Goal: Communication & Community: Ask a question

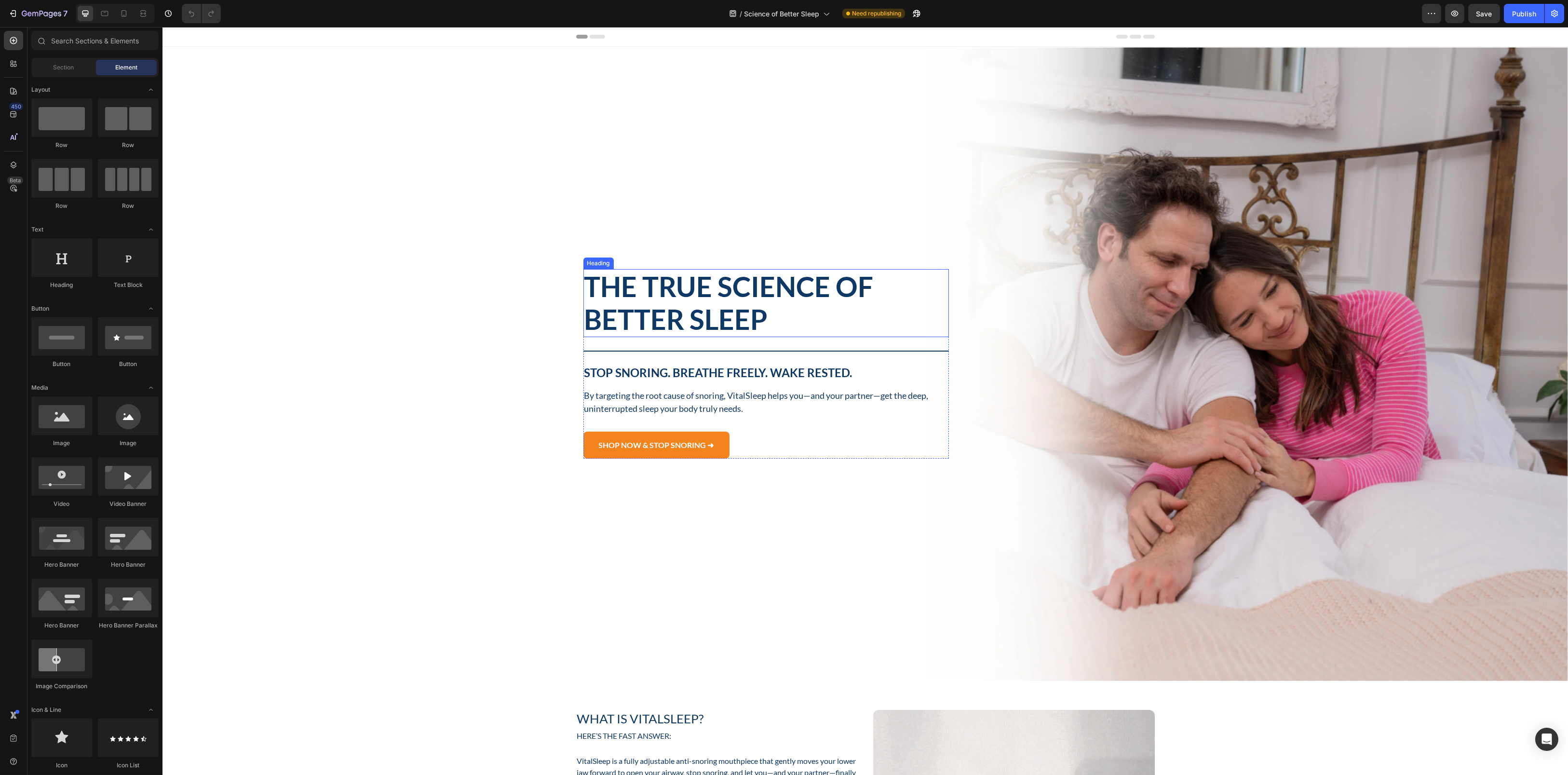
click at [711, 278] on span "The True Science of Better Sleep" at bounding box center [729, 303] width 289 height 66
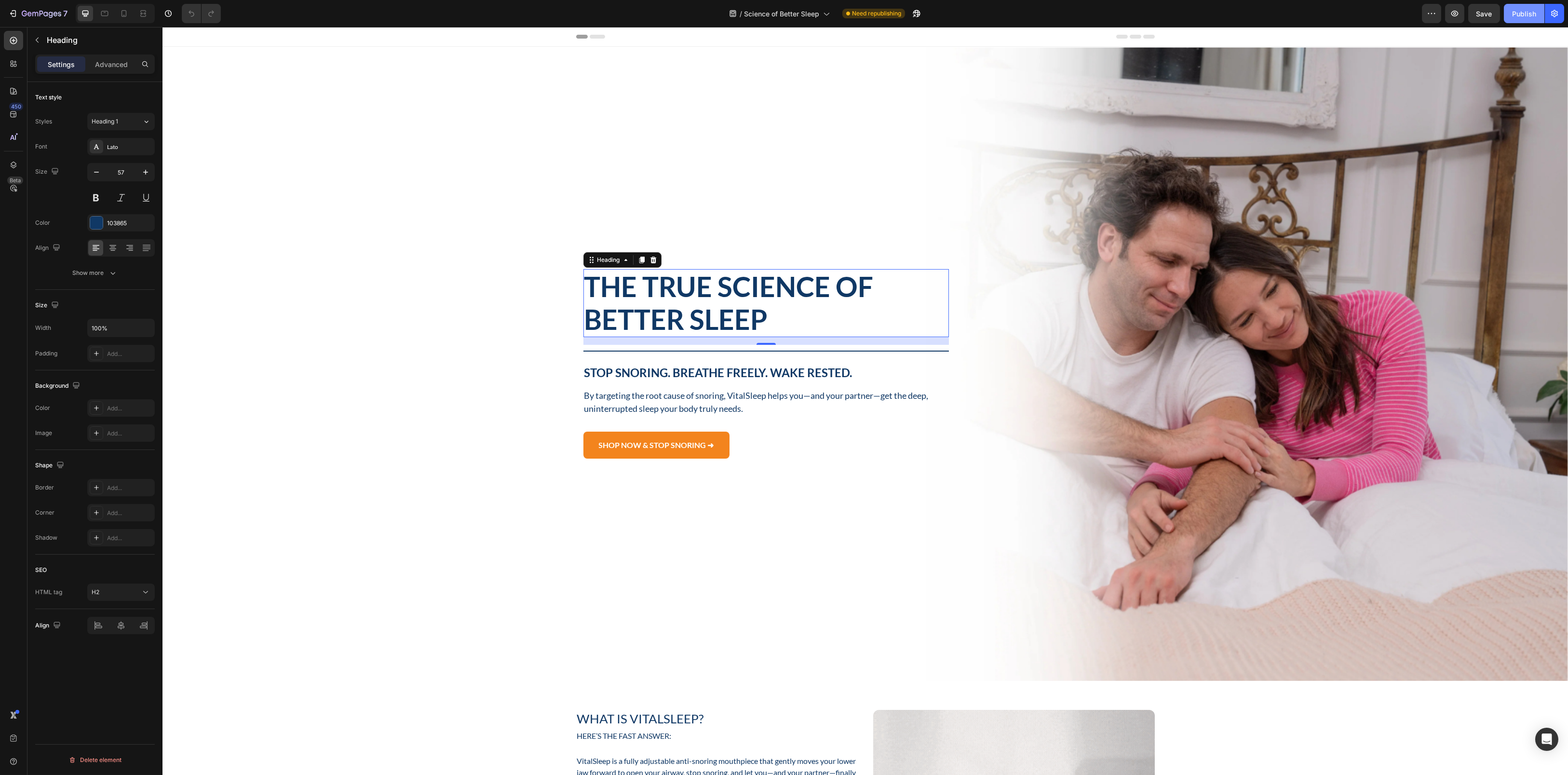
click at [1512, 21] on button "Publish" at bounding box center [1524, 13] width 40 height 19
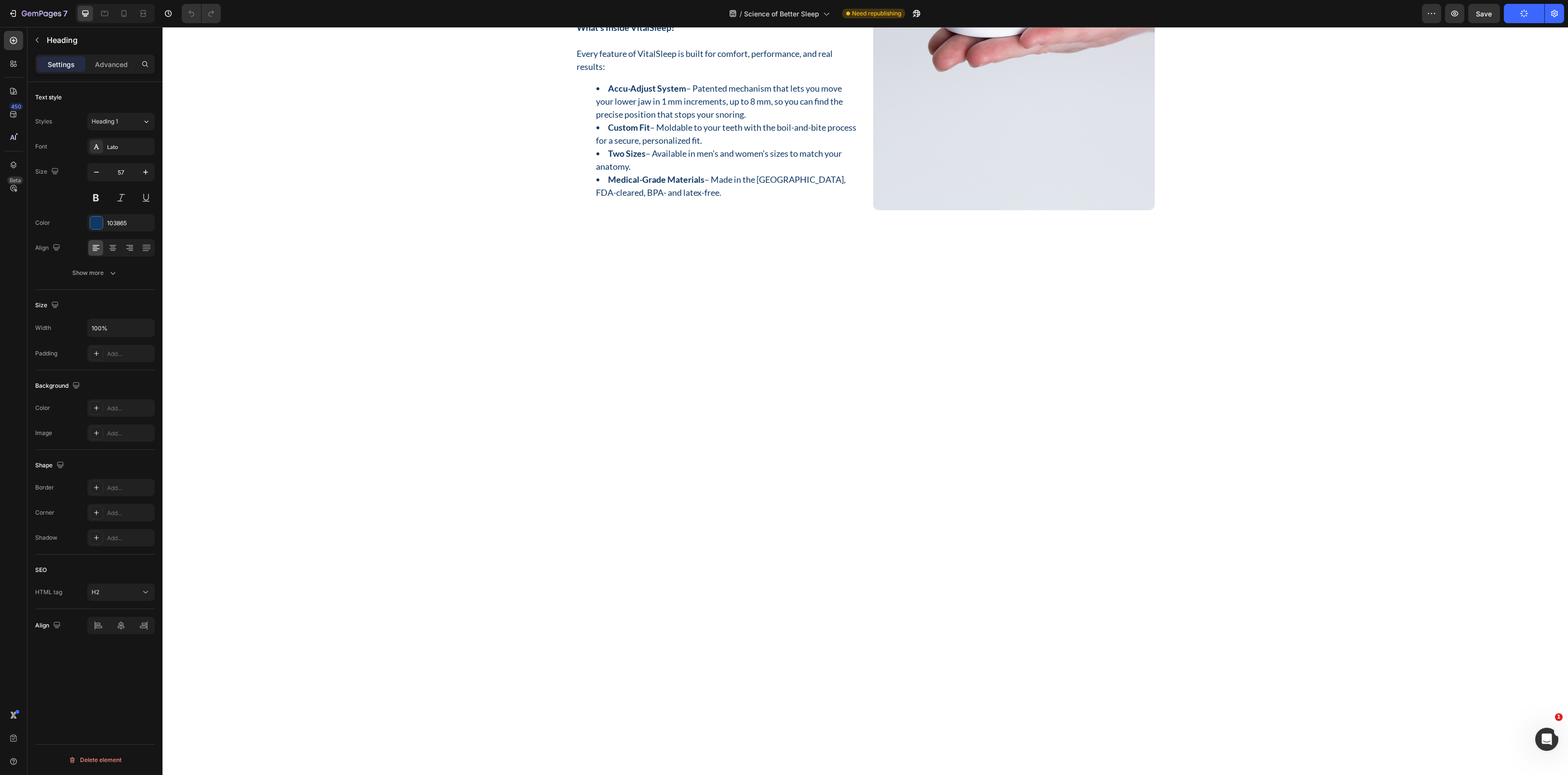
scroll to position [3214, 0]
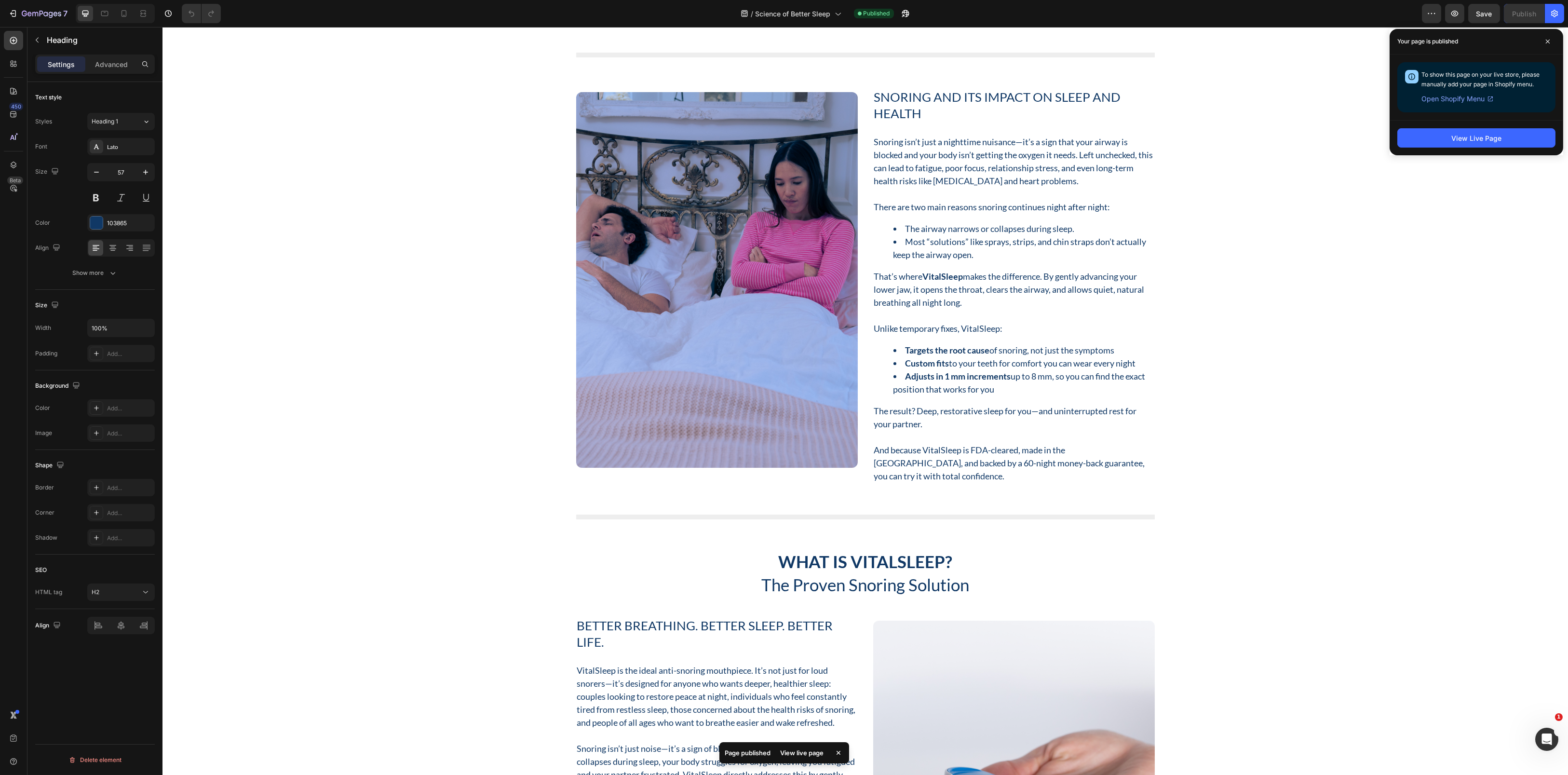
click at [1455, 152] on div "View Live Page" at bounding box center [1476, 137] width 174 height 35
click at [1450, 141] on button "View Live Page" at bounding box center [1476, 138] width 158 height 19
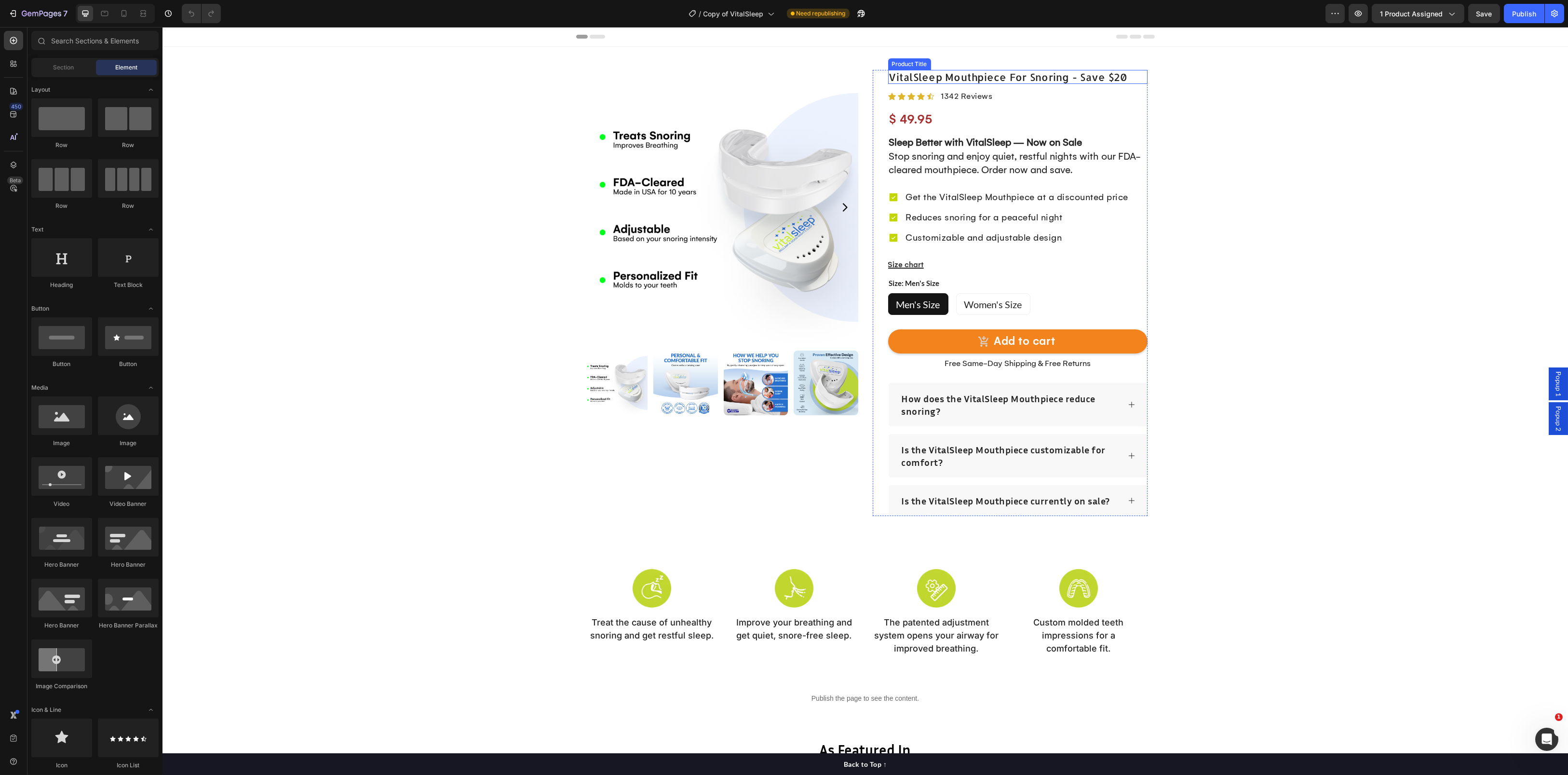
click at [981, 80] on h1 "VitalSleep Mouthpiece For Snoring - Save $20" at bounding box center [1018, 77] width 260 height 14
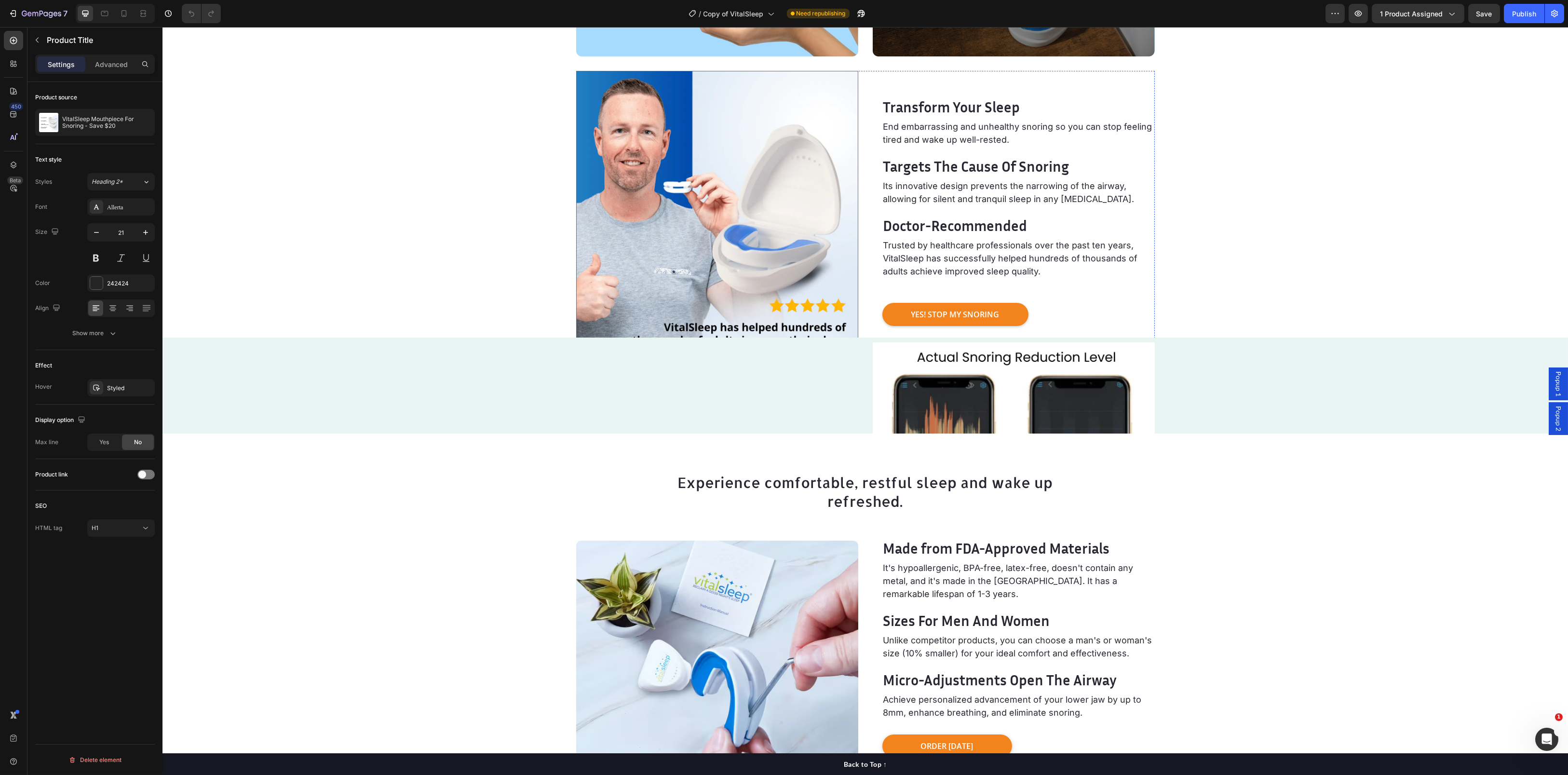
scroll to position [2122, 0]
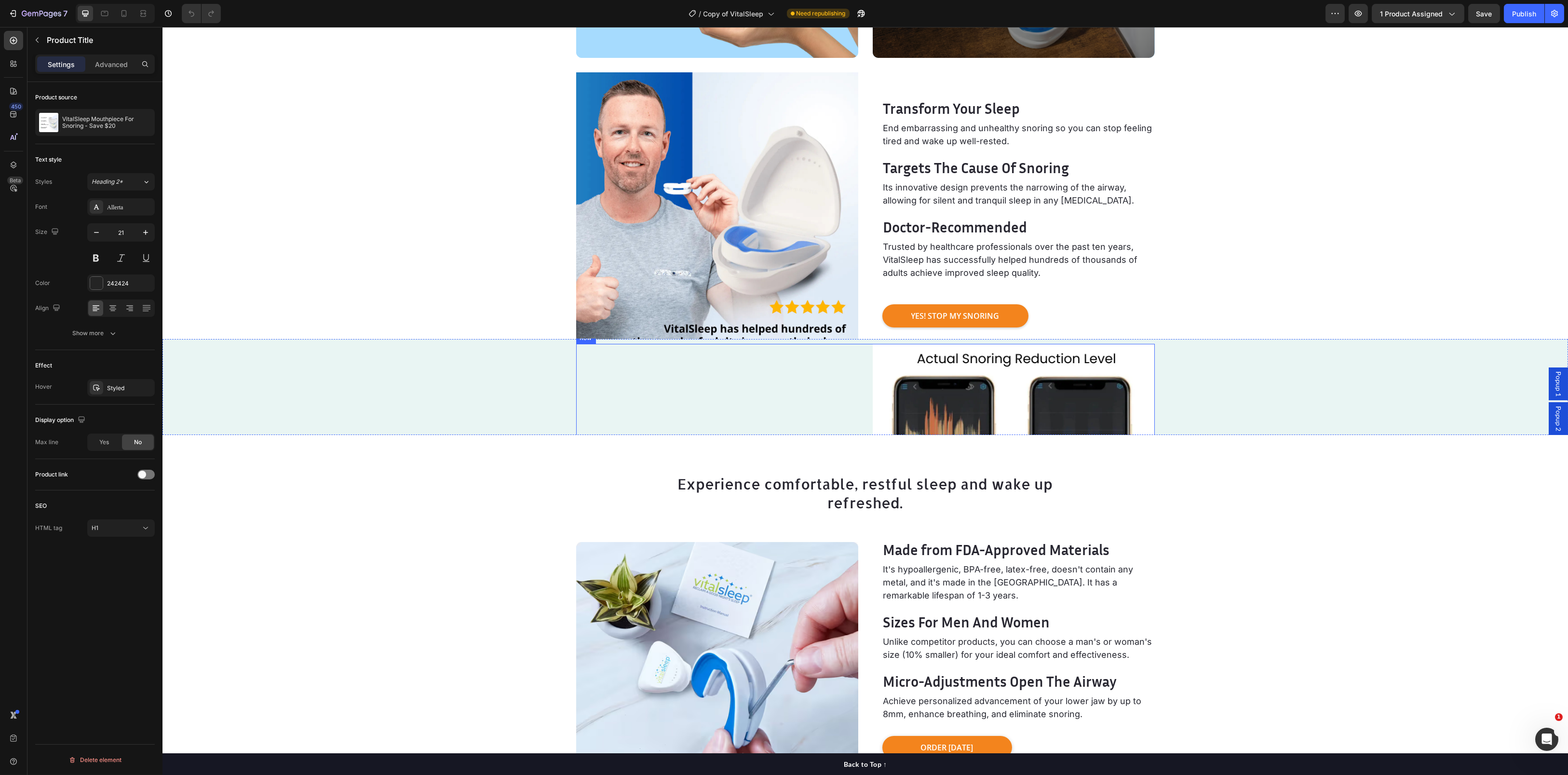
click at [813, 385] on div "Actual Customer's Snoring Reduction Level Heading VitalSleep greatly reduces sn…" at bounding box center [717, 484] width 282 height 282
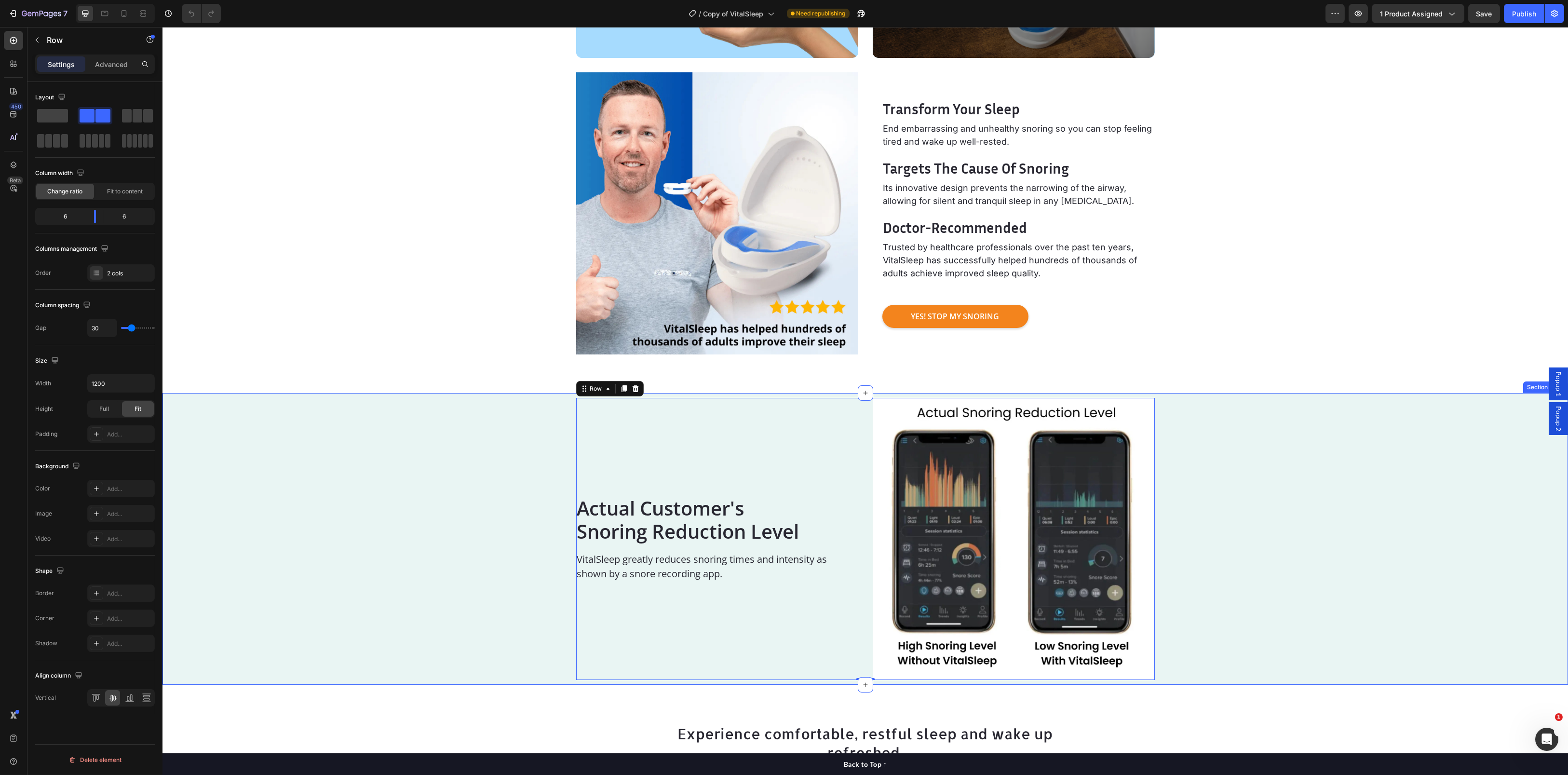
click at [497, 429] on div "Actual Customer's Snoring Reduction Level Heading VitalSleep greatly reduces sn…" at bounding box center [865, 538] width 1405 height 282
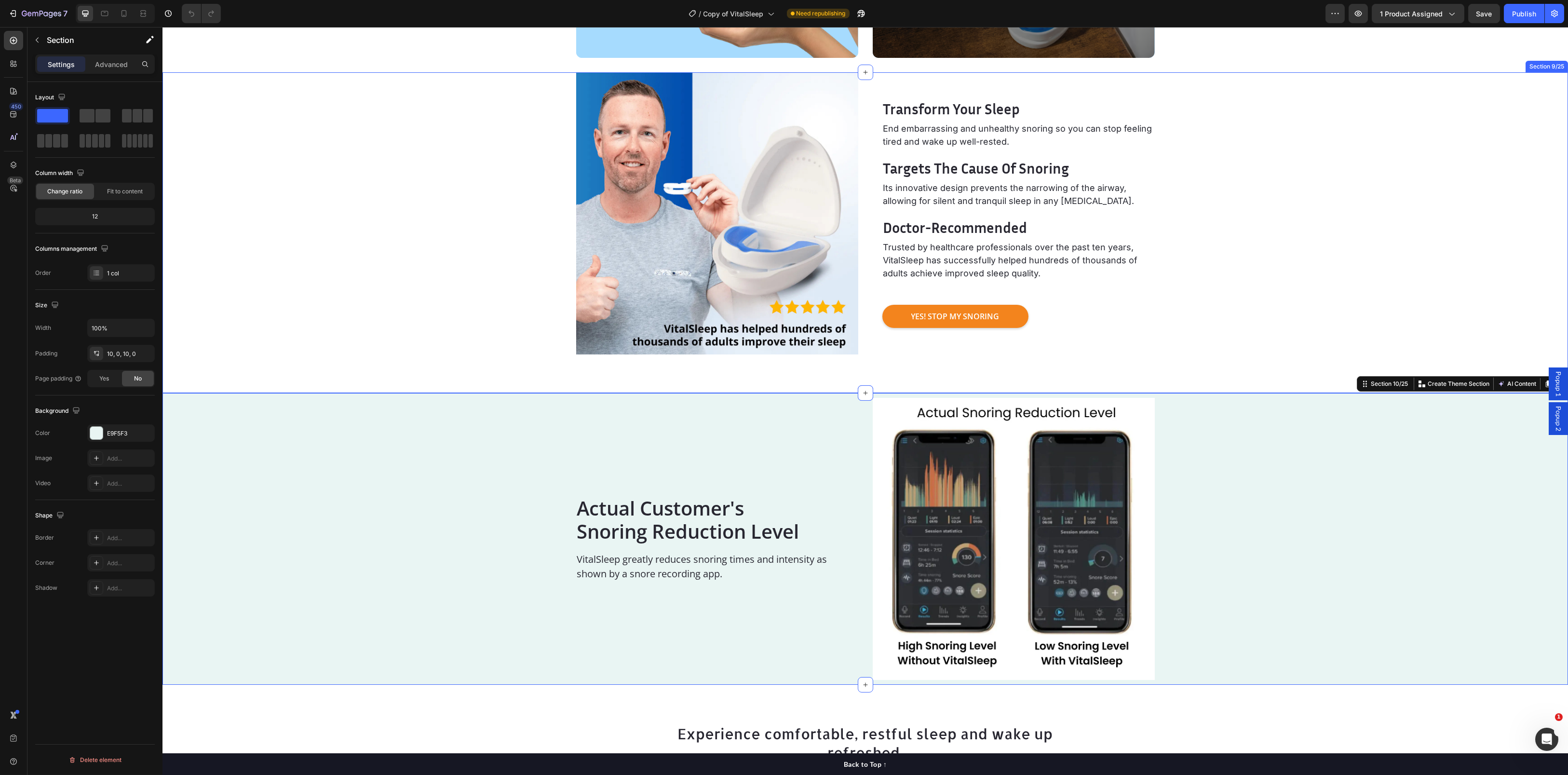
click at [460, 345] on div "Transform Your Sleep Heading End embarrassing and unhealthy snoring so you can …" at bounding box center [865, 213] width 1405 height 282
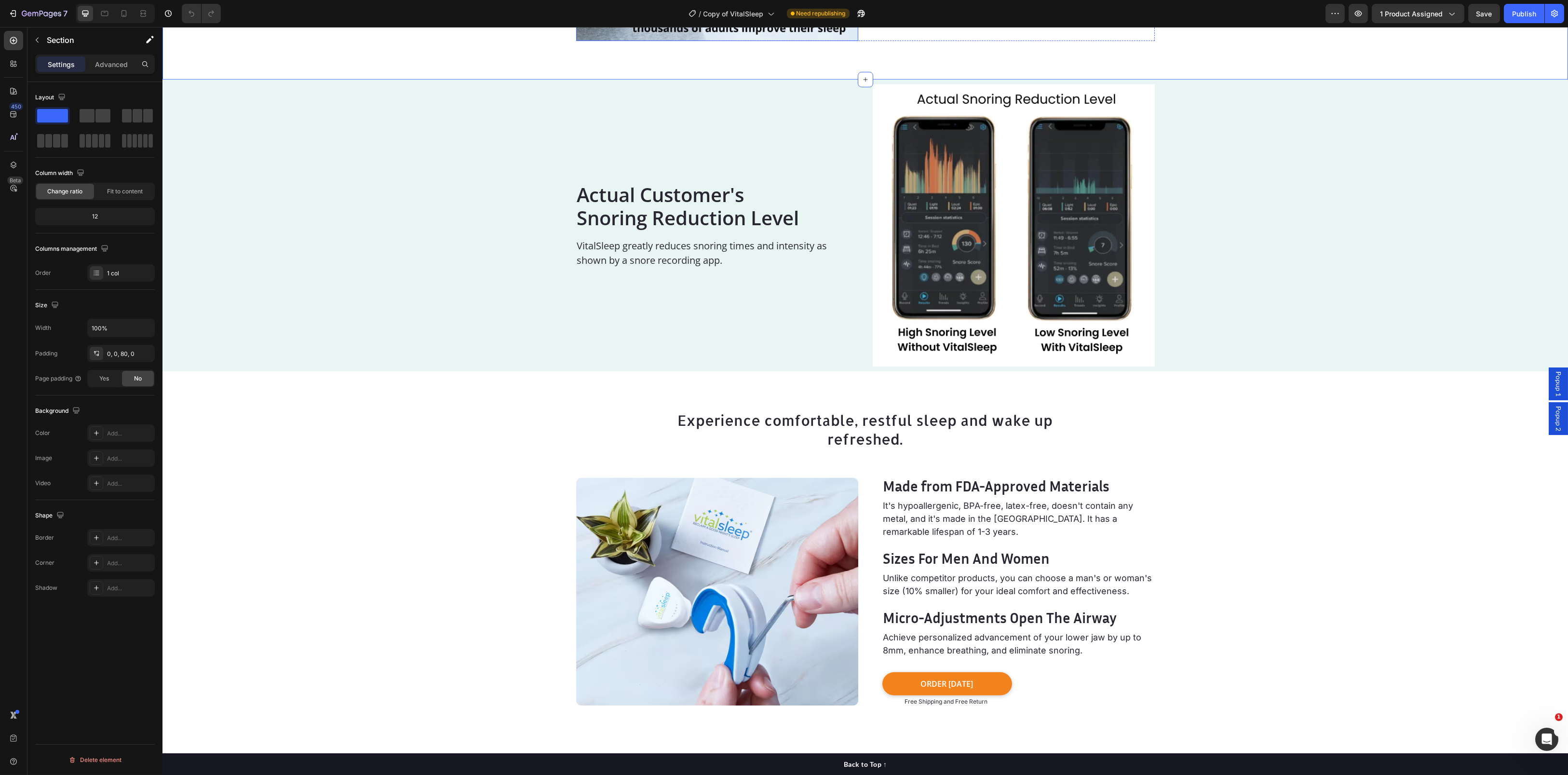
scroll to position [2508, 0]
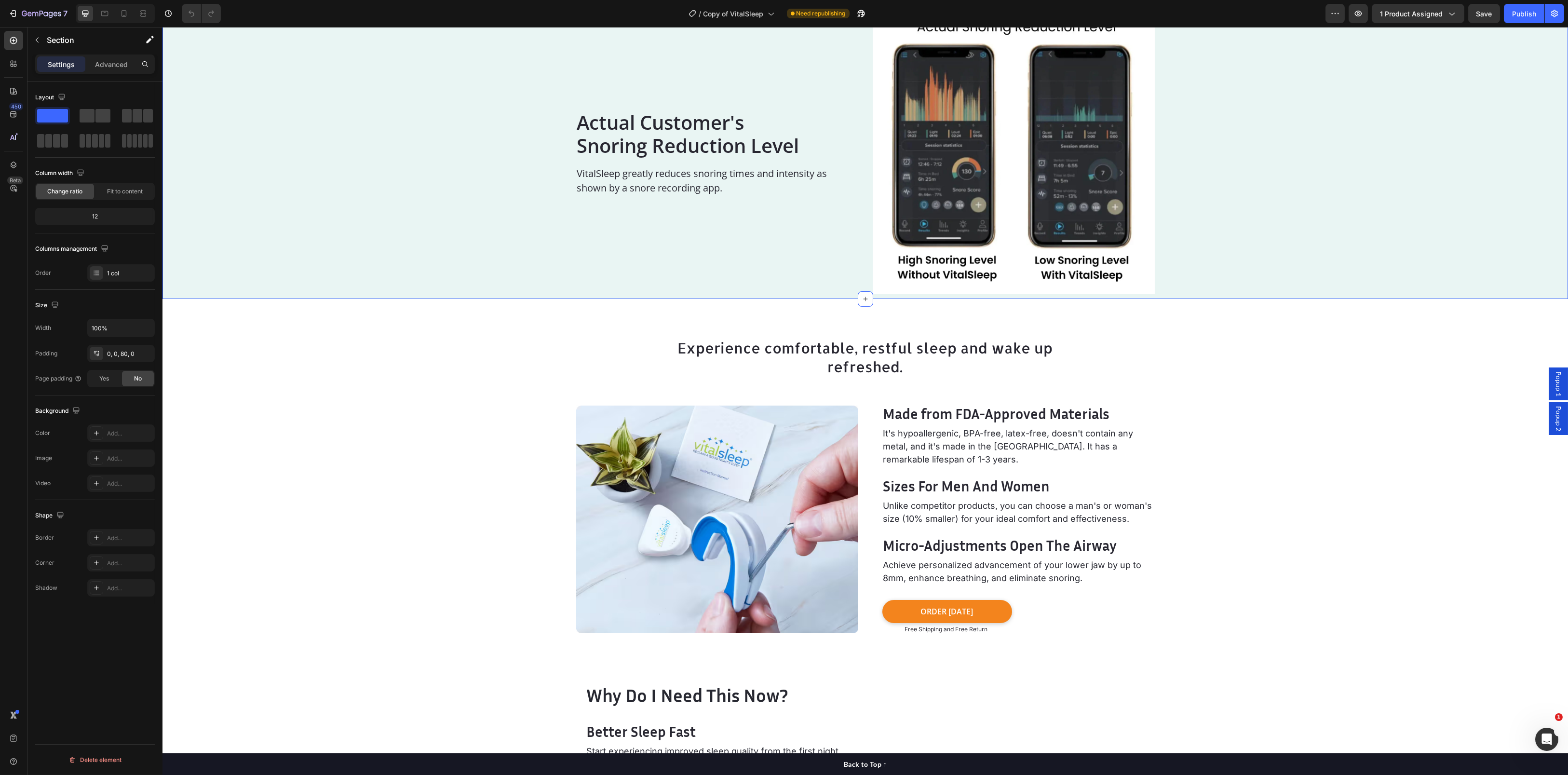
click at [473, 228] on div "Actual Customer's Snoring Reduction Level Heading VitalSleep greatly reduces sn…" at bounding box center [865, 152] width 1405 height 282
click at [94, 433] on div at bounding box center [97, 433] width 13 height 13
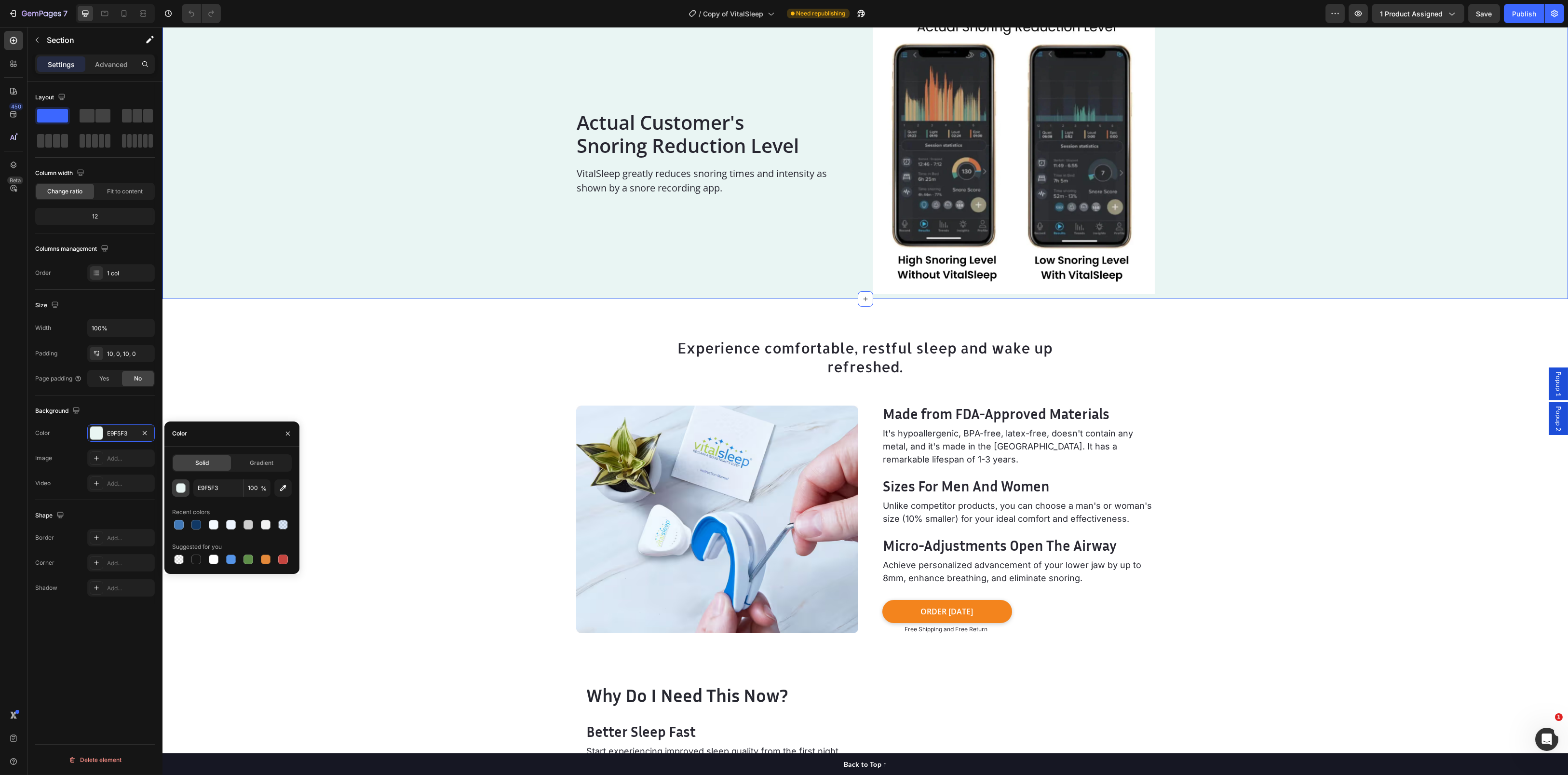
click at [181, 484] on div "button" at bounding box center [181, 488] width 10 height 10
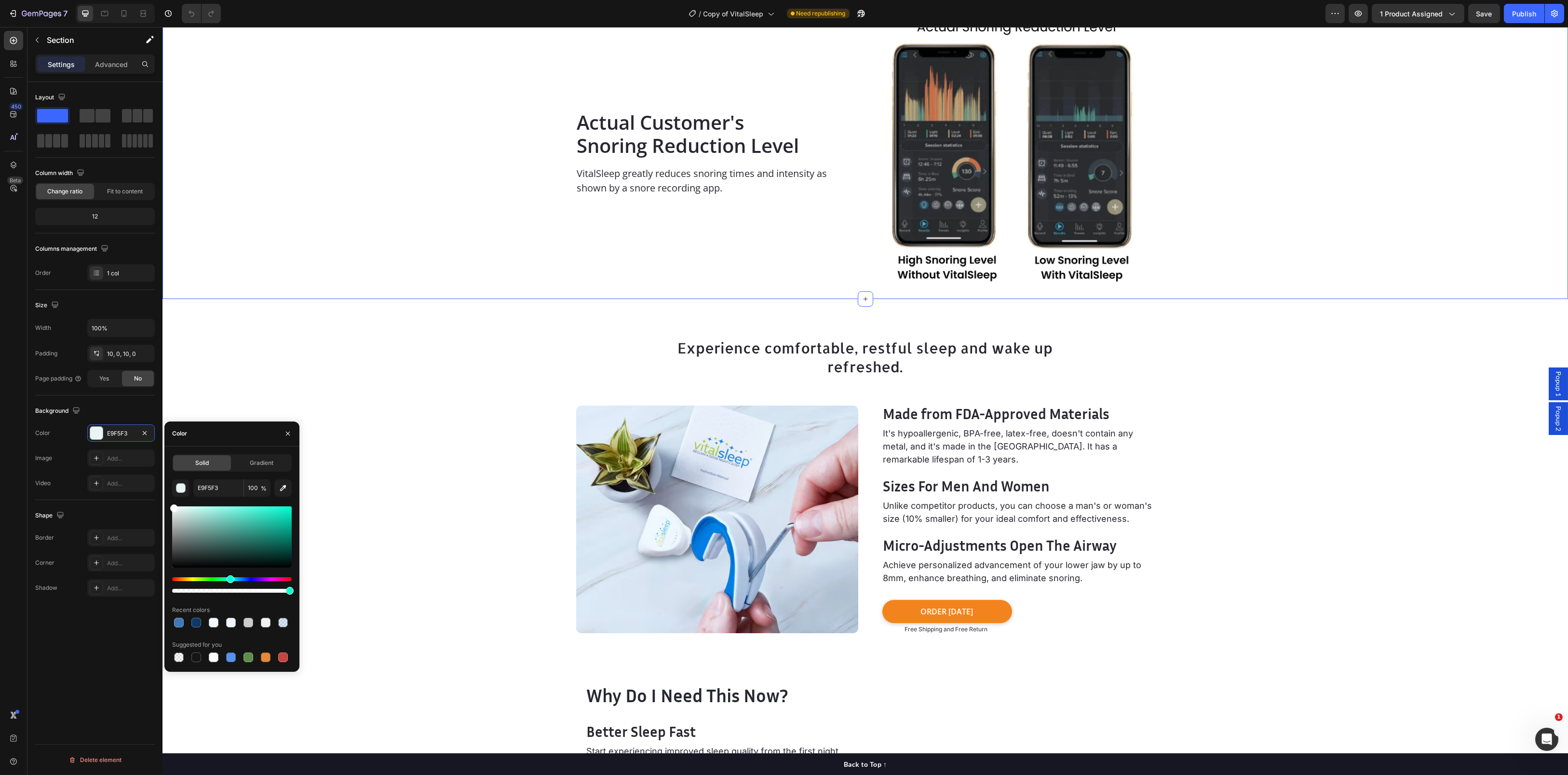
drag, startPoint x: 185, startPoint y: 519, endPoint x: 165, endPoint y: 502, distance: 26.2
click at [165, 502] on div "Solid Gradient E9F5F3 100 % Recent colors Suggested for you" at bounding box center [232, 559] width 135 height 210
type input "FFFFFF"
click at [348, 295] on div "Actual Customer's Snoring Reduction Level Heading VitalSleep greatly reduces sn…" at bounding box center [865, 152] width 1405 height 291
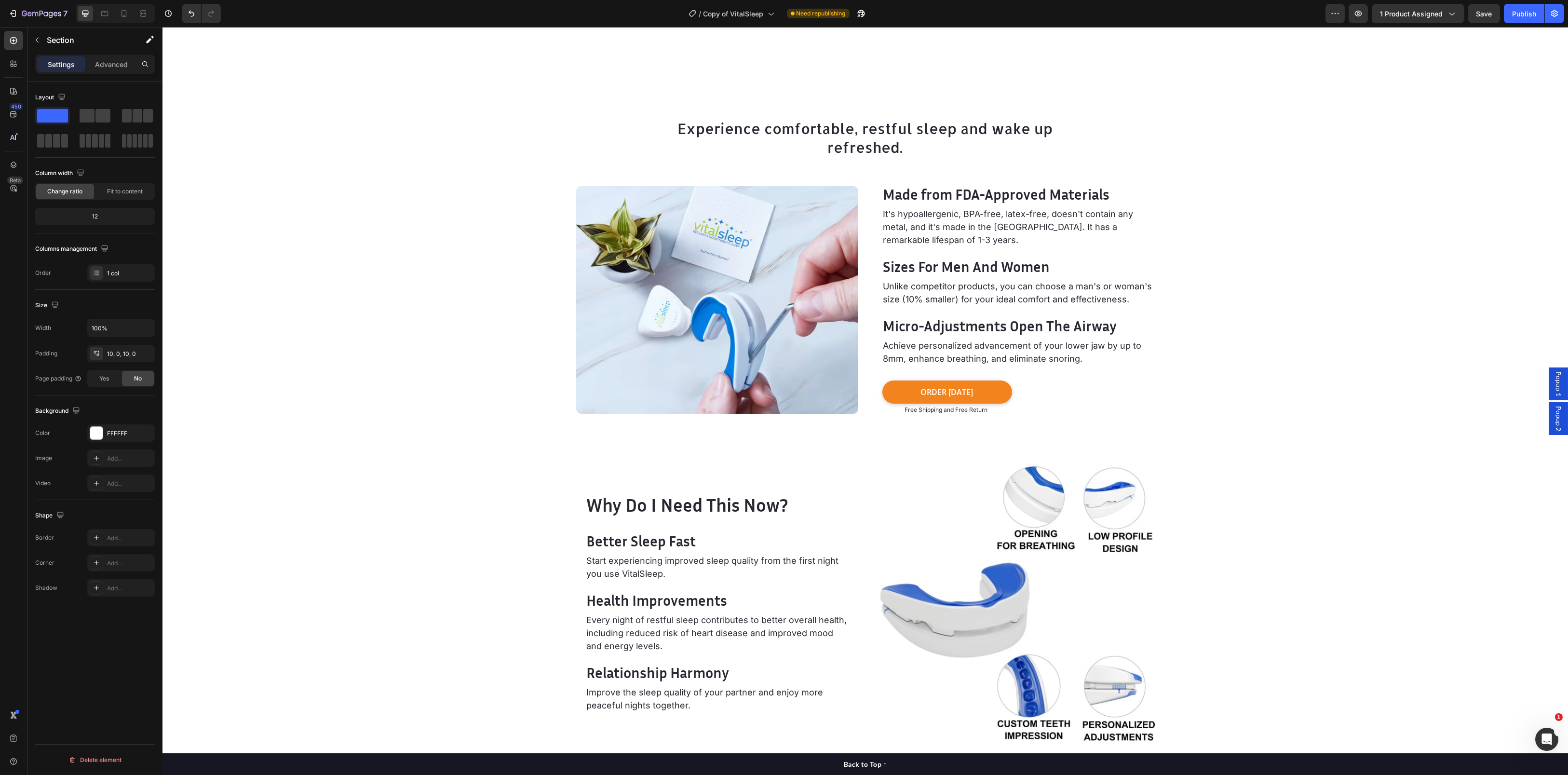
scroll to position [3306, 0]
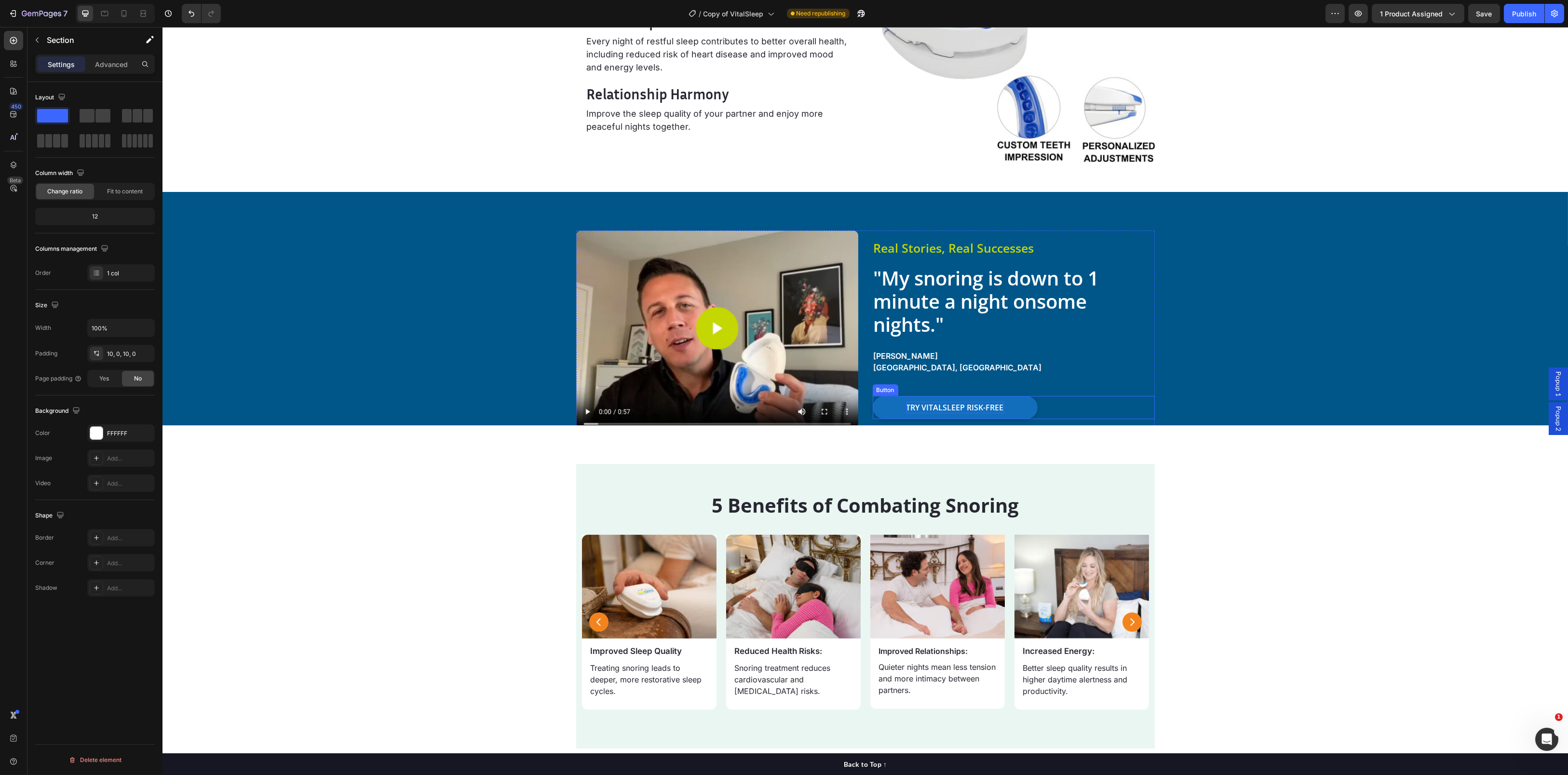
click at [946, 402] on p "TRY VITALSLEEP RISK-FREE" at bounding box center [955, 407] width 98 height 12
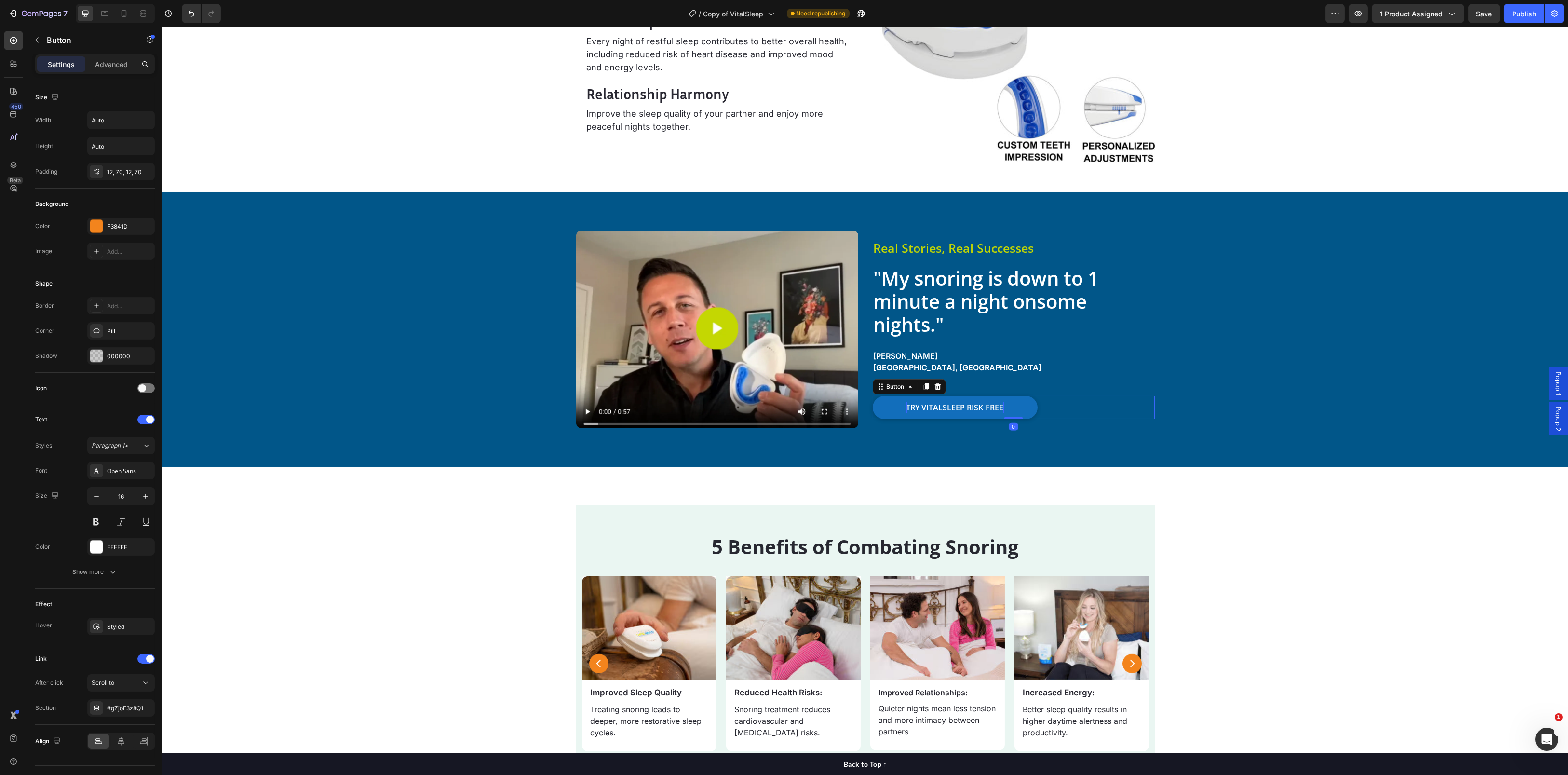
click at [953, 403] on p "TRY VITALSLEEP RISK-FREE" at bounding box center [955, 407] width 98 height 12
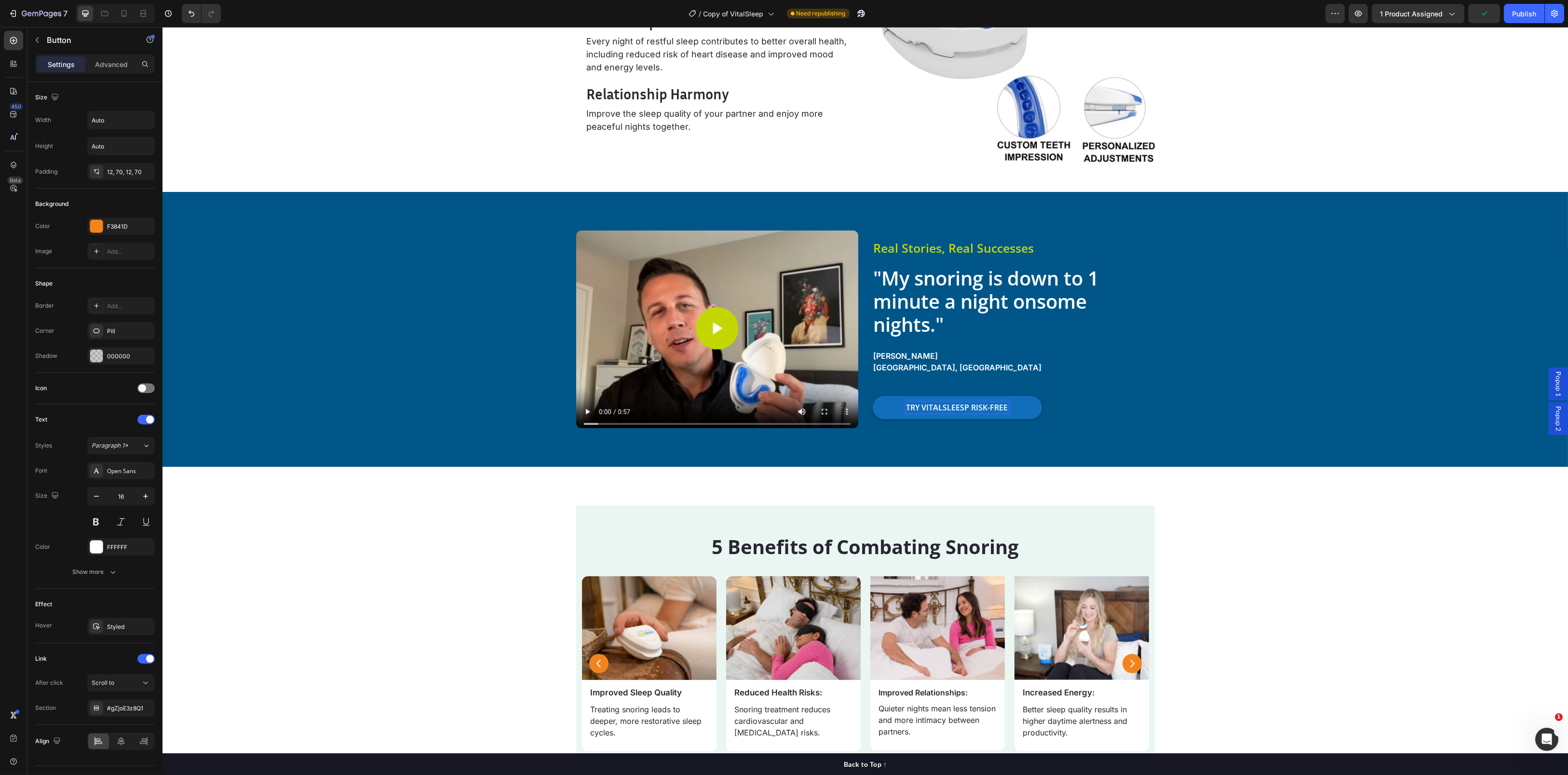
click at [953, 403] on p "TRY VITALSLEESP RISK-FREE" at bounding box center [957, 407] width 102 height 12
click at [1227, 450] on div "Image Real Stories, Real Successes Heading "My snoring is down to 1 minute a ni…" at bounding box center [865, 330] width 1405 height 275
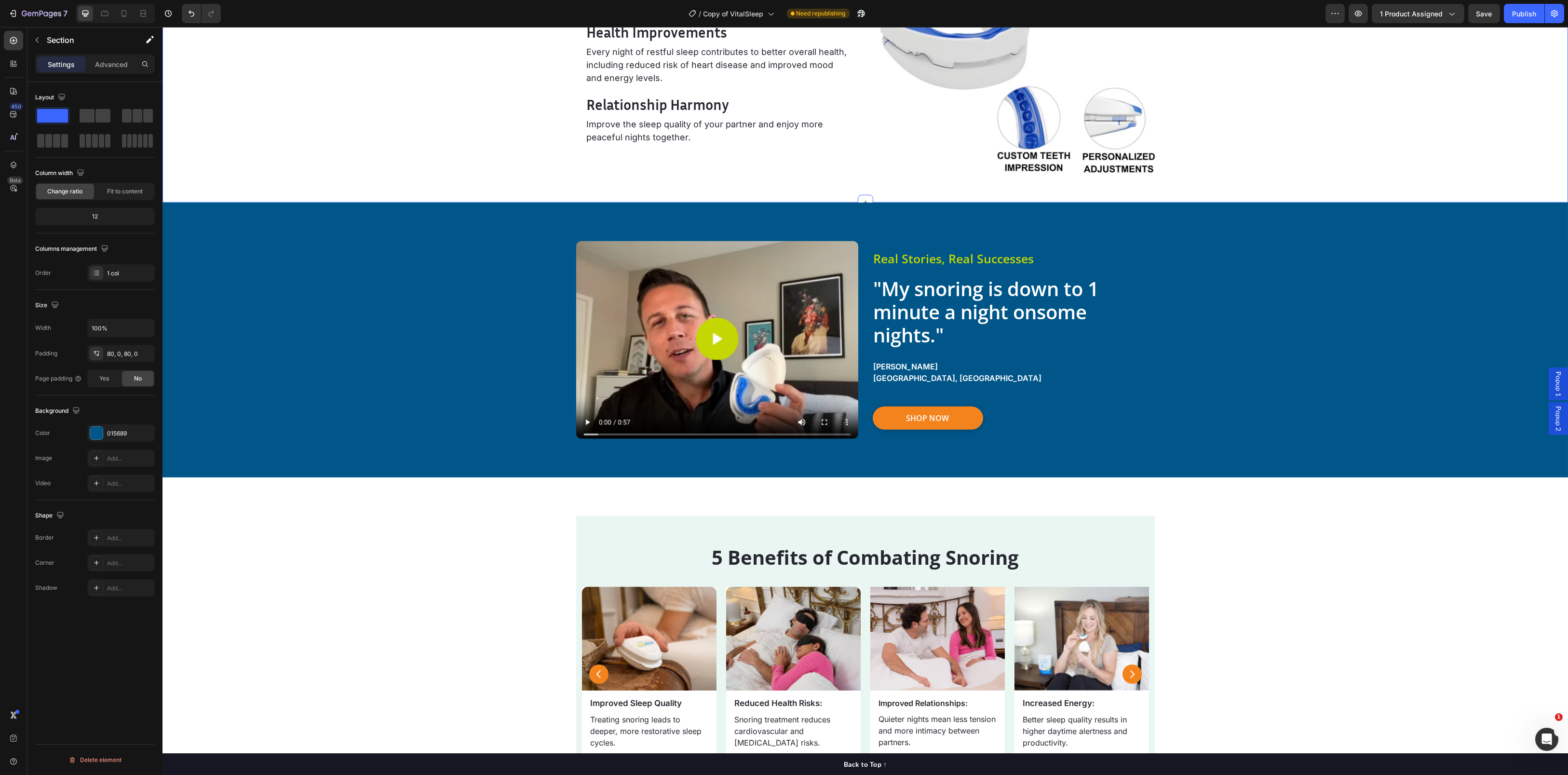
scroll to position [2909, 0]
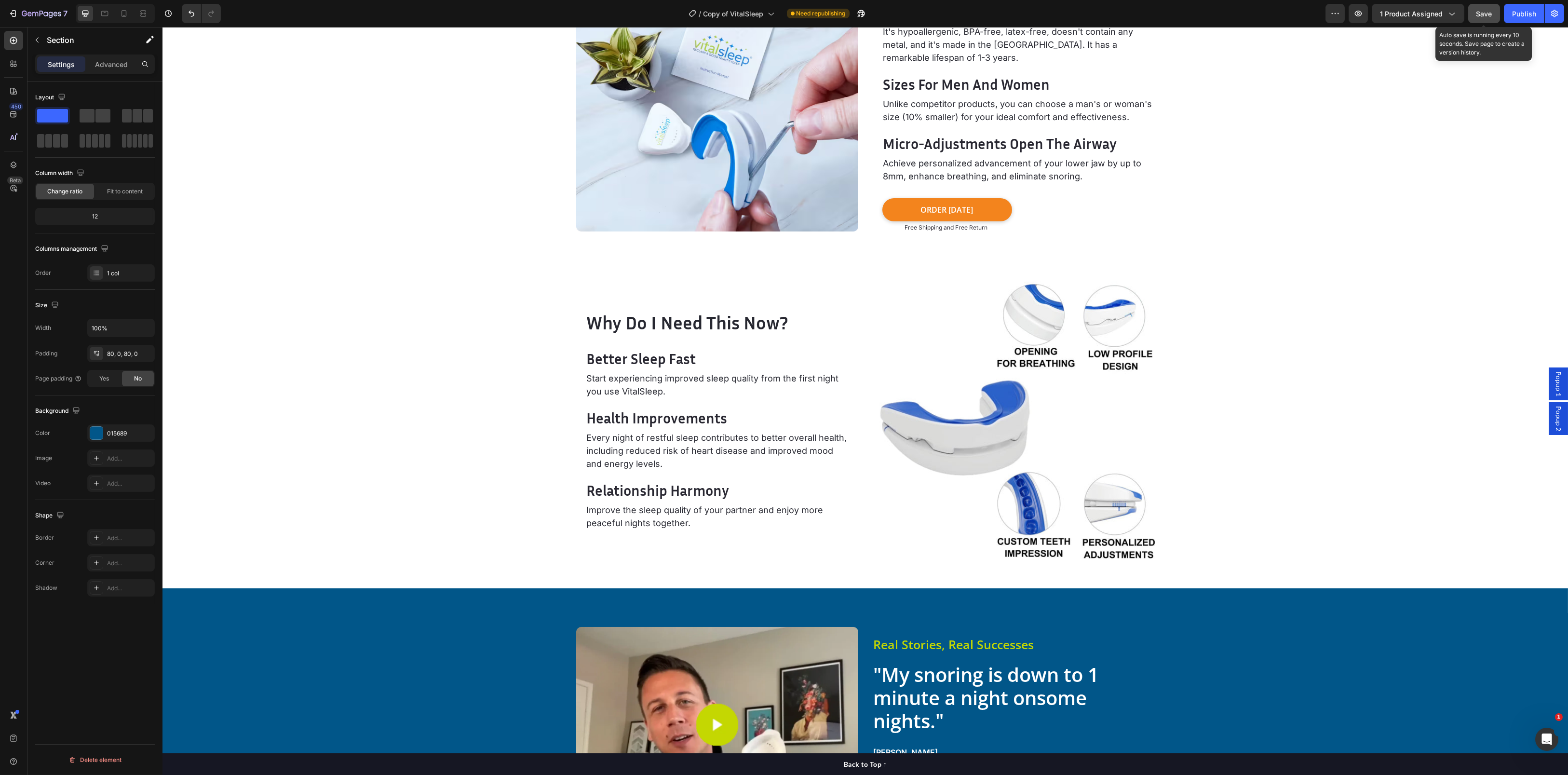
click at [1476, 13] on span "Save" at bounding box center [1484, 13] width 16 height 8
click at [1418, 14] on span "1 product assigned" at bounding box center [1411, 13] width 63 height 10
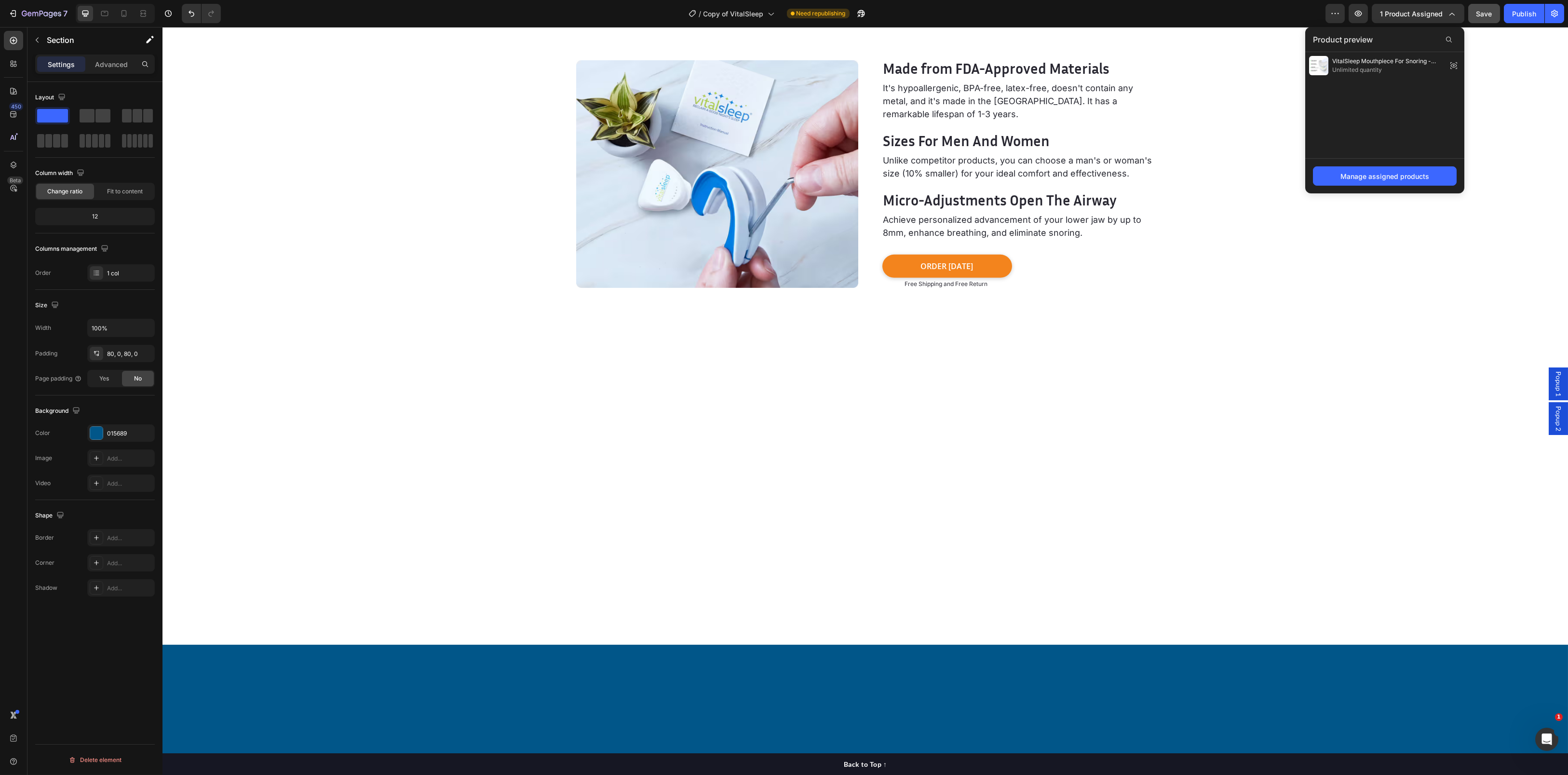
scroll to position [2357, 0]
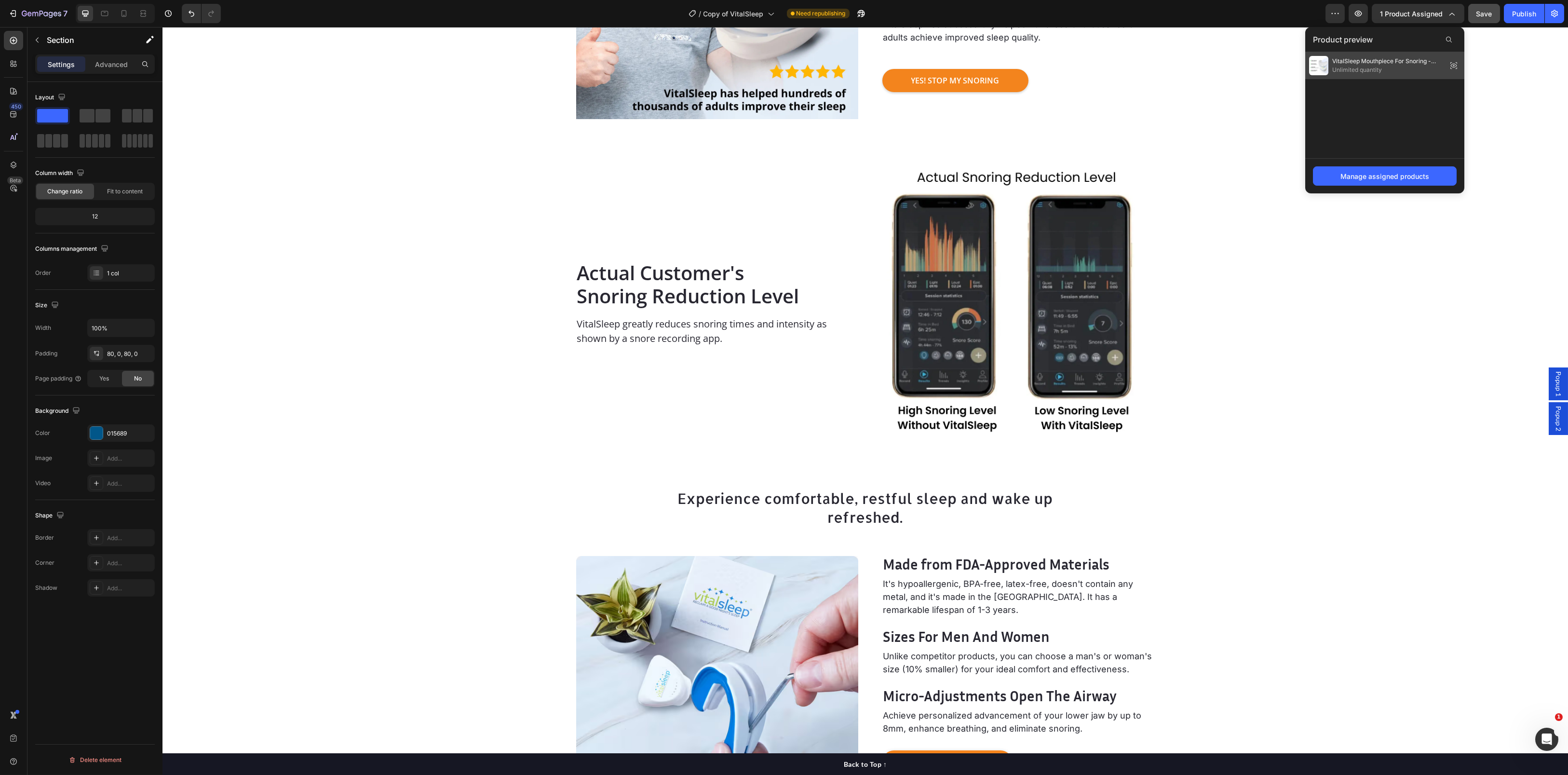
click at [1454, 63] on icon at bounding box center [1453, 65] width 13 height 13
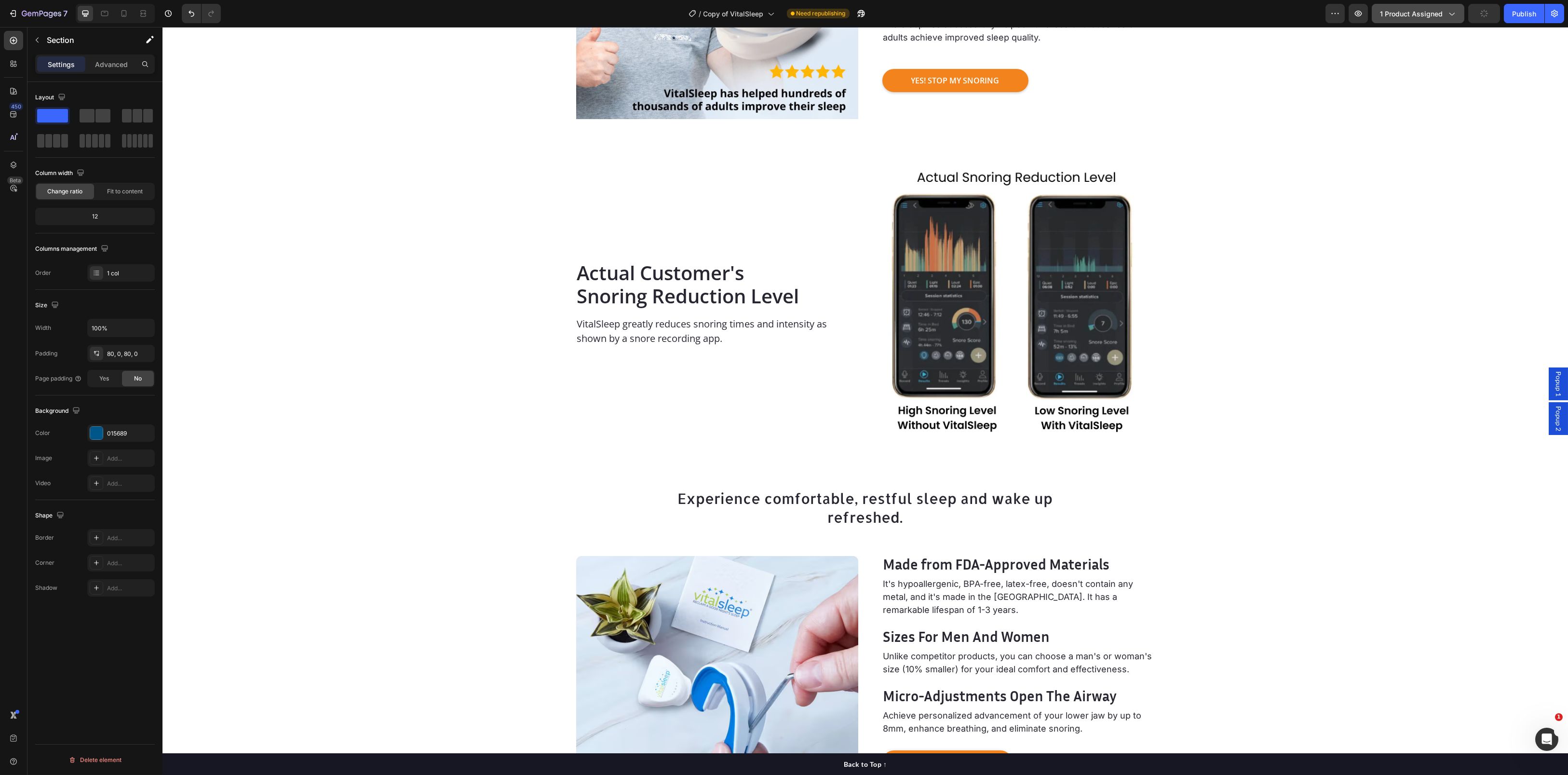
click at [1420, 13] on span "1 product assigned" at bounding box center [1411, 13] width 63 height 10
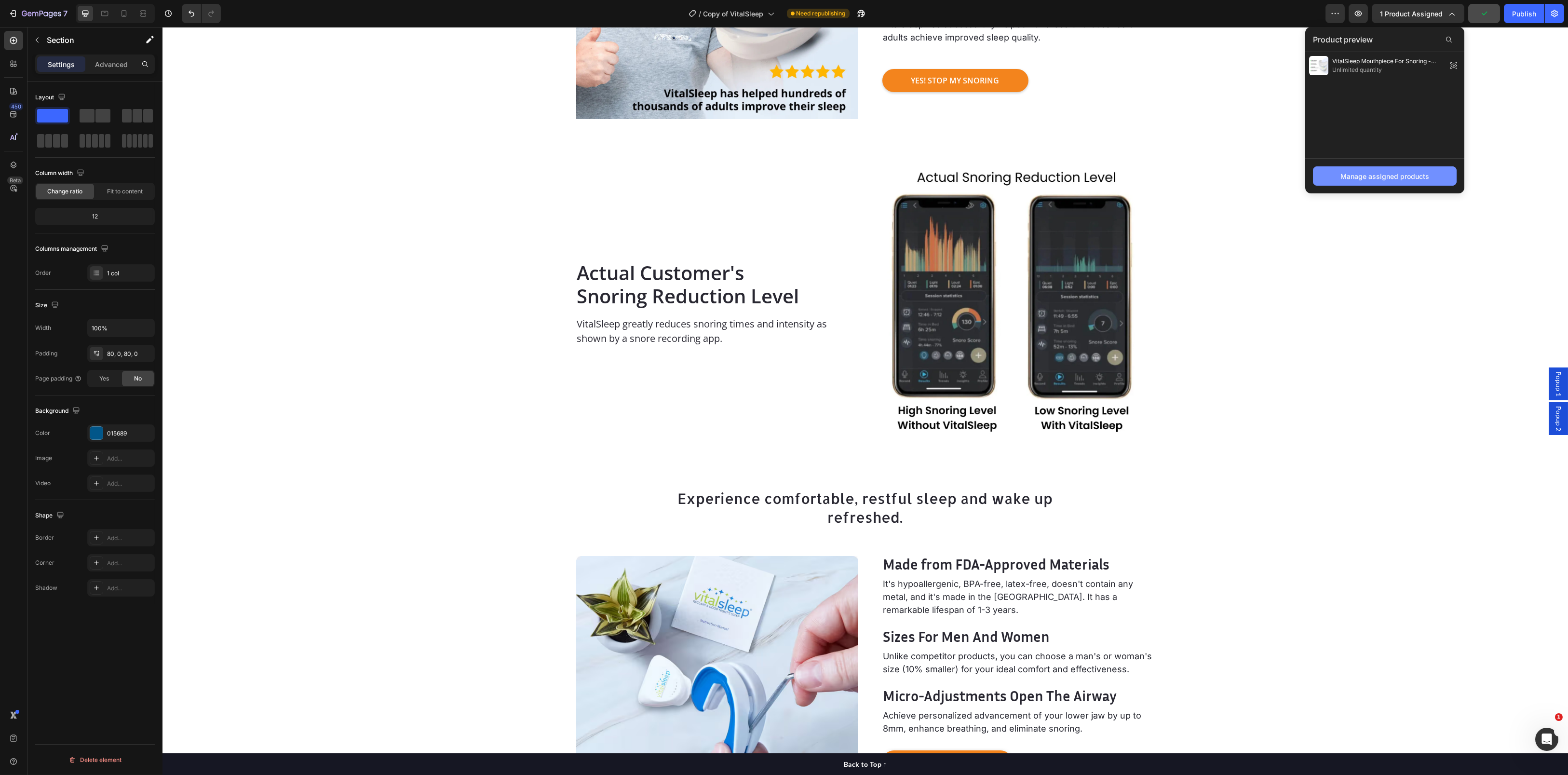
click at [1384, 176] on div "Manage assigned products" at bounding box center [1385, 176] width 89 height 10
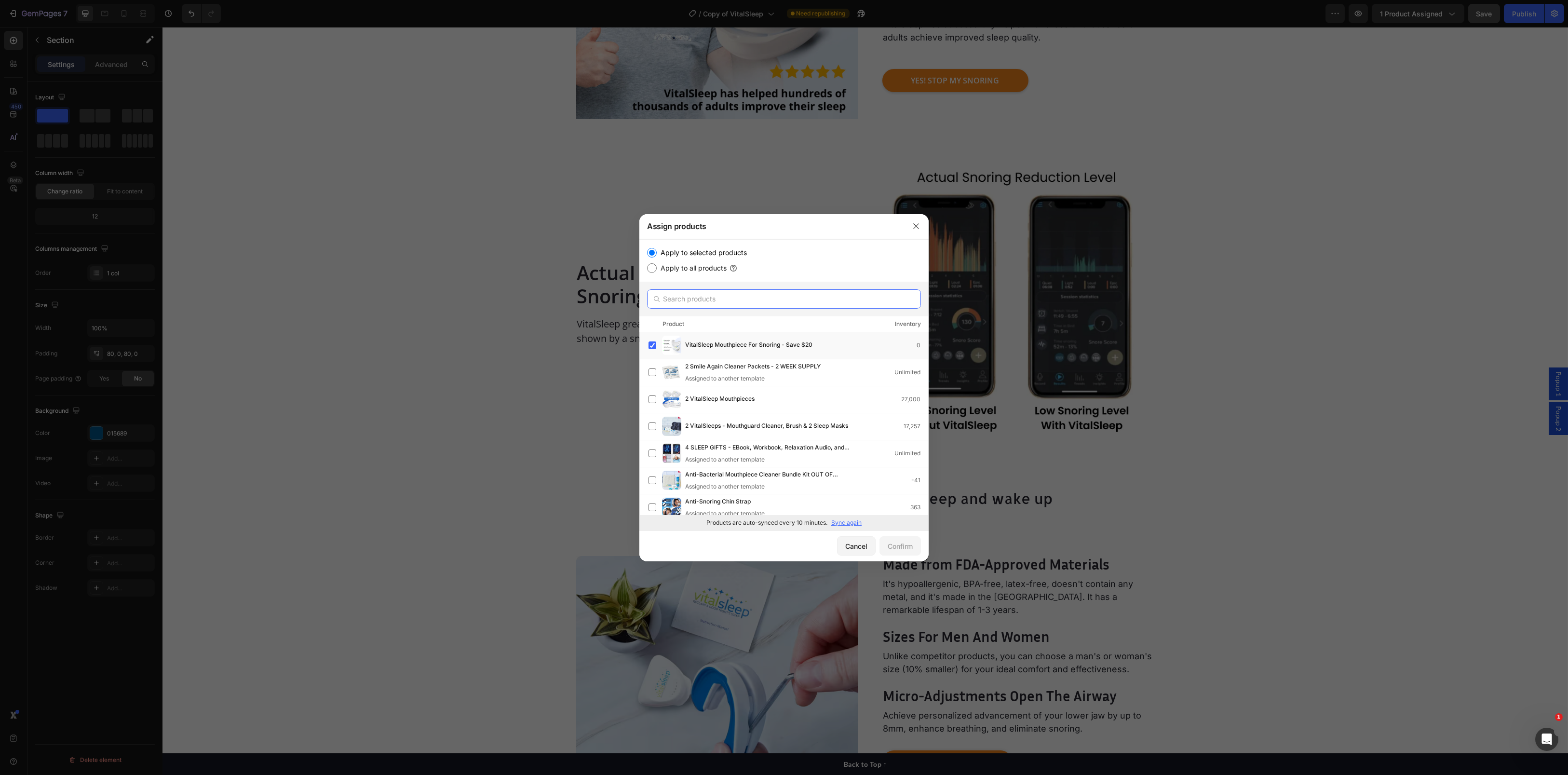
drag, startPoint x: 799, startPoint y: 296, endPoint x: 774, endPoint y: 293, distance: 25.2
click at [797, 296] on input "text" at bounding box center [784, 299] width 274 height 19
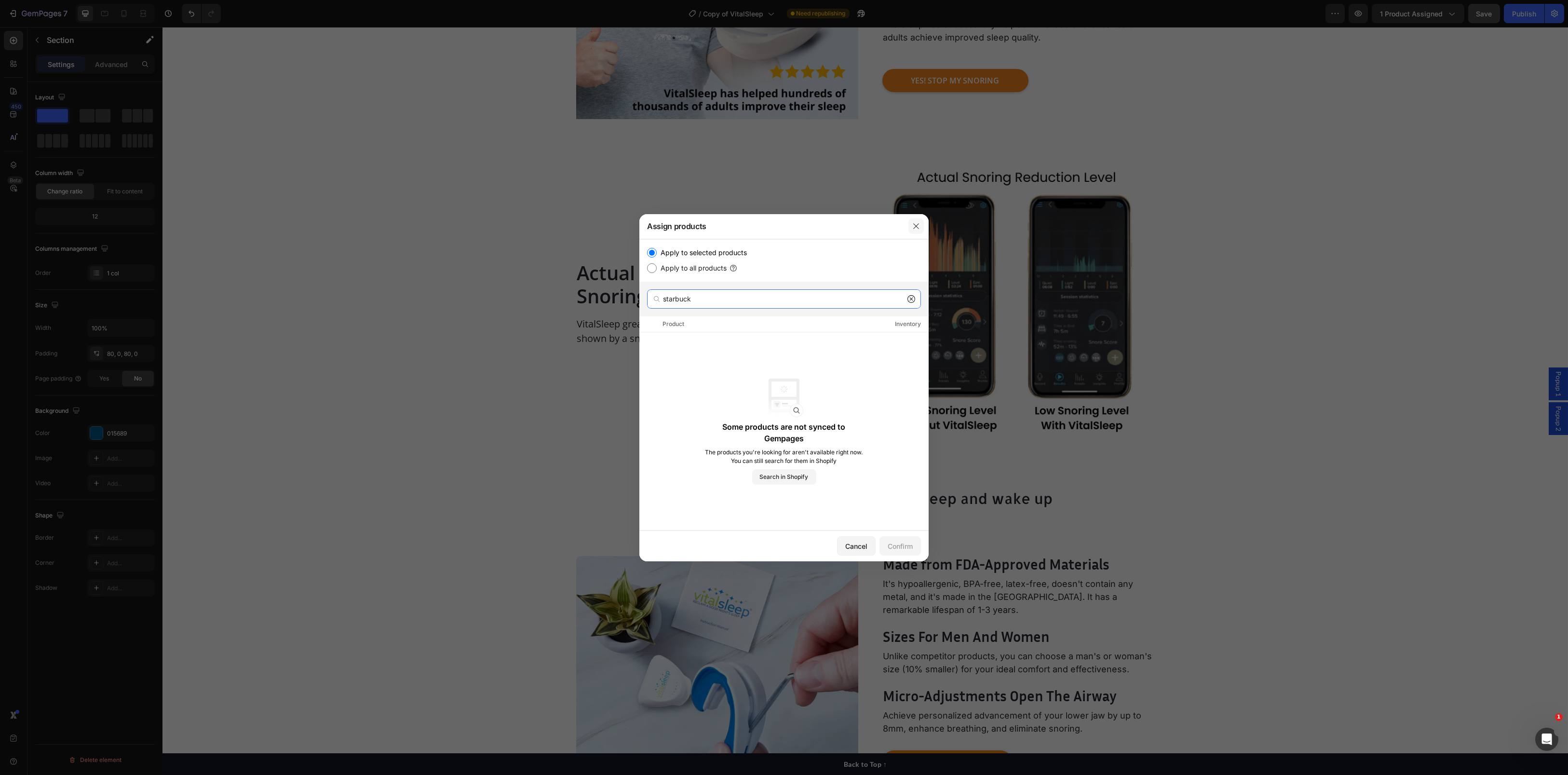
type input "starbuck"
click at [912, 226] on icon "button" at bounding box center [916, 226] width 8 height 8
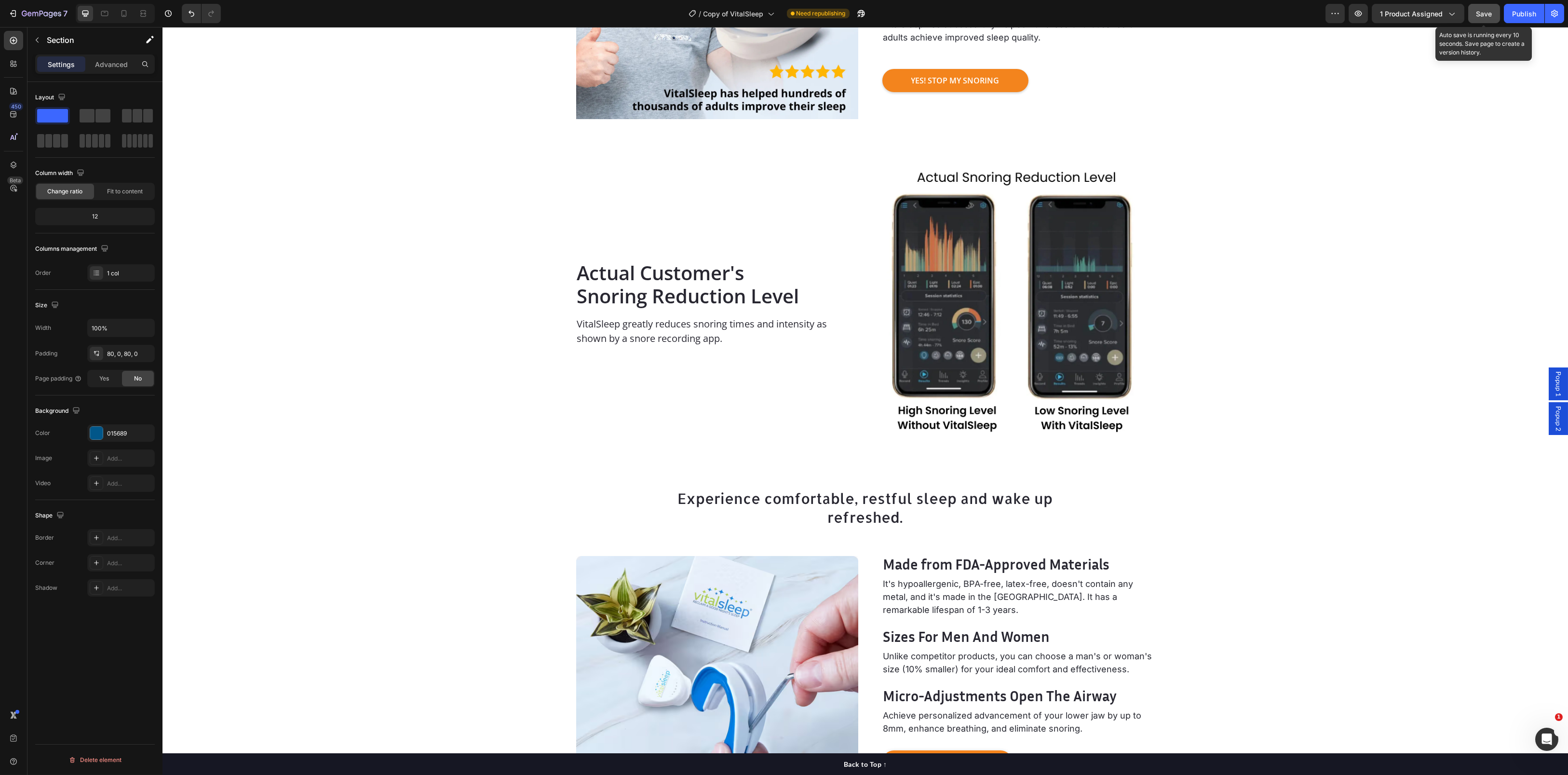
click at [1484, 9] on div "Save" at bounding box center [1484, 13] width 16 height 10
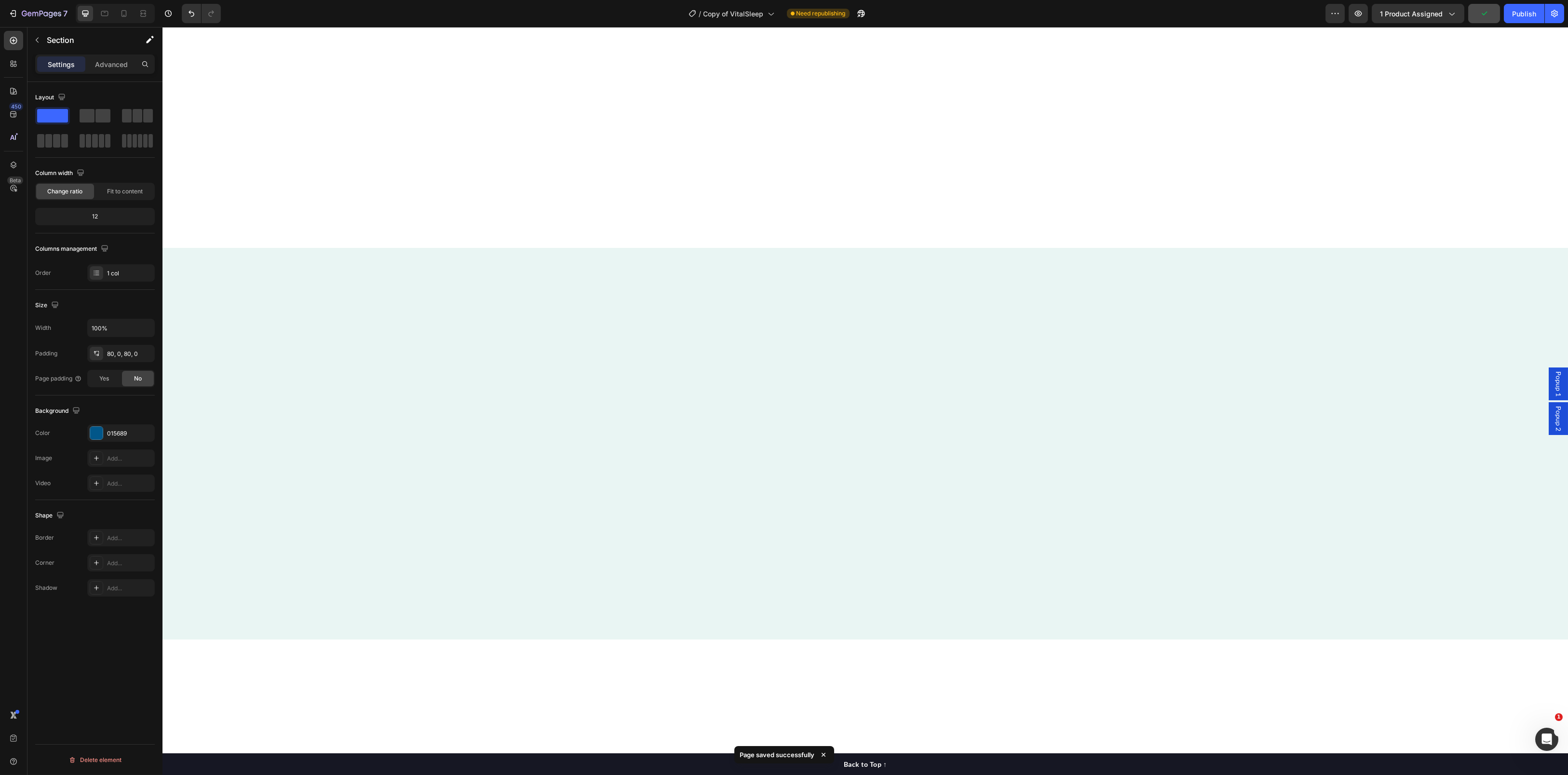
scroll to position [0, 0]
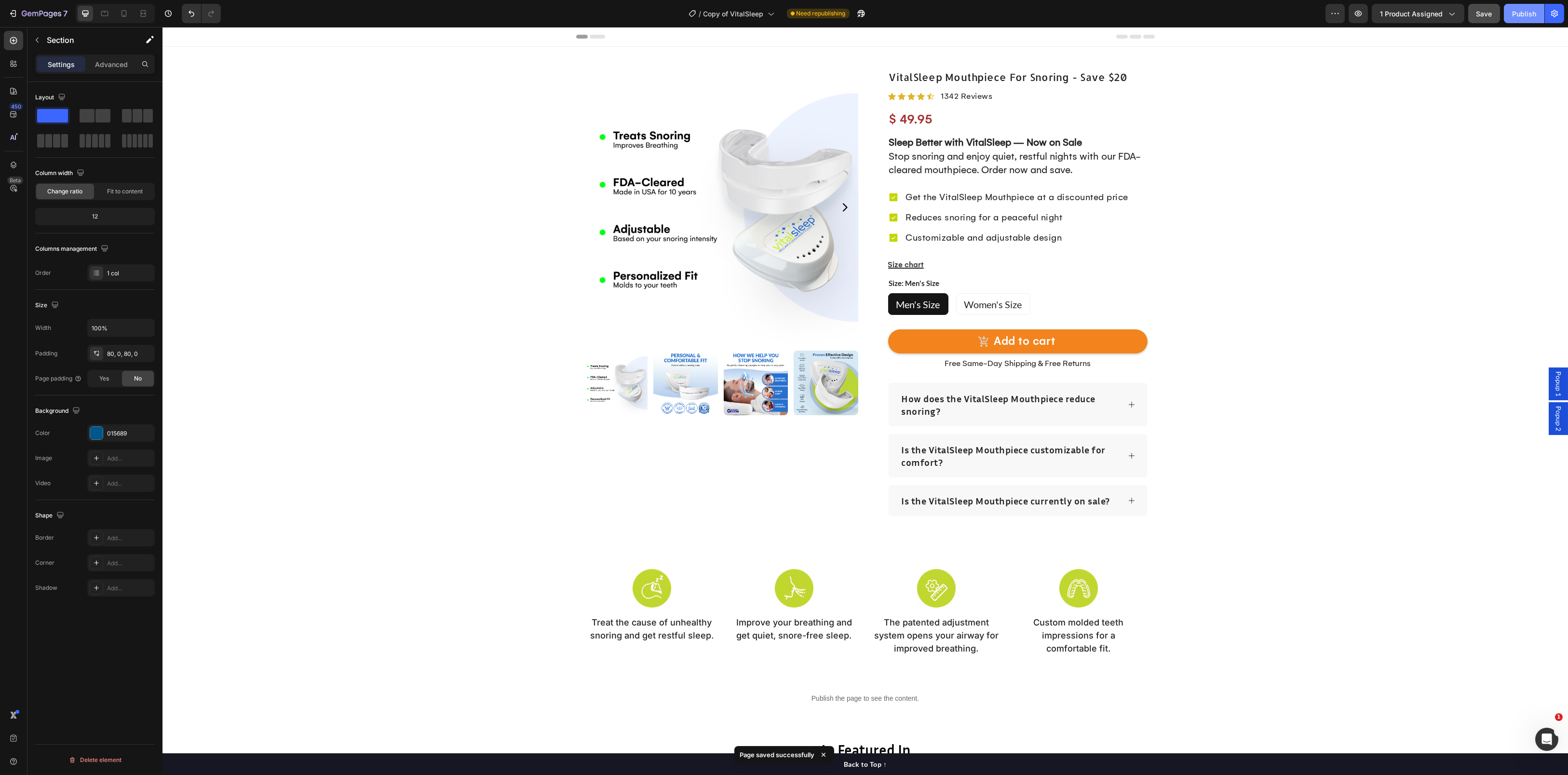
click at [1516, 15] on div "Publish" at bounding box center [1524, 13] width 24 height 10
click at [763, 163] on img at bounding box center [721, 207] width 275 height 275
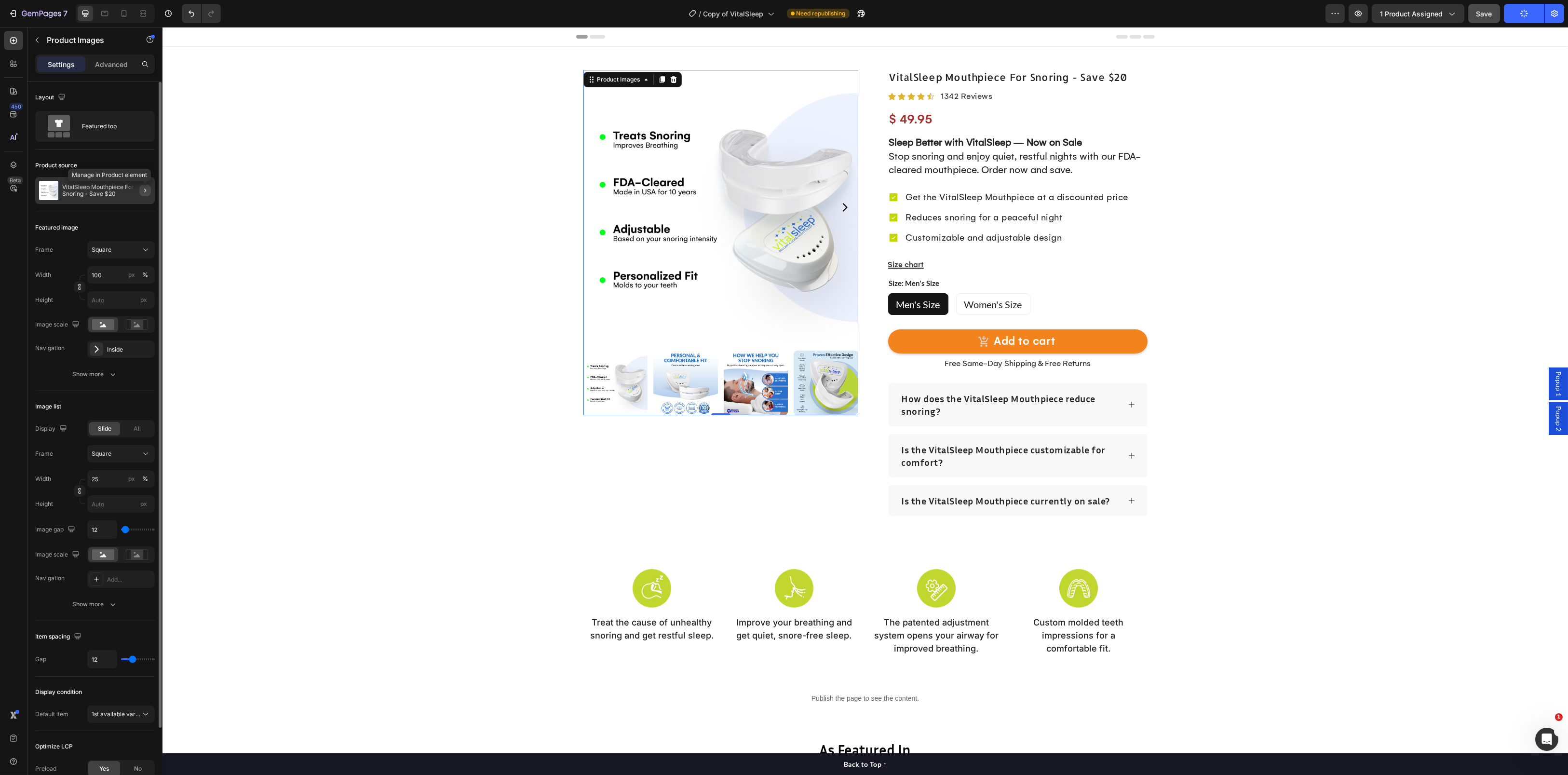
click at [141, 191] on icon "button" at bounding box center [145, 191] width 8 height 8
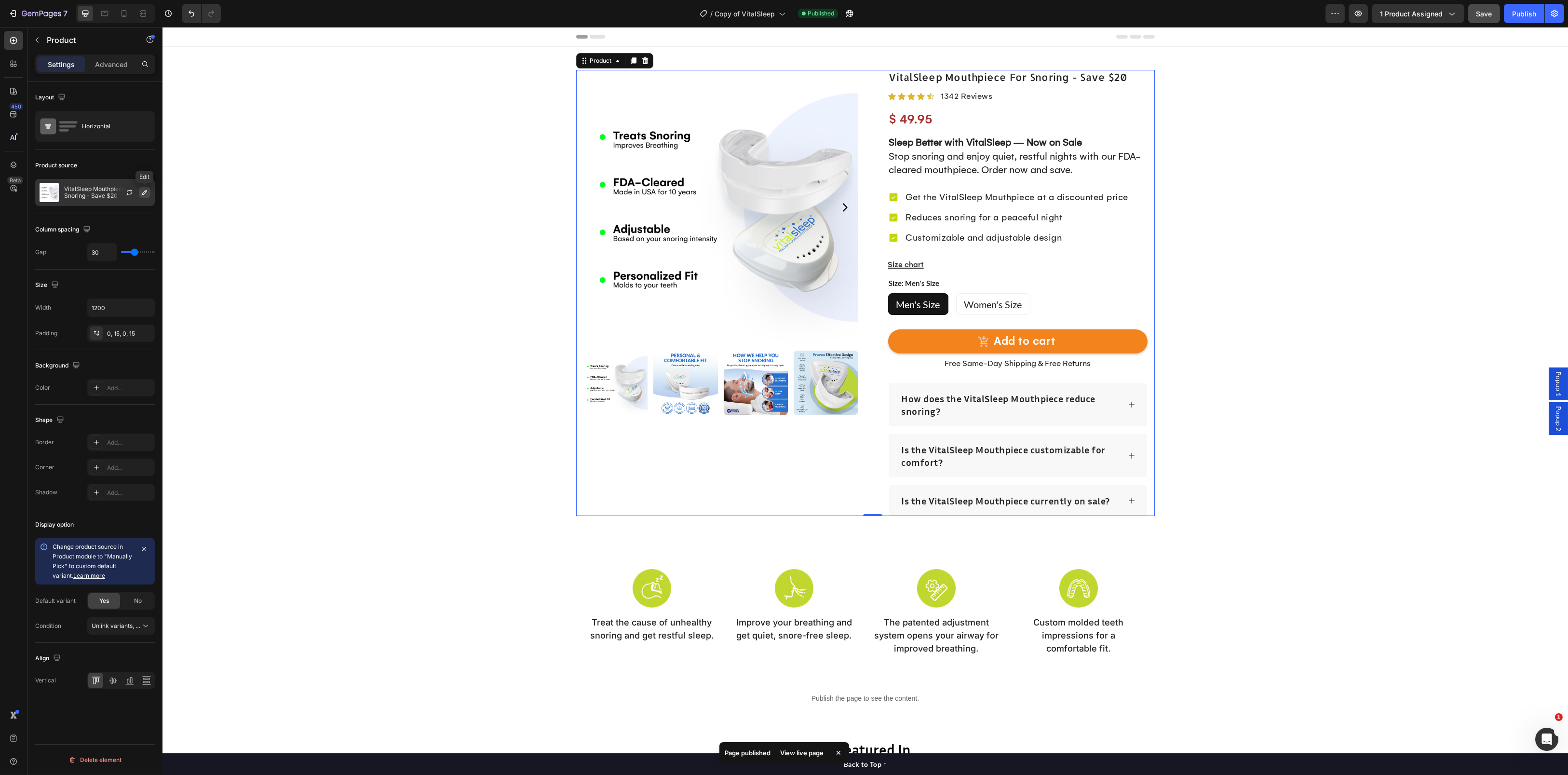
click at [142, 196] on icon "button" at bounding box center [144, 192] width 8 height 8
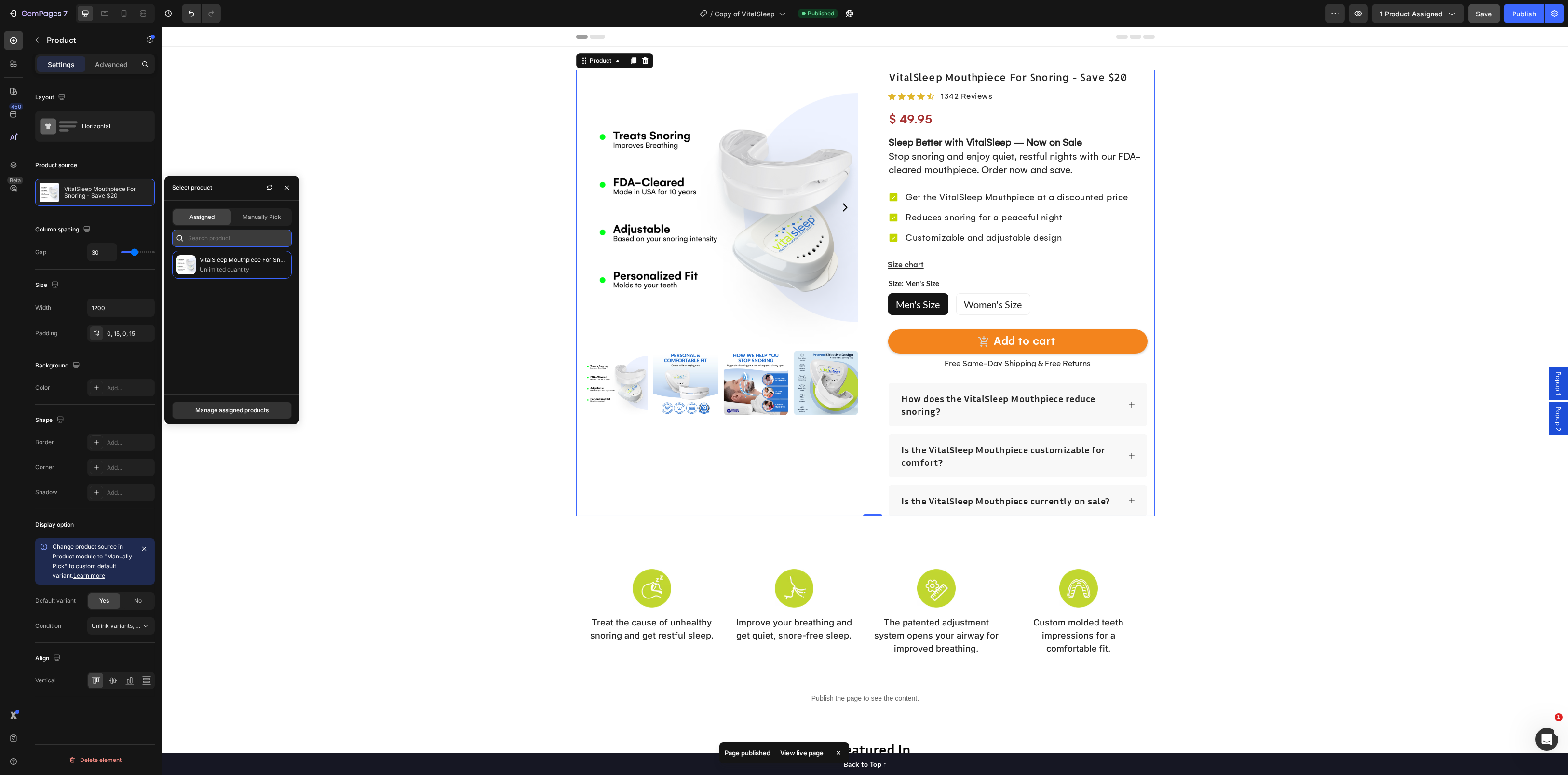
click at [232, 231] on input "text" at bounding box center [232, 238] width 120 height 17
type input "starbucks"
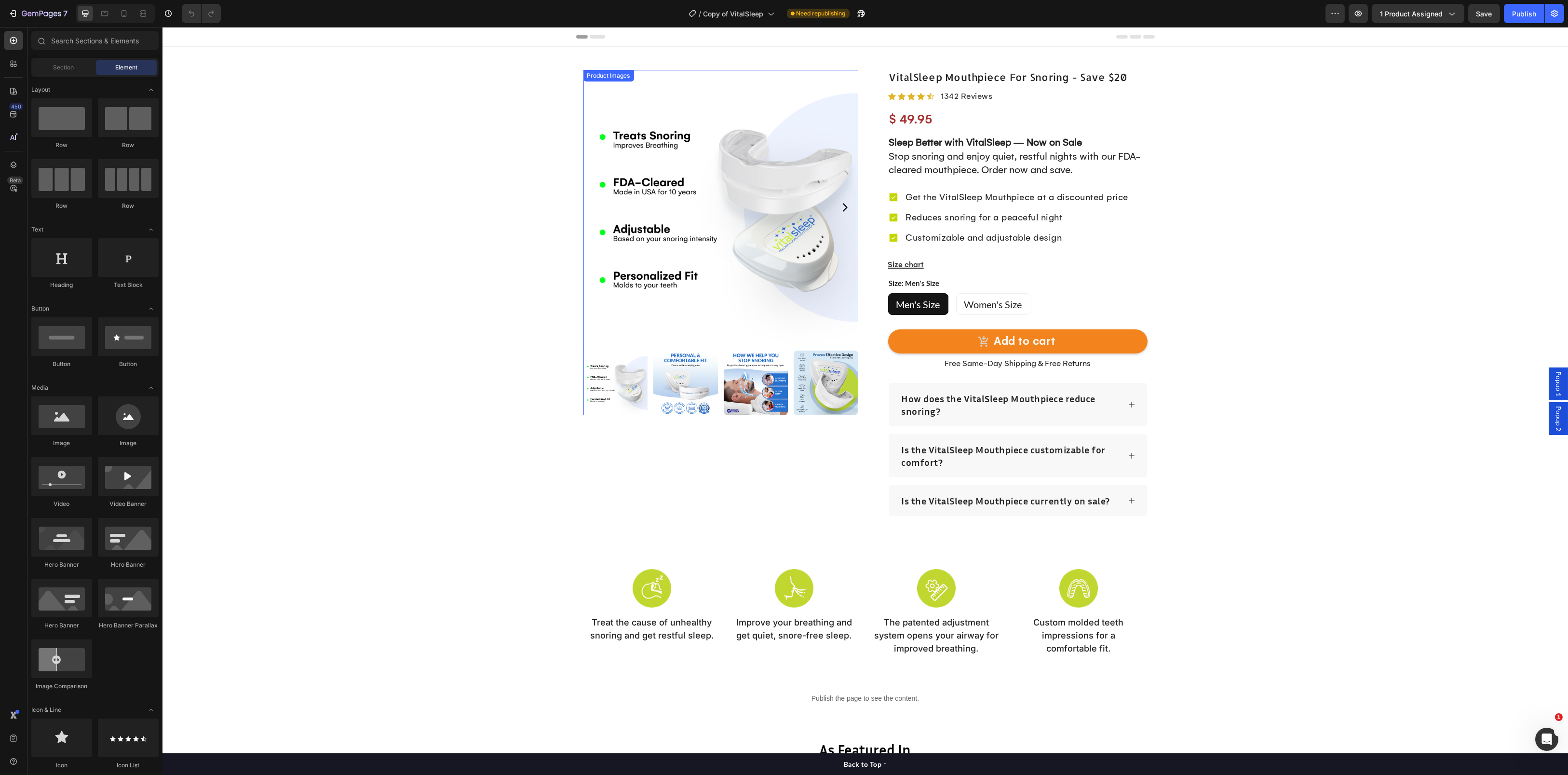
click at [691, 206] on img at bounding box center [721, 207] width 275 height 275
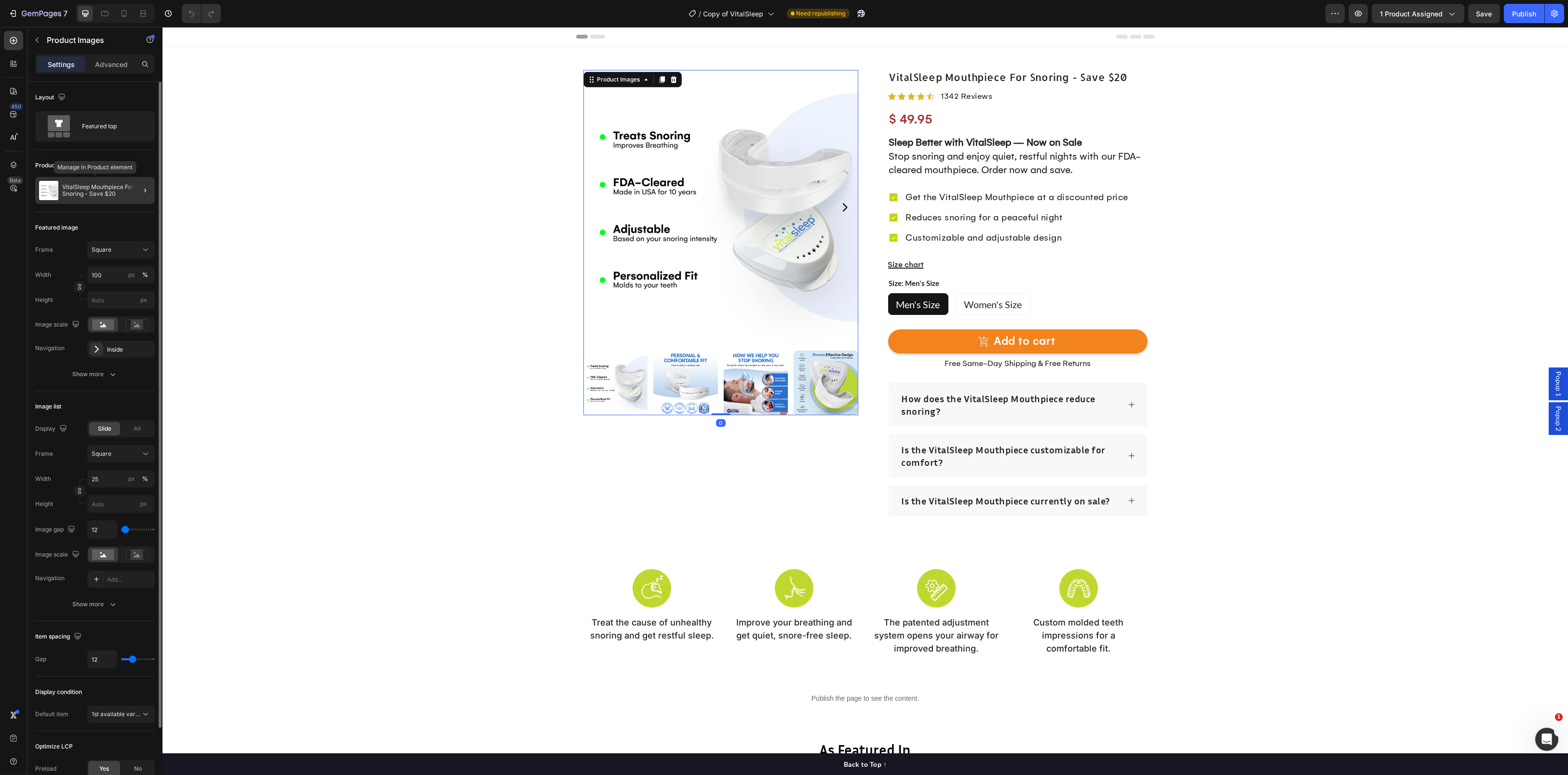
click at [131, 195] on div at bounding box center [141, 191] width 27 height 27
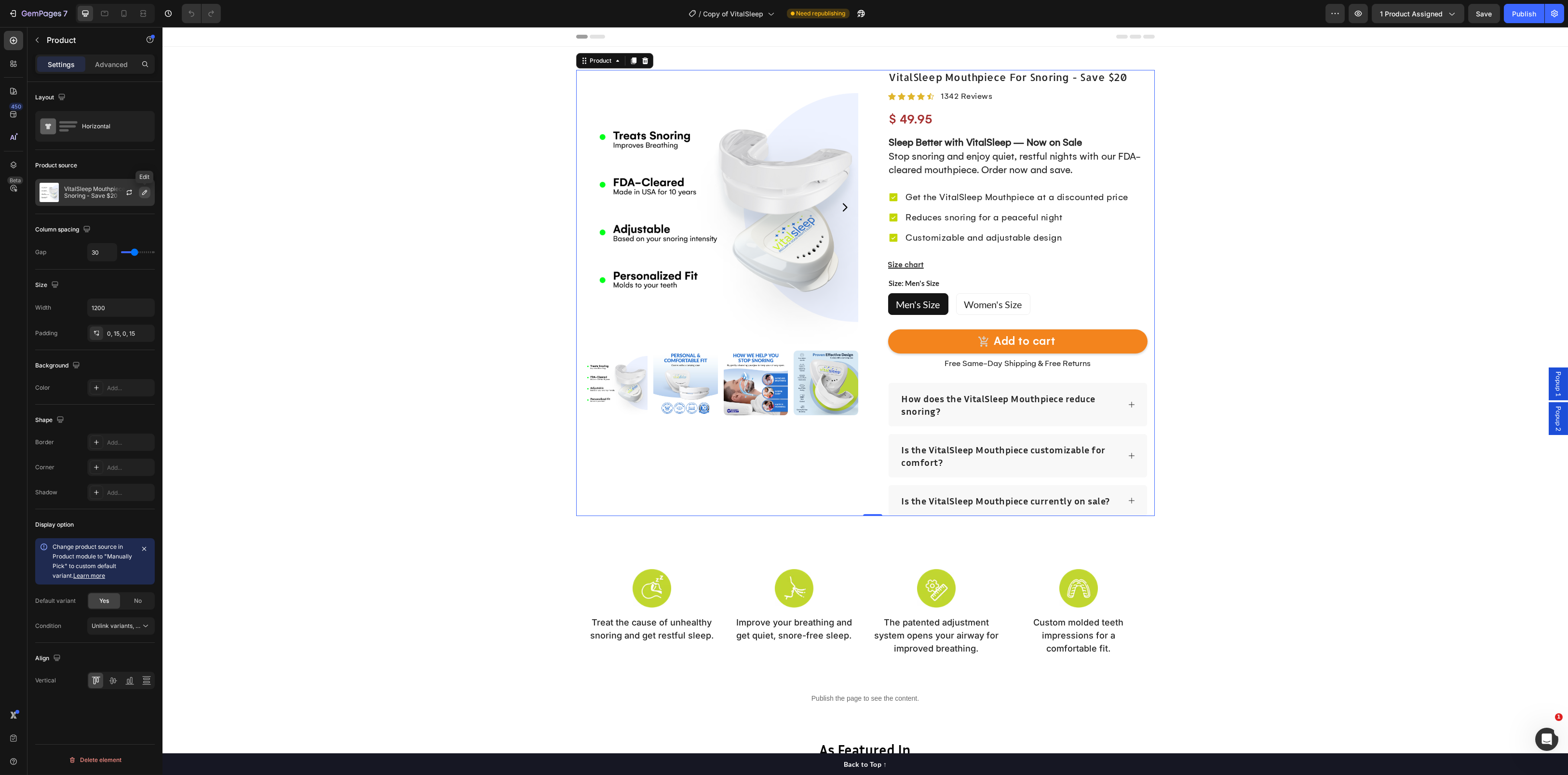
click at [142, 191] on icon "button" at bounding box center [144, 192] width 8 height 8
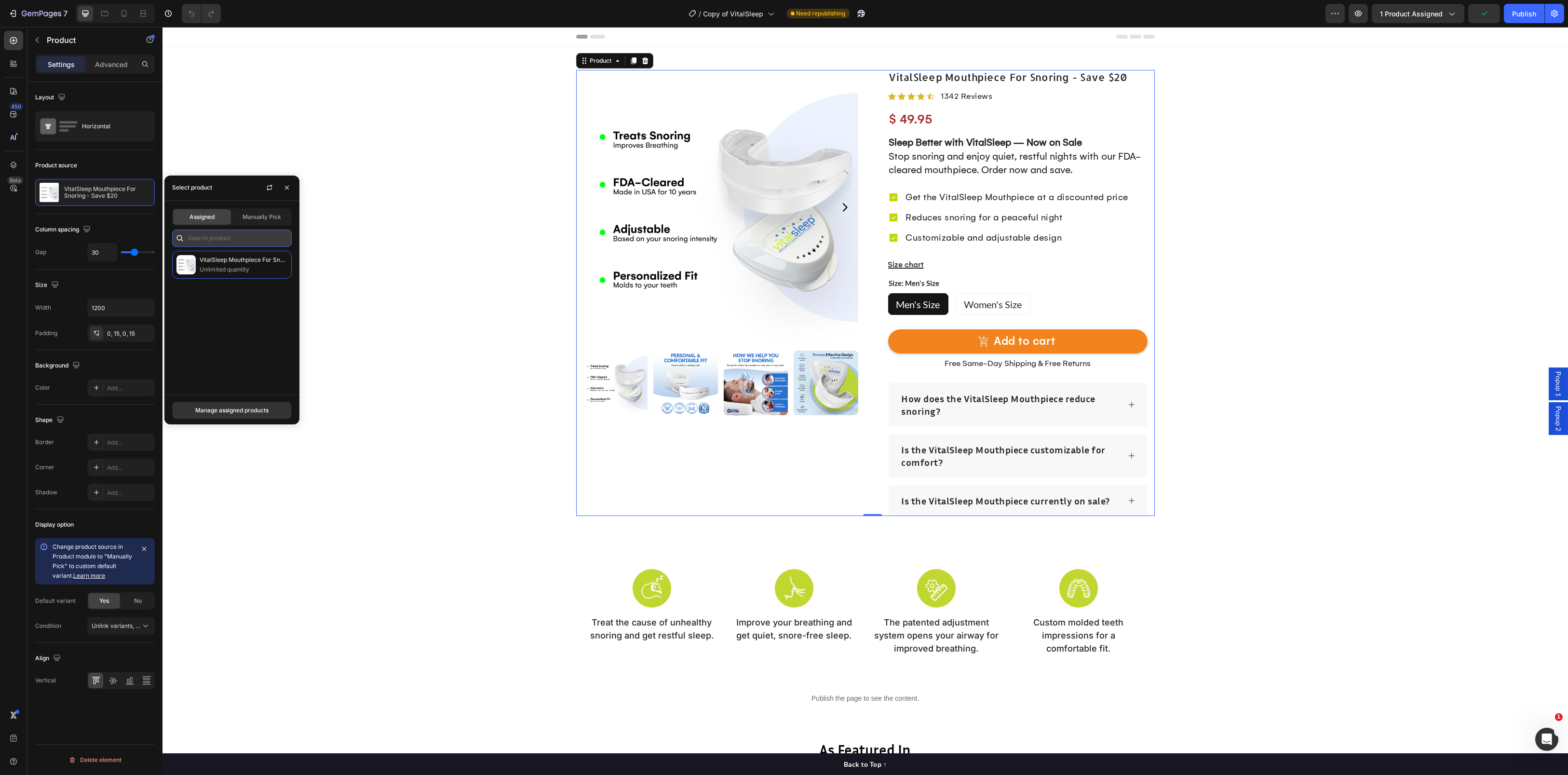
click at [235, 239] on input "text" at bounding box center [232, 238] width 120 height 17
type input "star"
click at [266, 219] on span "Manually Pick" at bounding box center [261, 217] width 39 height 9
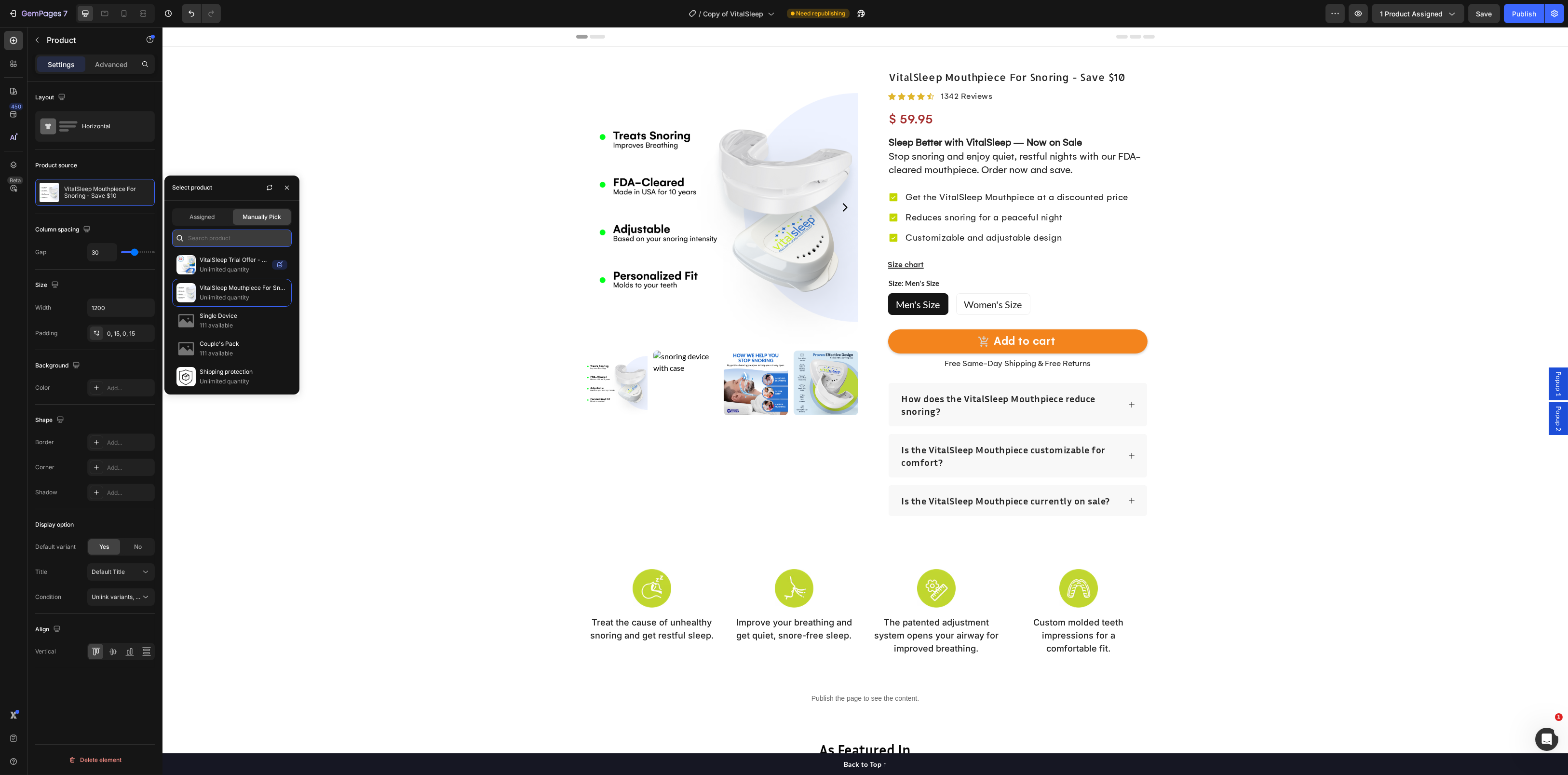
click at [250, 239] on input "text" at bounding box center [232, 238] width 120 height 17
type input "s"
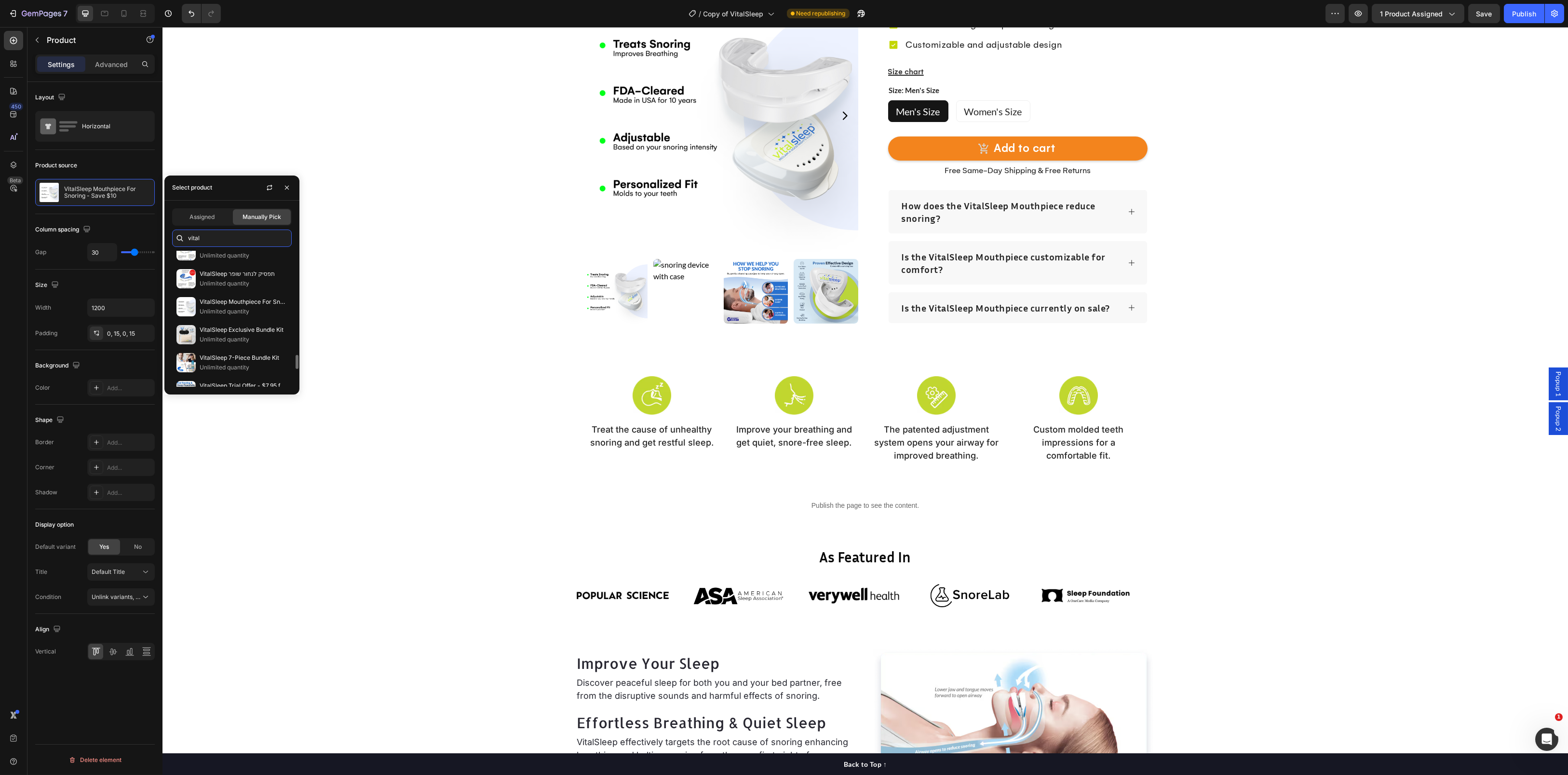
scroll to position [1162, 0]
type input "v"
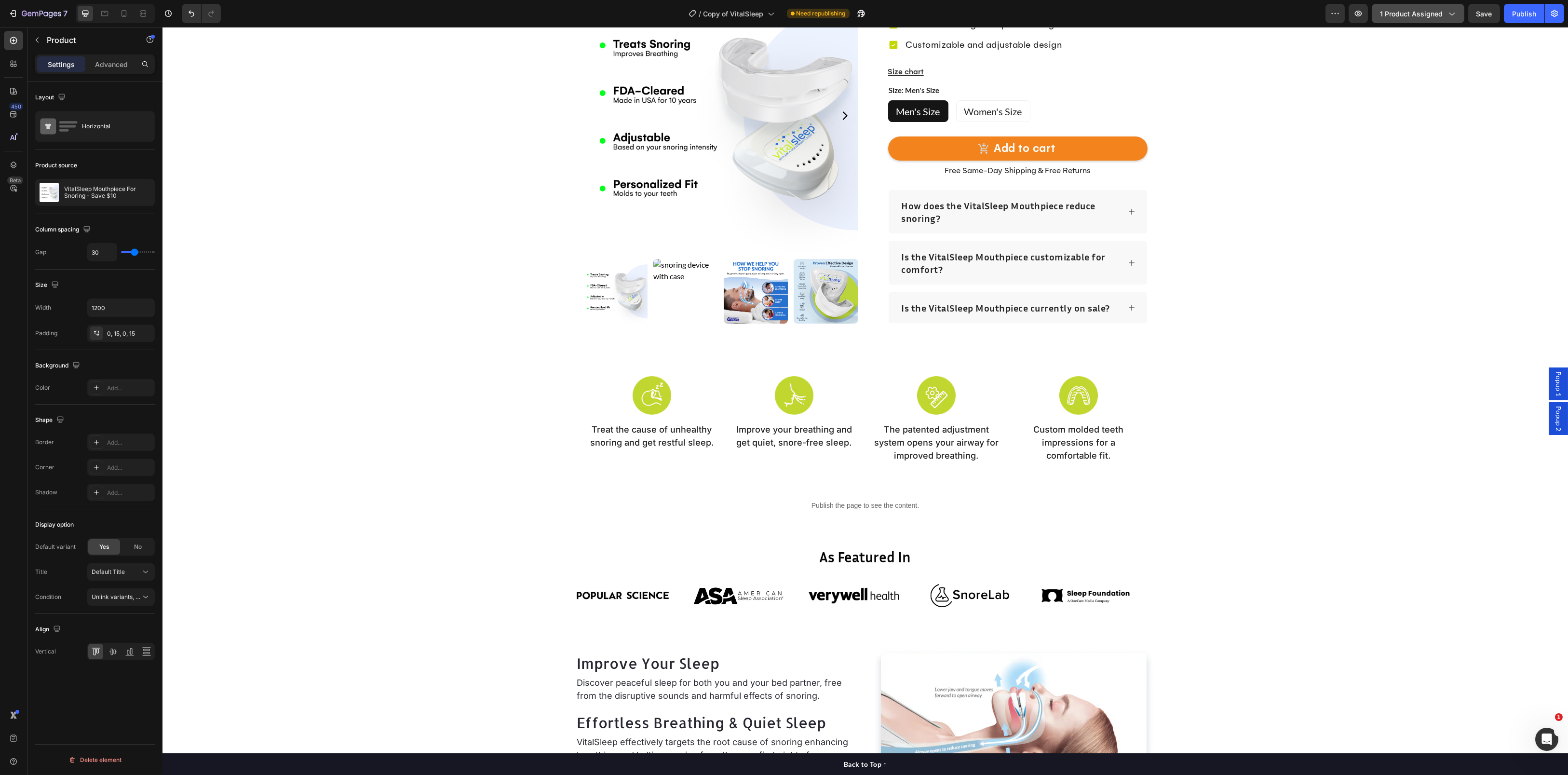
click at [1425, 6] on button "1 product assigned" at bounding box center [1418, 13] width 93 height 19
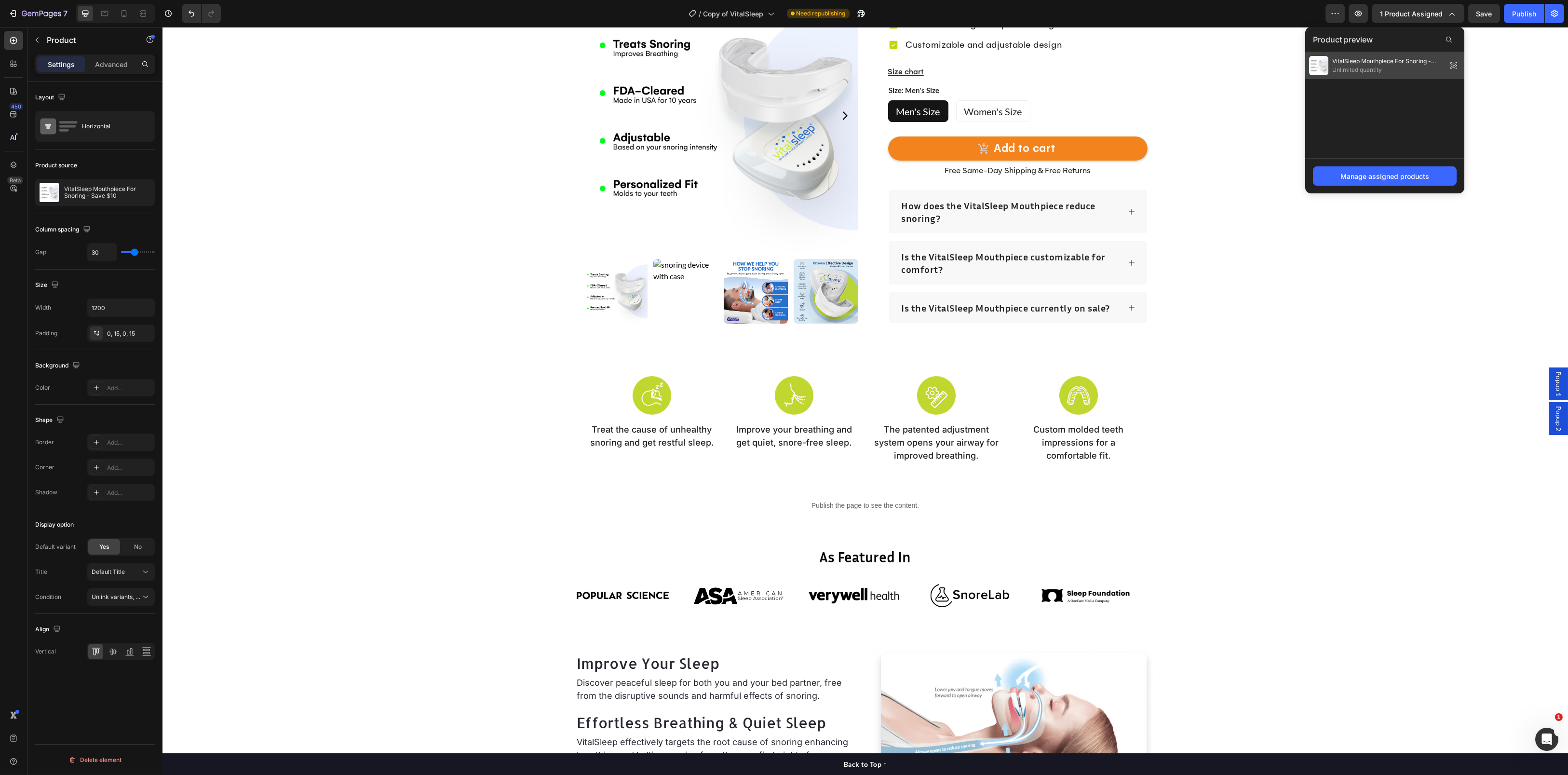
click at [1412, 73] on span "Unlimited quantity" at bounding box center [1388, 70] width 111 height 9
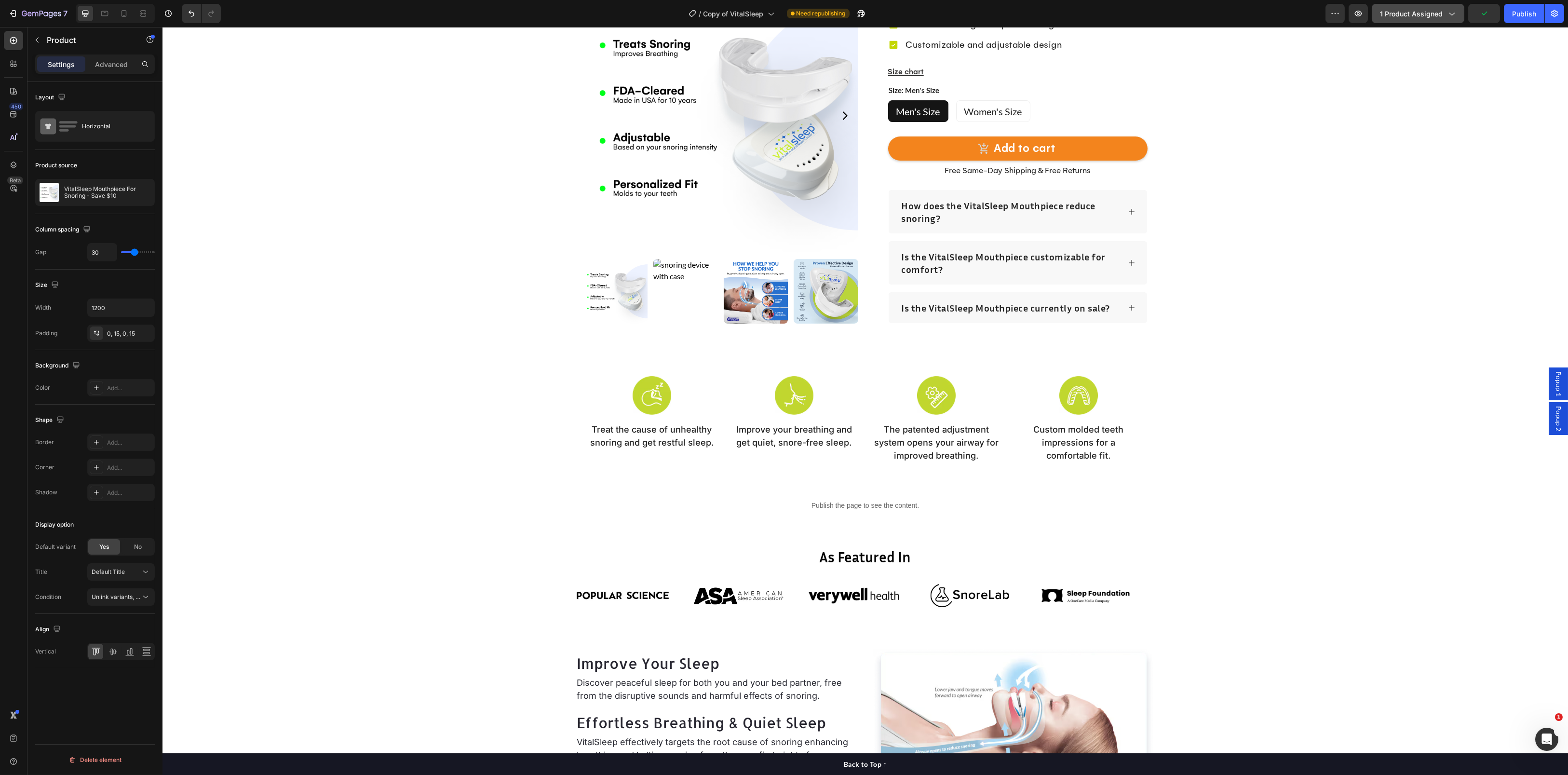
click at [1443, 10] on div "1 product assigned" at bounding box center [1418, 13] width 76 height 10
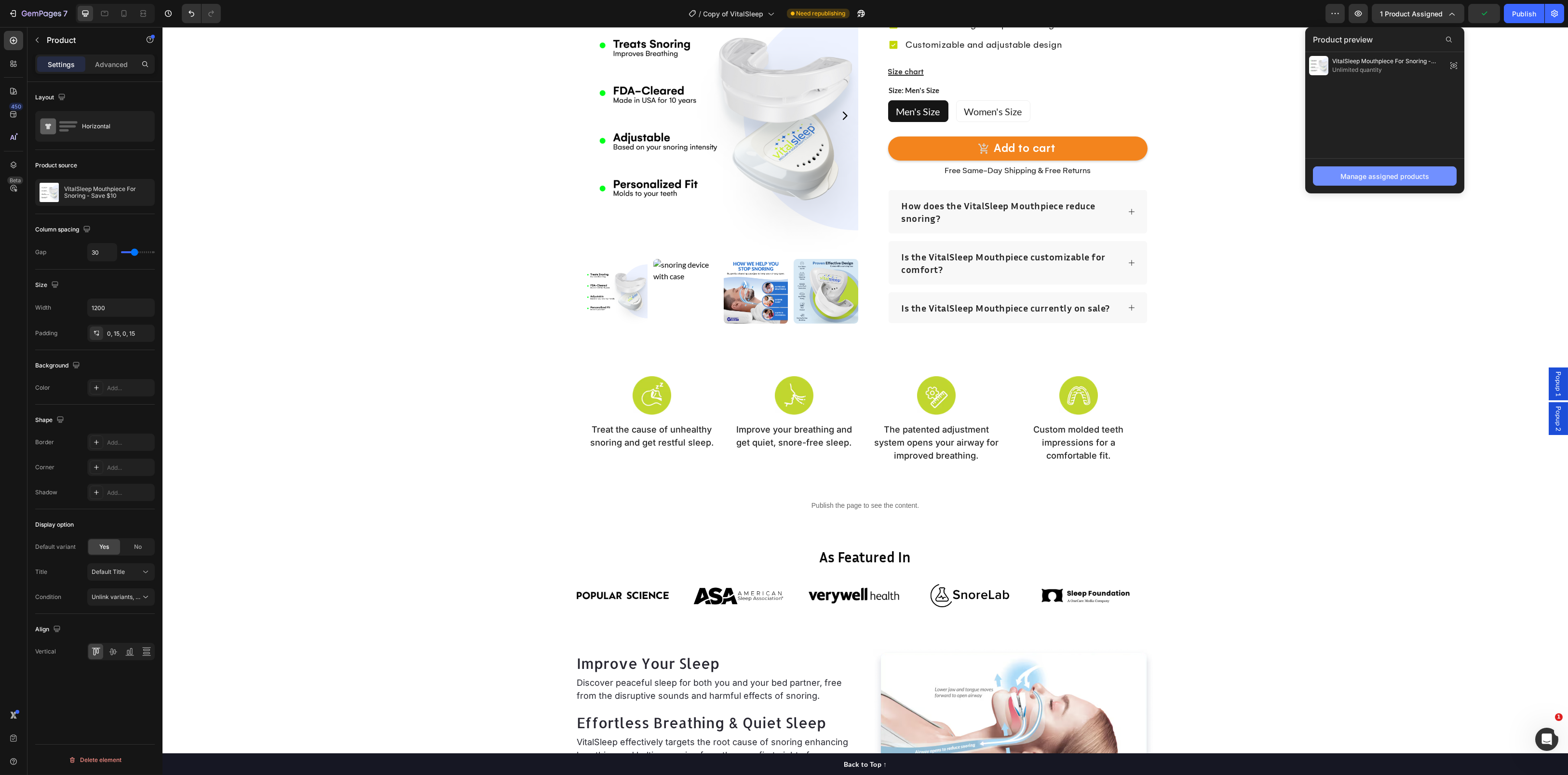
click at [1401, 172] on div "Manage assigned products" at bounding box center [1385, 176] width 89 height 10
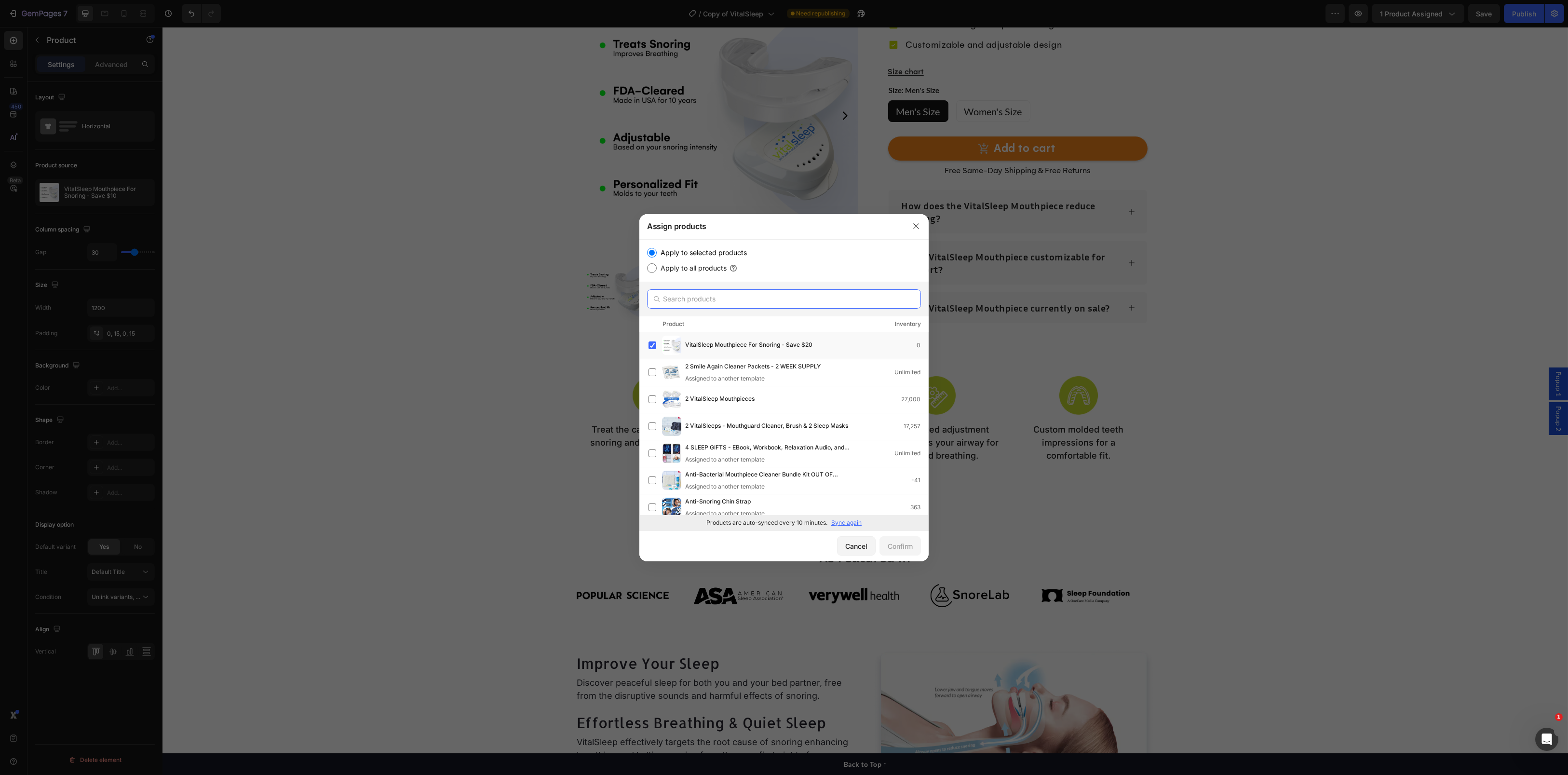
click at [754, 300] on input "text" at bounding box center [784, 299] width 274 height 19
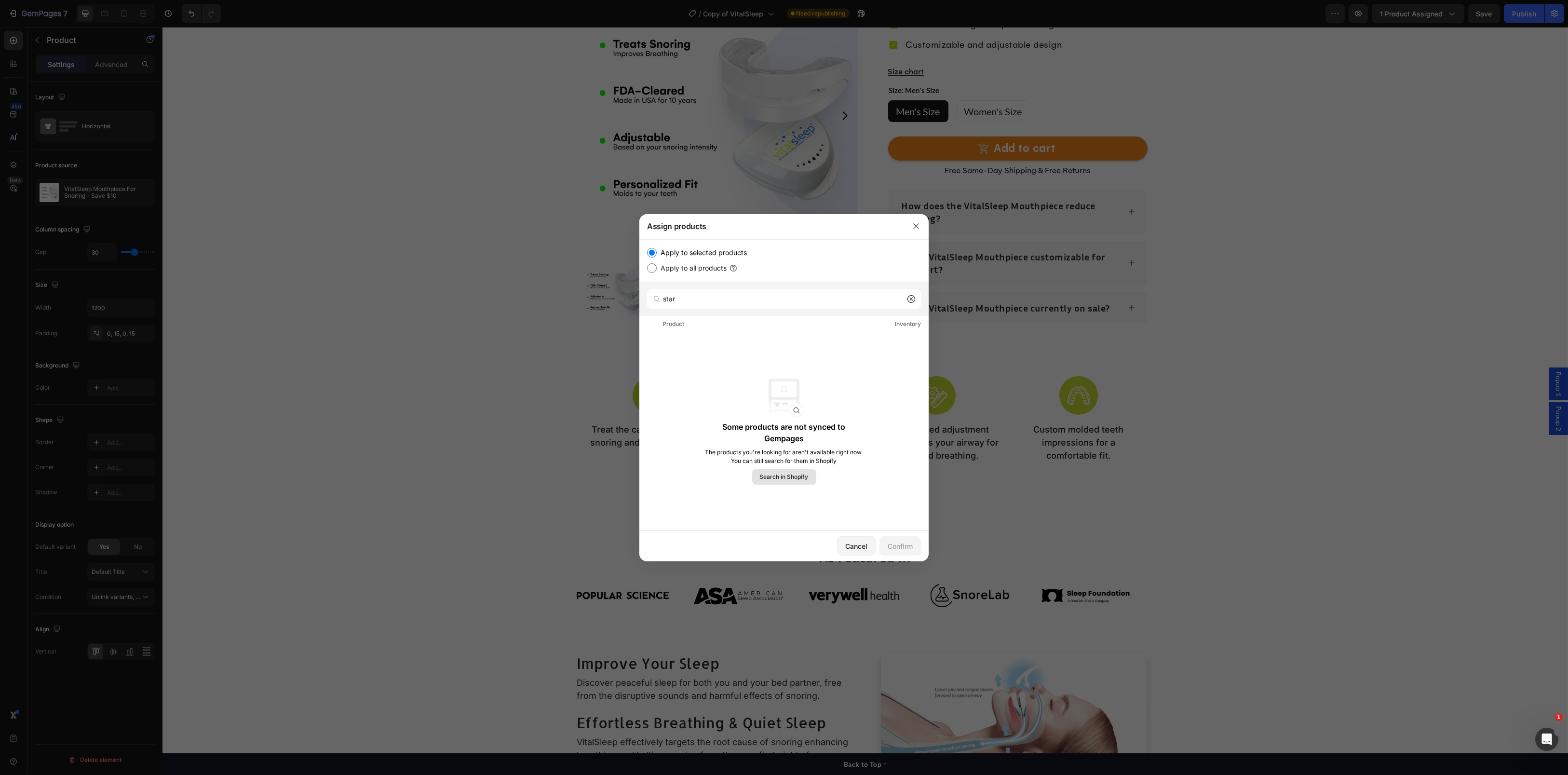
click at [772, 478] on span "Search in Shopify" at bounding box center [784, 476] width 48 height 9
click at [708, 302] on input "star" at bounding box center [784, 299] width 274 height 19
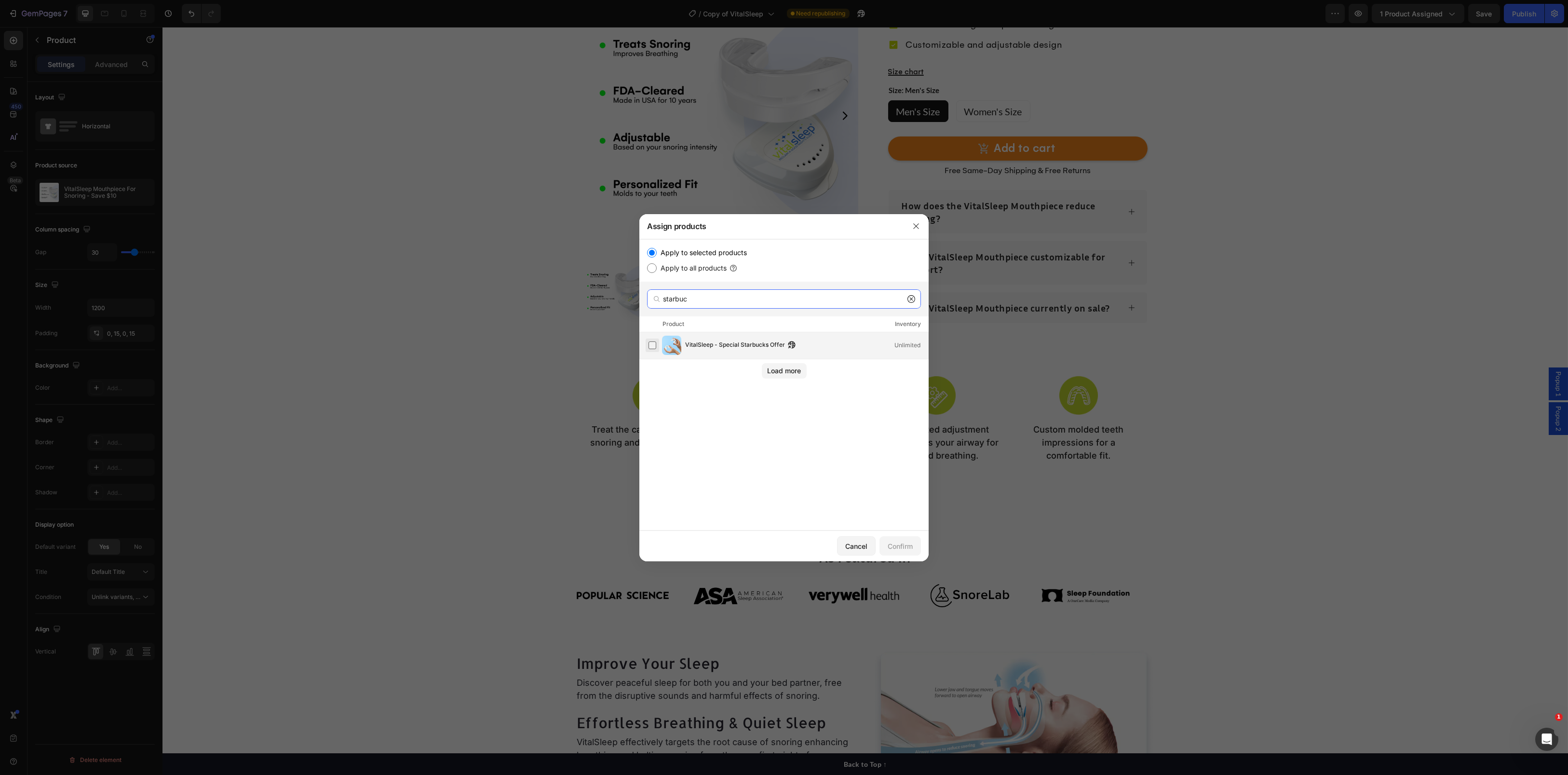
type input "starbuc"
click at [656, 345] on label at bounding box center [653, 345] width 8 height 8
click at [909, 545] on div "Confirm" at bounding box center [900, 546] width 25 height 10
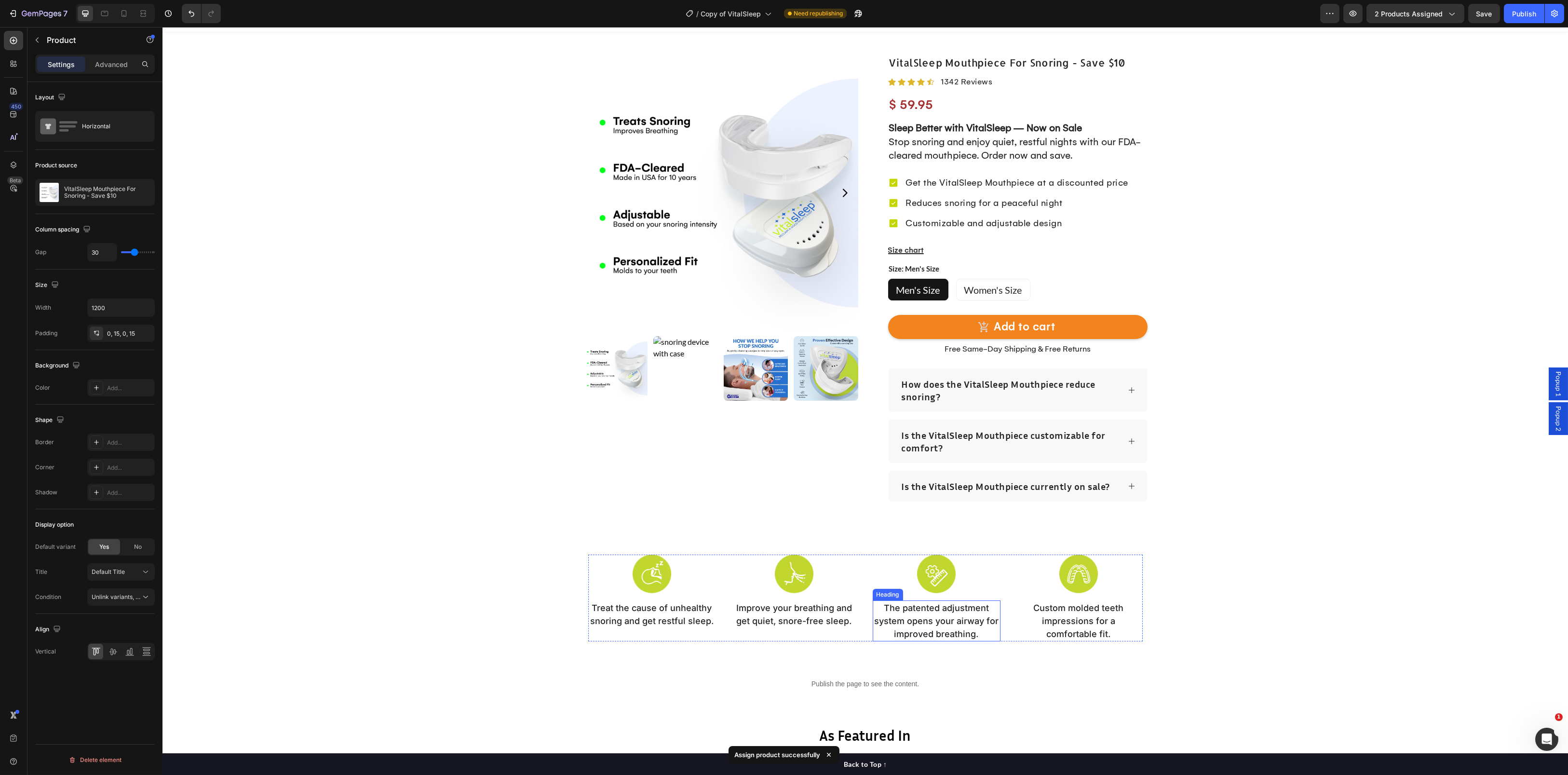
scroll to position [0, 0]
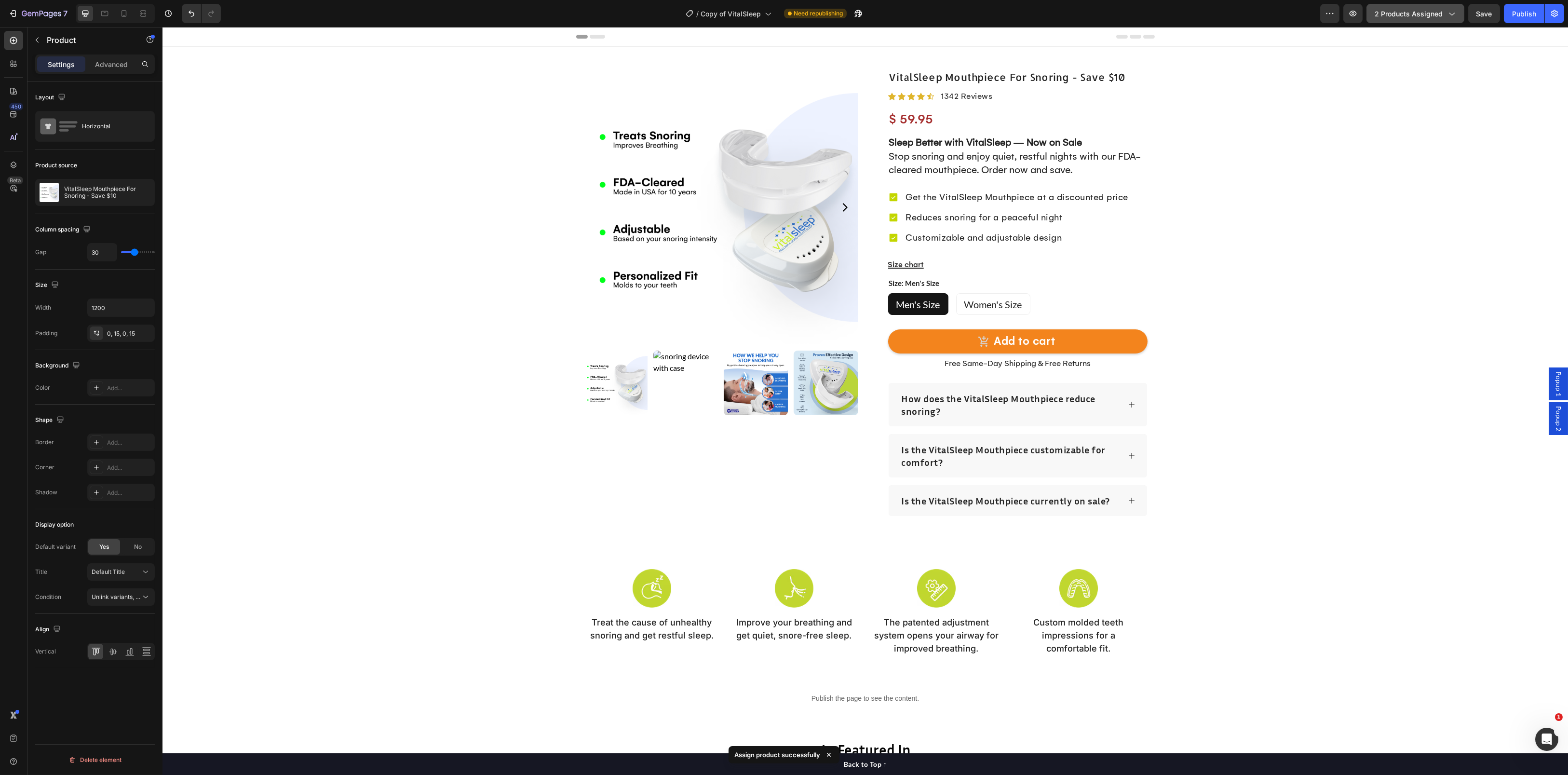
click at [1422, 13] on span "2 products assigned" at bounding box center [1408, 13] width 68 height 10
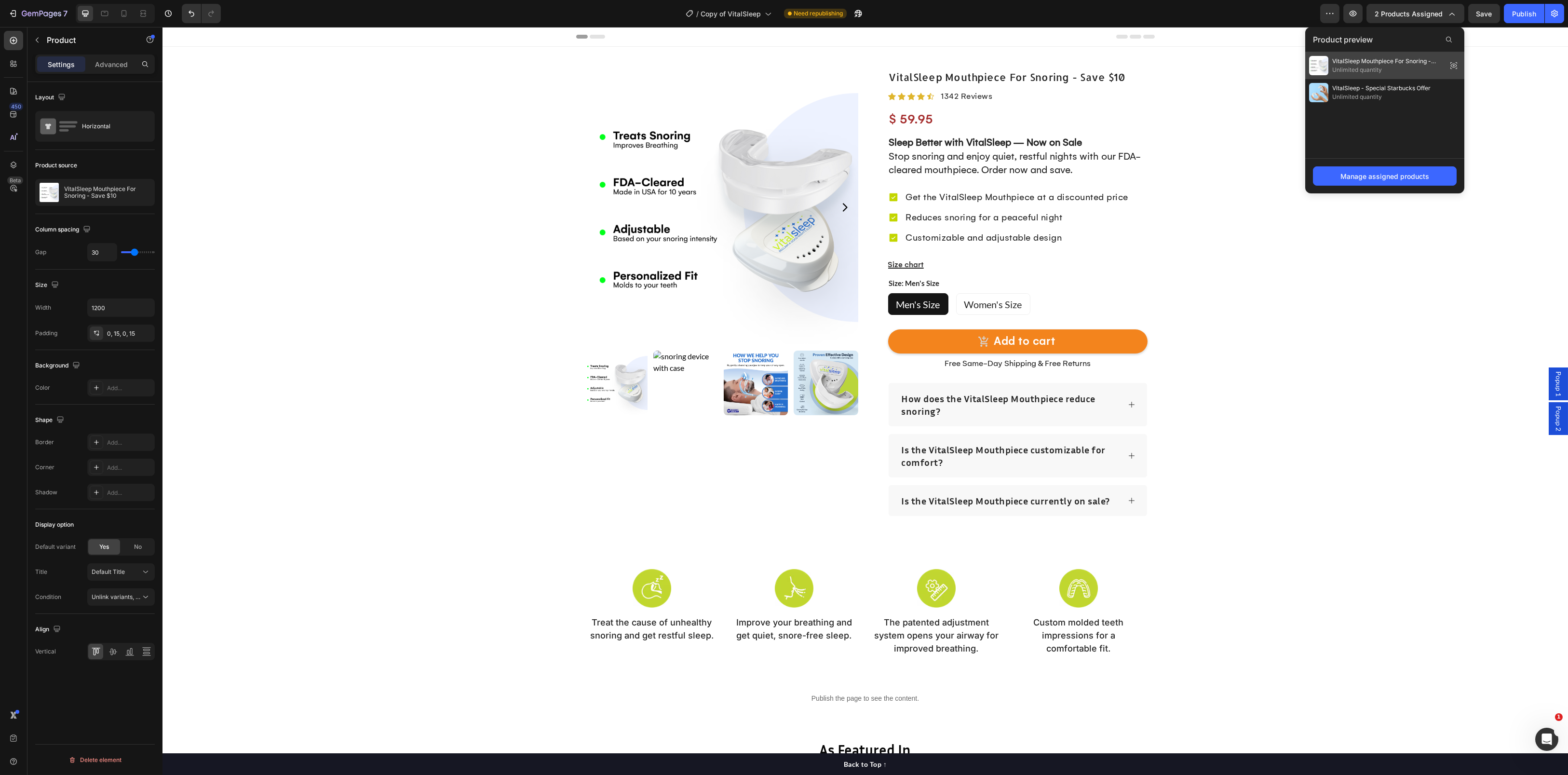
click at [1424, 64] on span "VitalSleep Mouthpiece For Snoring - Save $20" at bounding box center [1388, 61] width 111 height 9
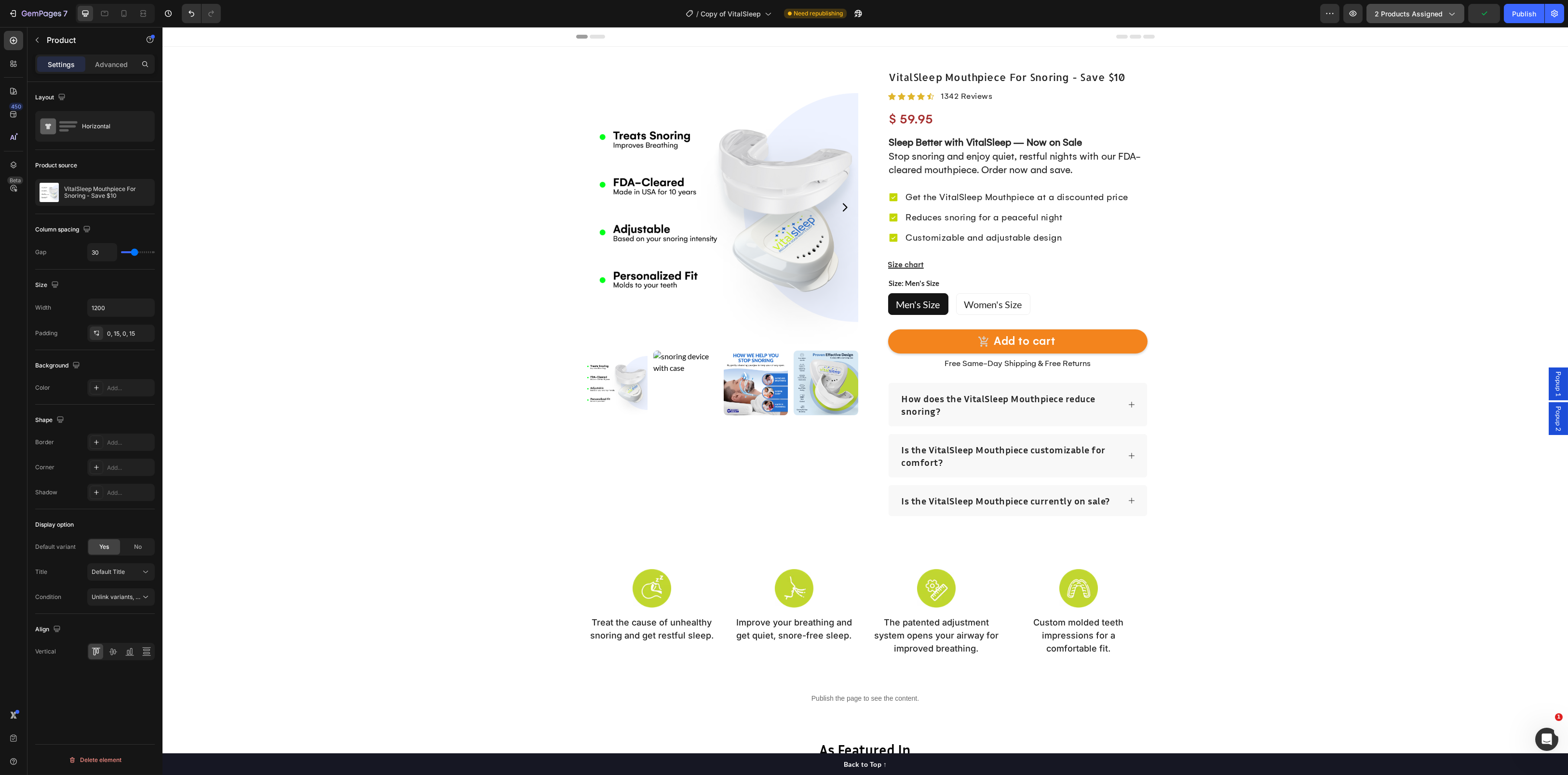
click at [1447, 15] on icon "button" at bounding box center [1451, 13] width 10 height 10
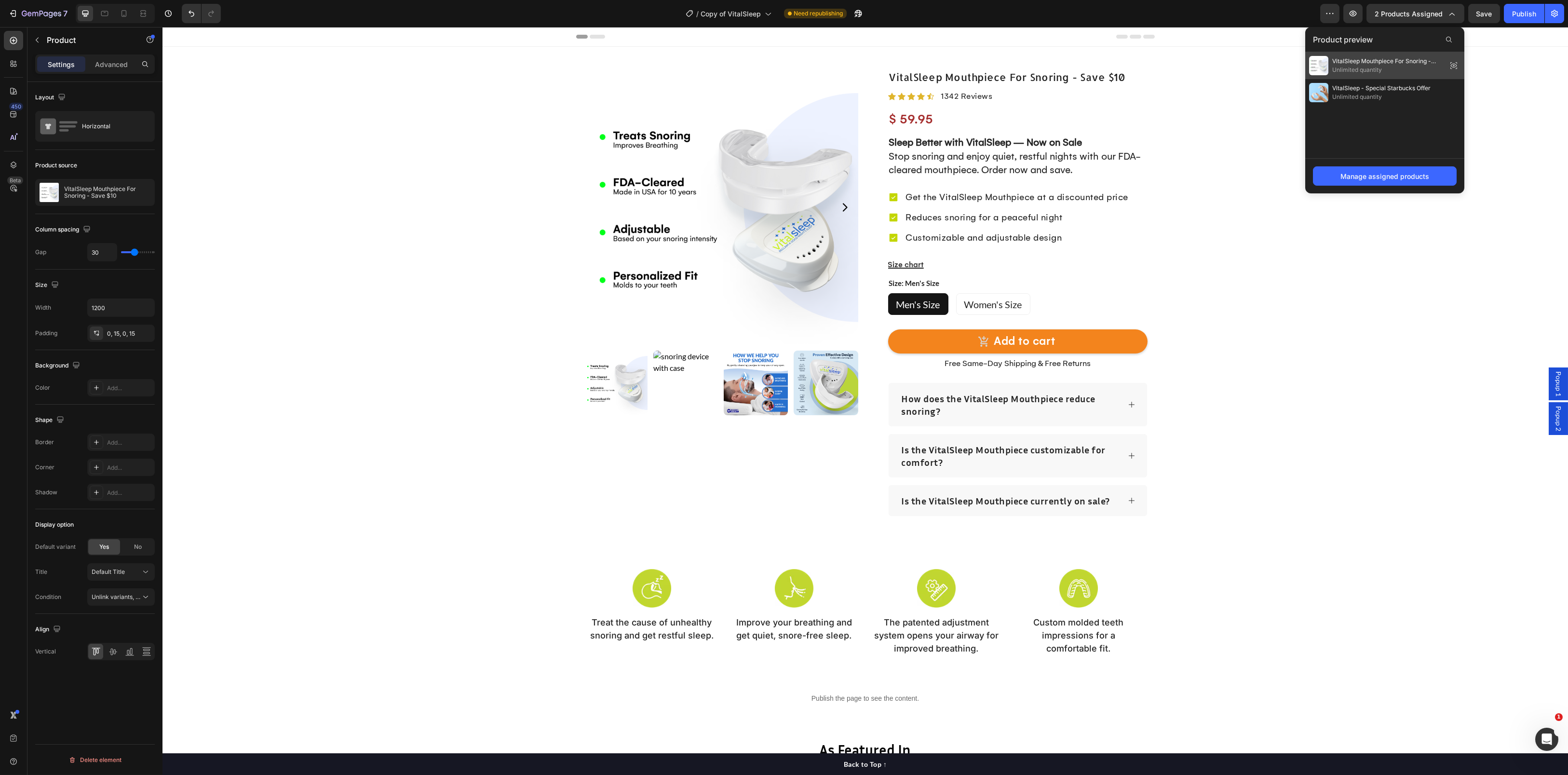
click at [1454, 64] on icon at bounding box center [1454, 65] width 2 height 2
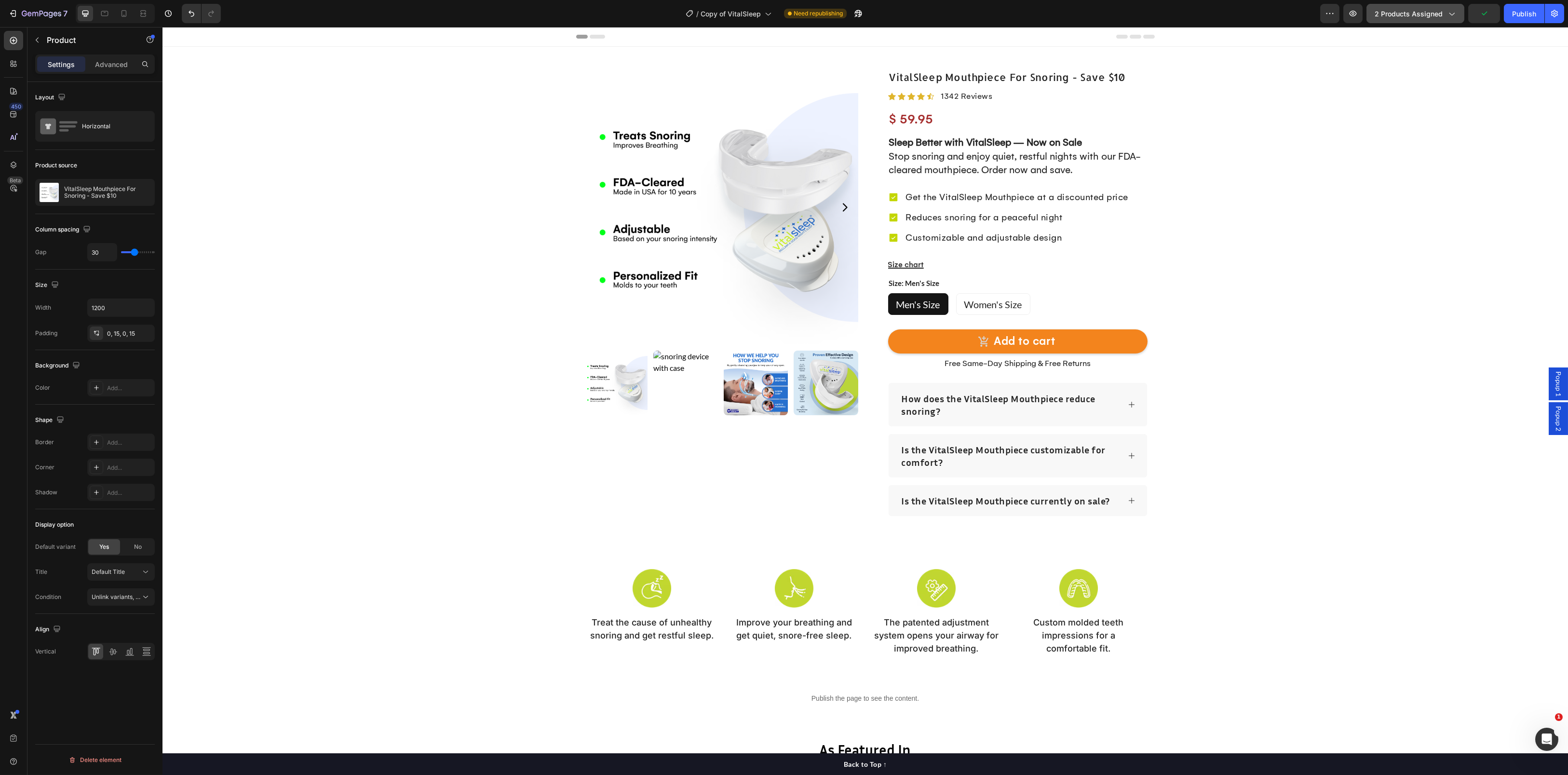
click at [1447, 15] on icon "button" at bounding box center [1451, 13] width 10 height 10
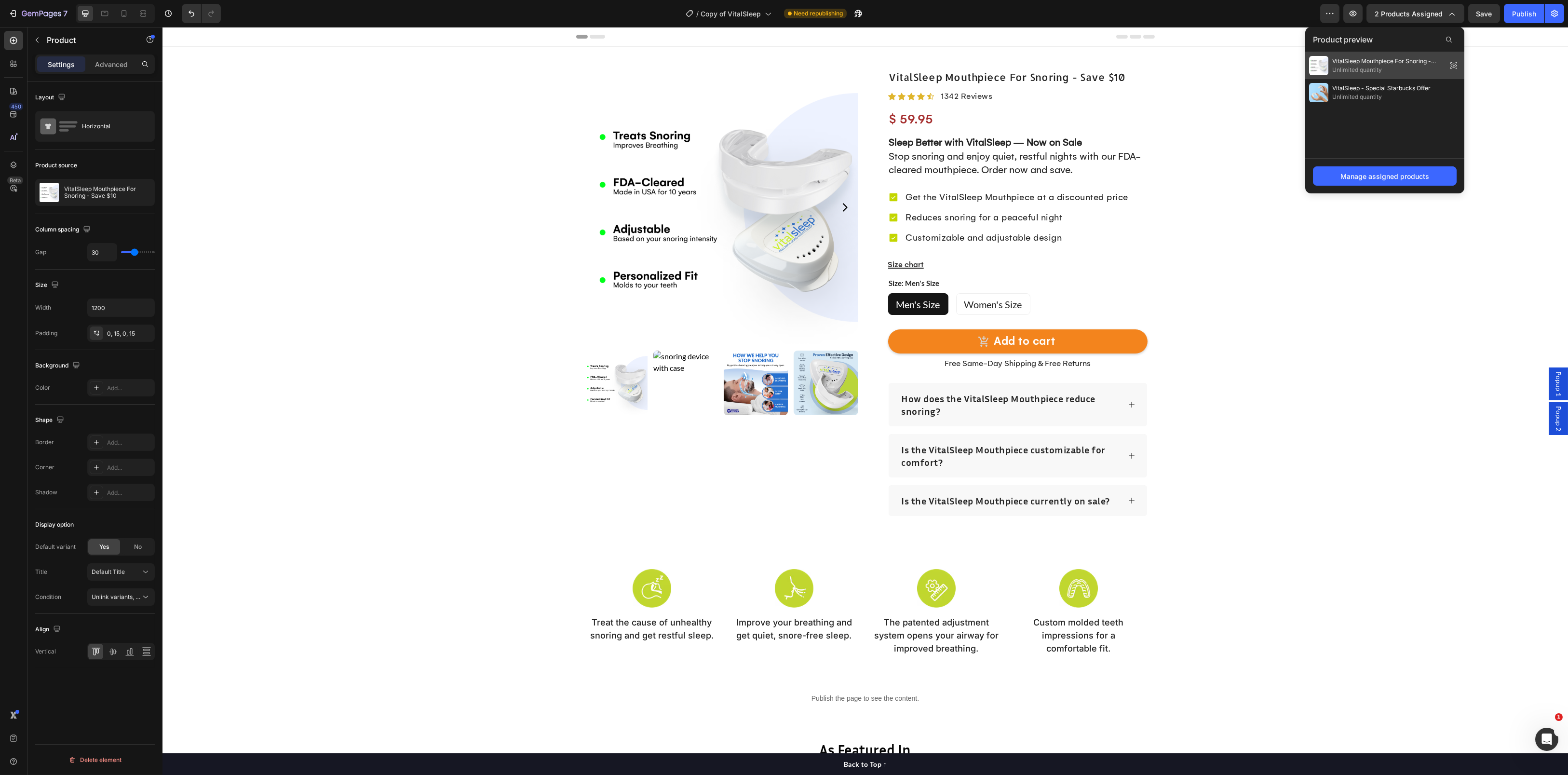
click at [1350, 62] on span "VitalSleep Mouthpiece For Snoring - Save $20" at bounding box center [1388, 61] width 111 height 9
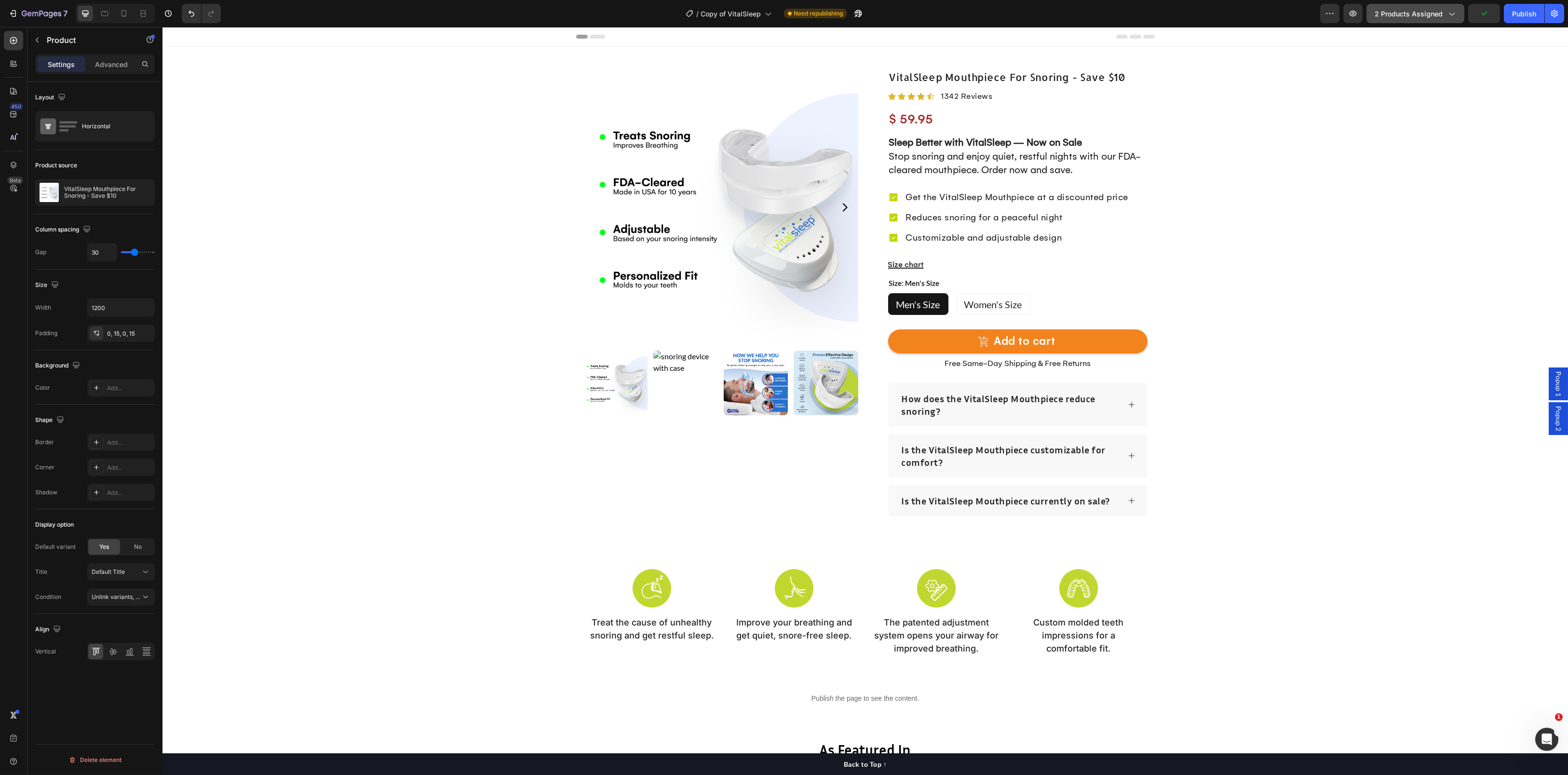
click at [1389, 17] on span "2 products assigned" at bounding box center [1408, 13] width 68 height 10
click at [129, 192] on icon "button" at bounding box center [129, 192] width 8 height 8
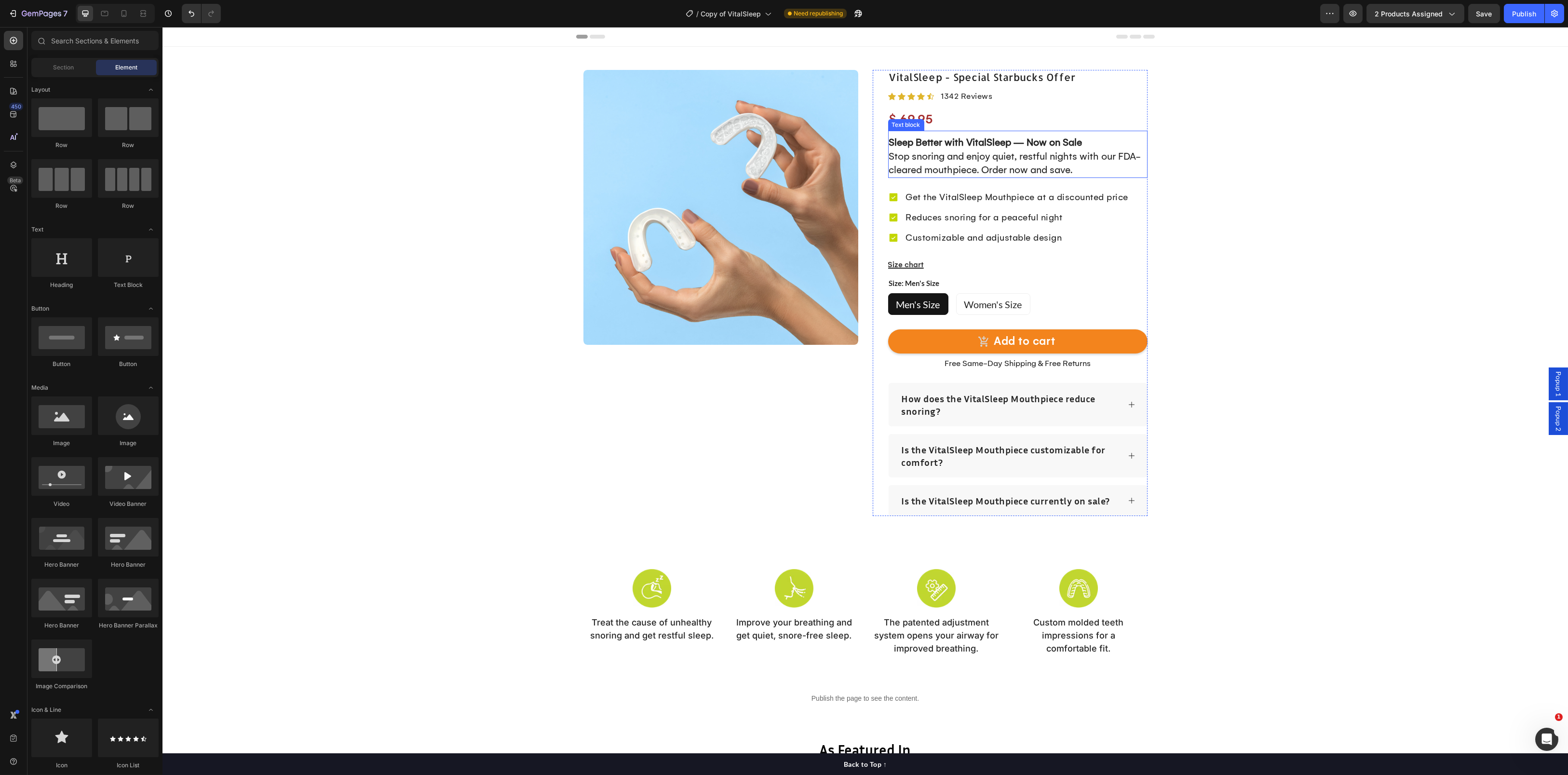
click at [1011, 145] on strong "Sleep Better with VitalSleep — Now on Sale" at bounding box center [985, 142] width 193 height 12
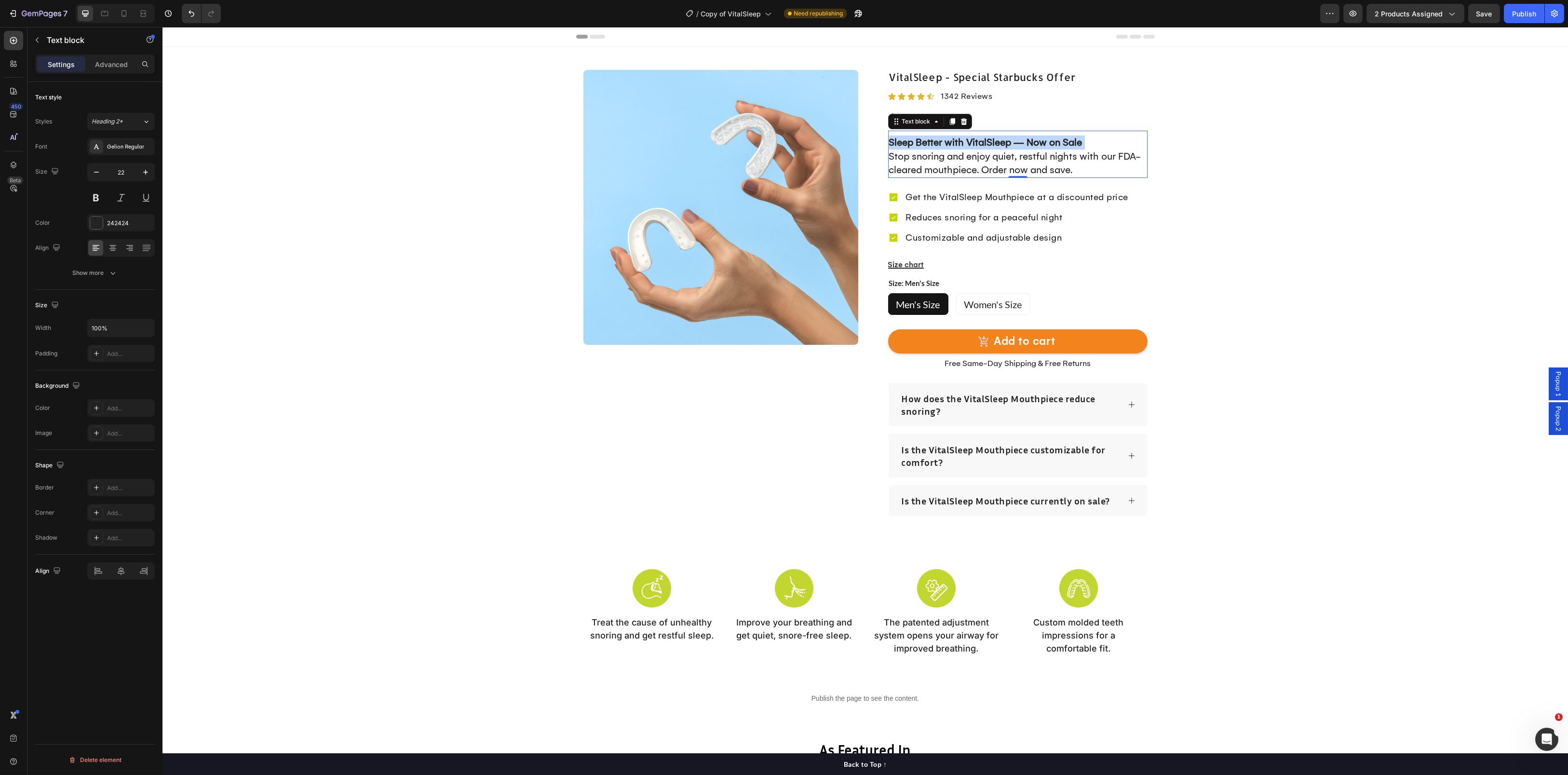
click at [1011, 145] on strong "Sleep Better with VitalSleep — Now on Sale" at bounding box center [985, 142] width 193 height 12
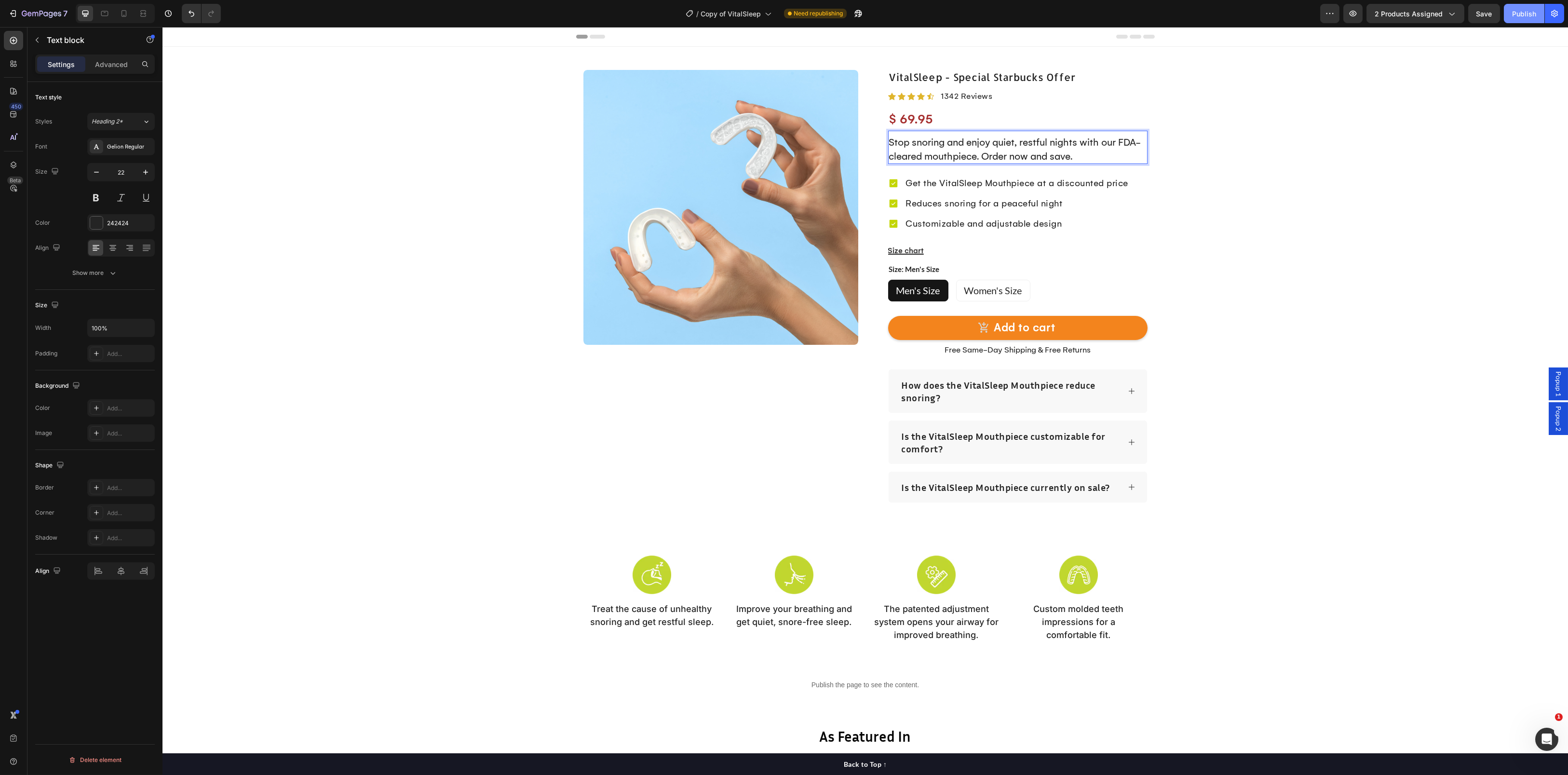
click at [1523, 13] on div "Publish" at bounding box center [1524, 13] width 24 height 10
click at [1000, 152] on p "Stop snoring and enjoy quiet, restful nights with our FDA-cleared mouthpiece. O…" at bounding box center [1018, 149] width 257 height 28
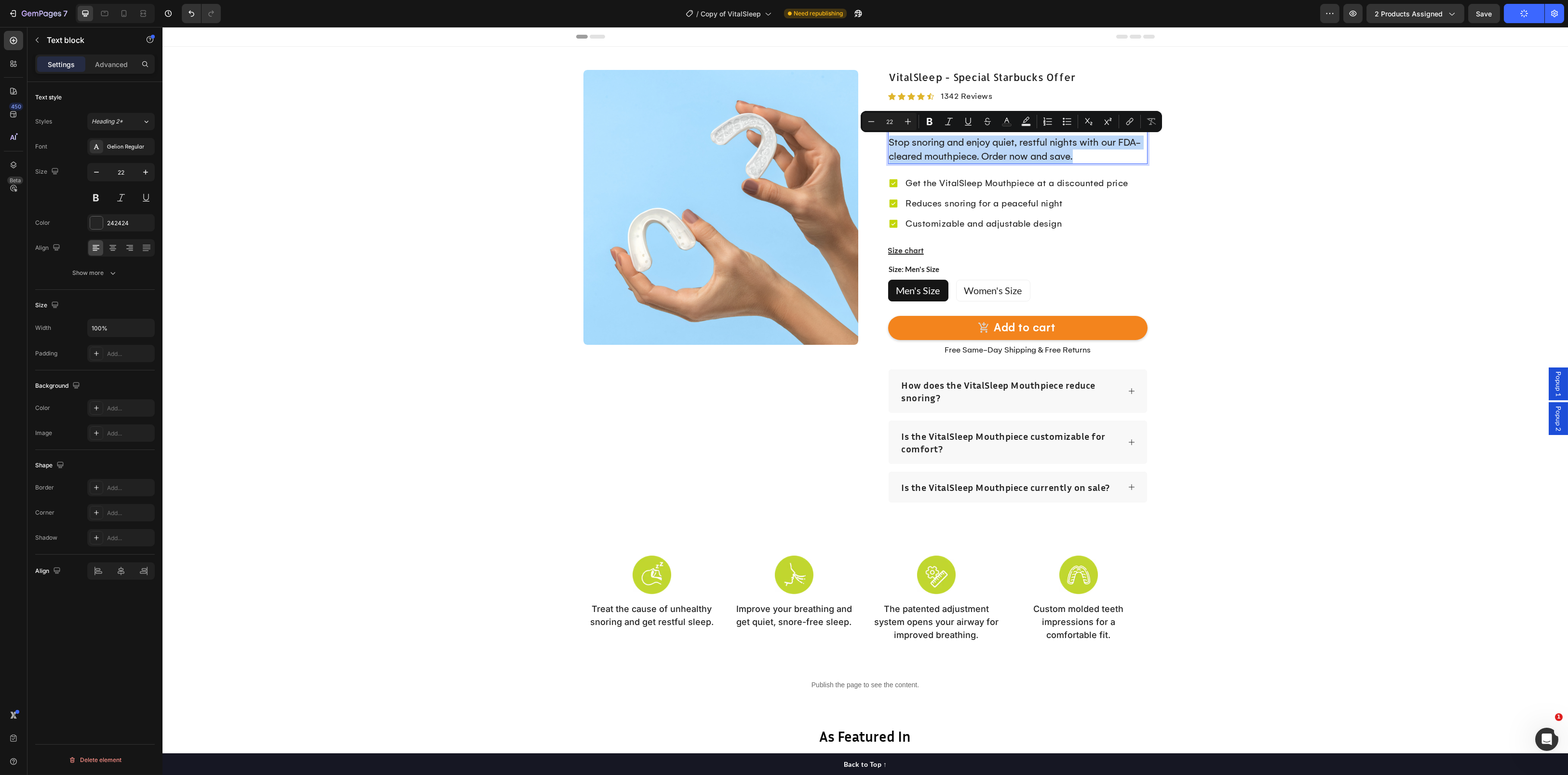
click at [1034, 158] on p "Stop snoring and enjoy quiet, restful nights with our FDA-cleared mouthpiece. O…" at bounding box center [1018, 149] width 257 height 28
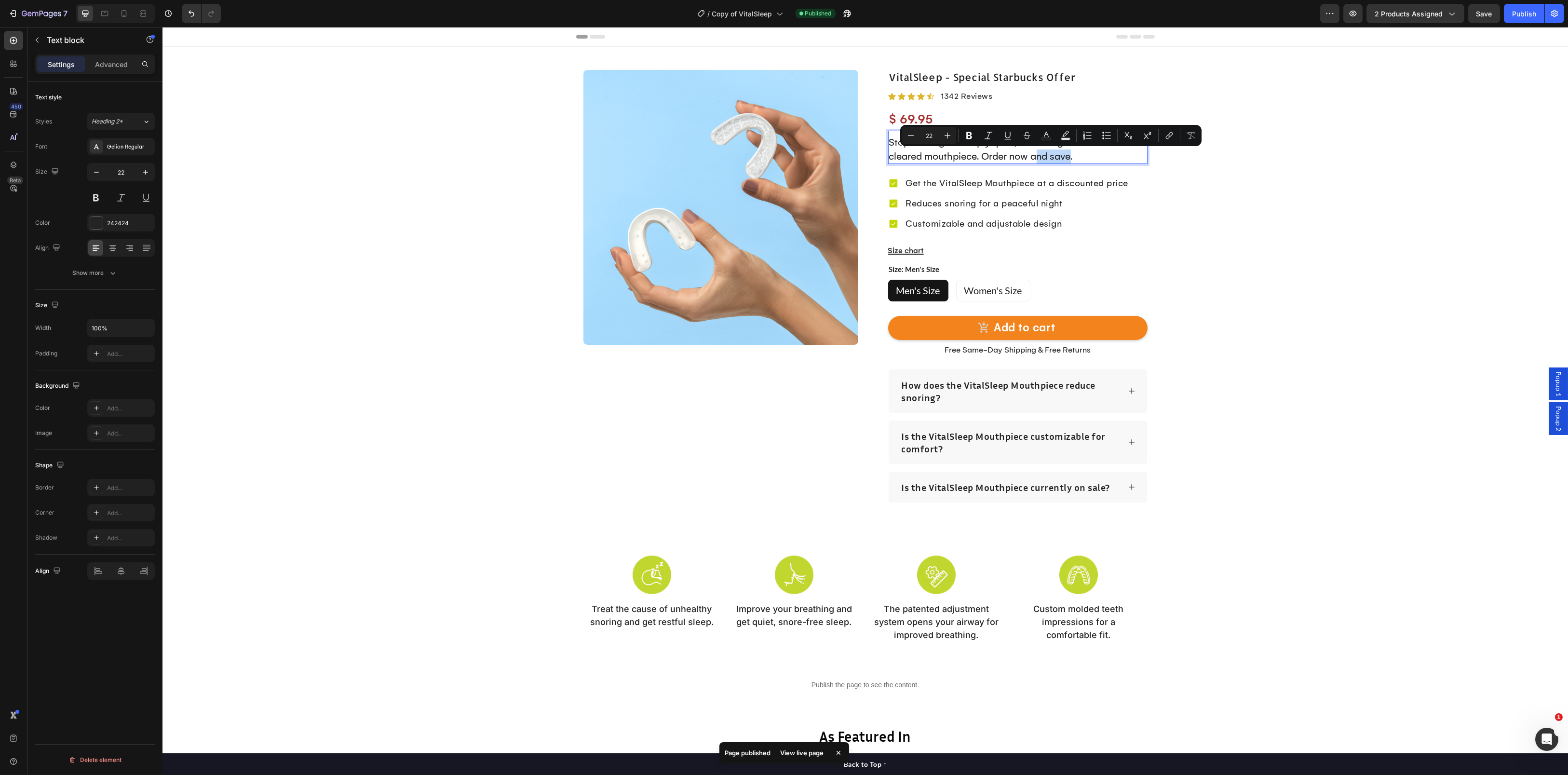
drag, startPoint x: 1069, startPoint y: 156, endPoint x: 1033, endPoint y: 156, distance: 36.0
click at [1033, 156] on p "Stop snoring and enjoy quiet, restful nights with our FDA-cleared mouthpiece. O…" at bounding box center [1018, 149] width 257 height 28
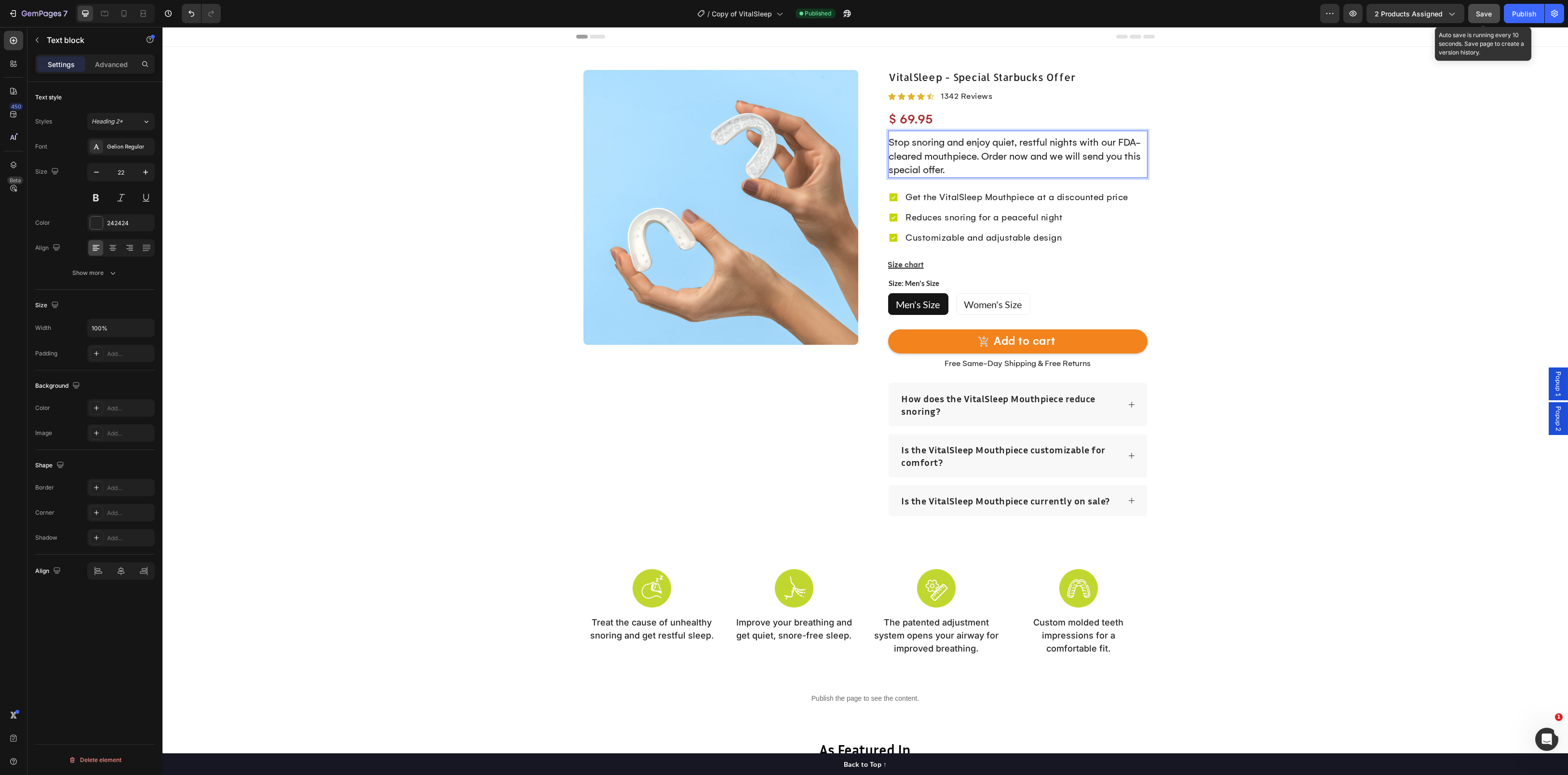
click at [1487, 14] on span "Save" at bounding box center [1484, 13] width 16 height 8
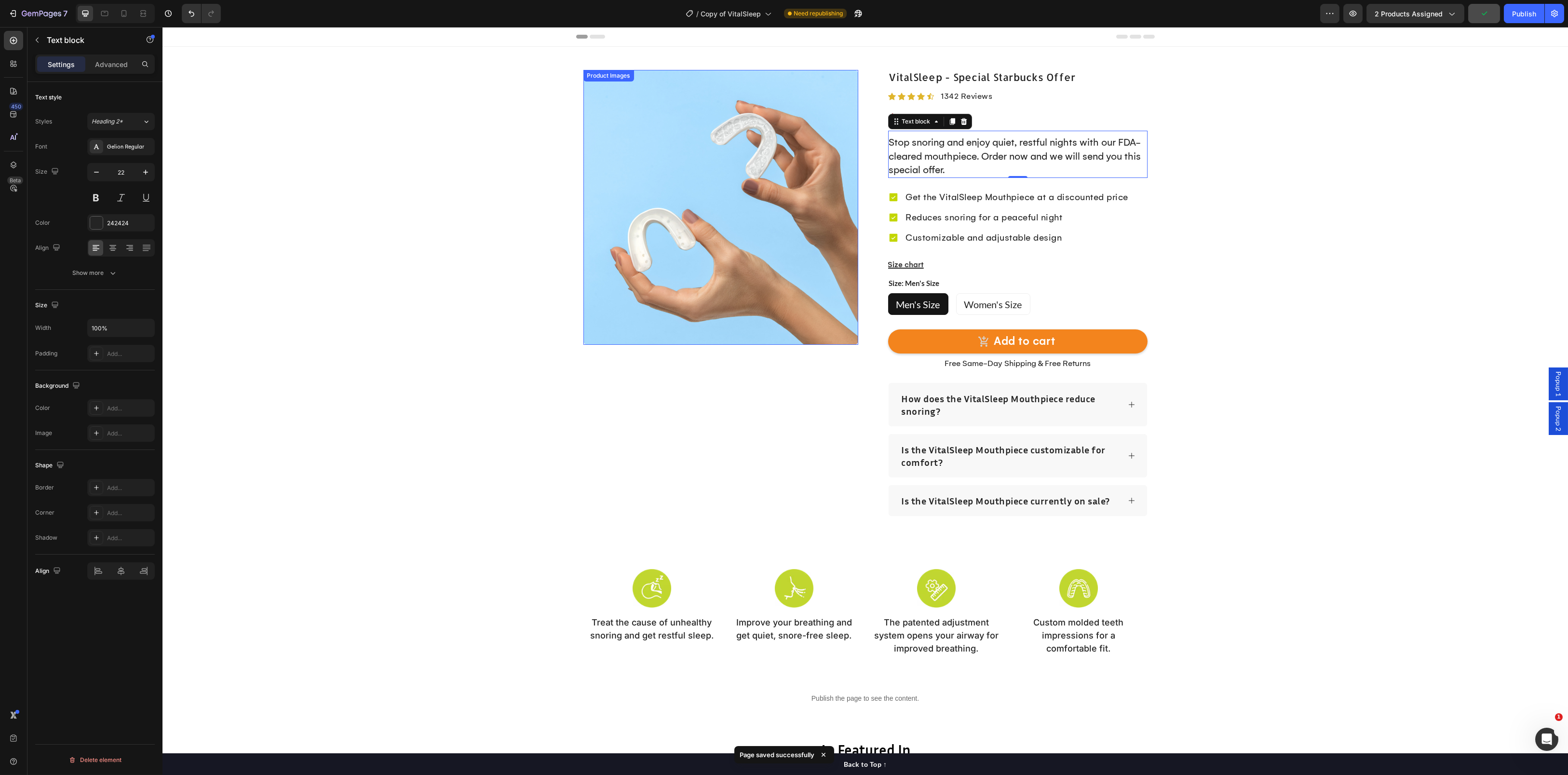
click at [765, 233] on img at bounding box center [721, 207] width 275 height 275
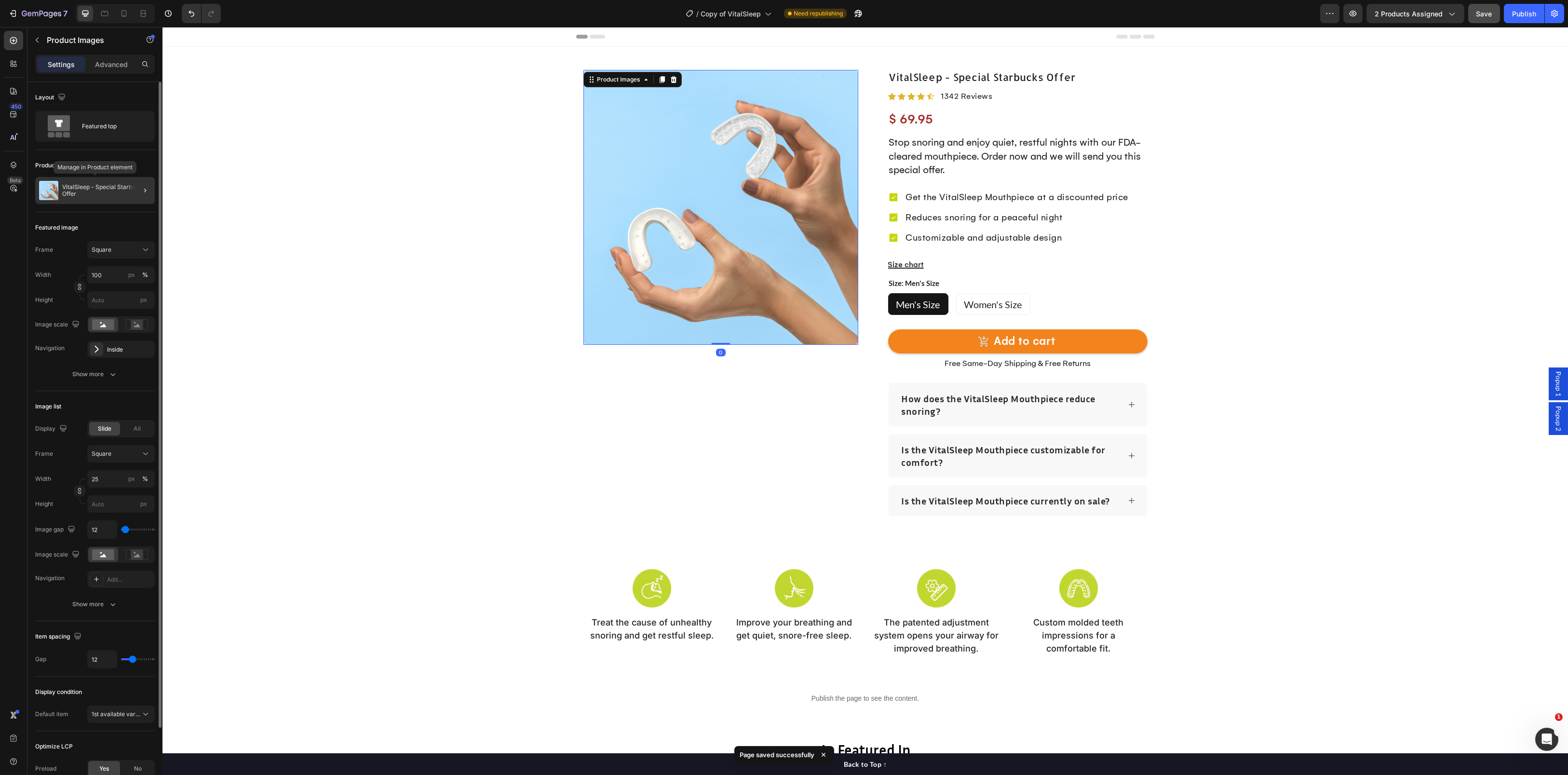
click at [115, 191] on p "VitalSleep - Special Starbucks Offer" at bounding box center [106, 190] width 89 height 13
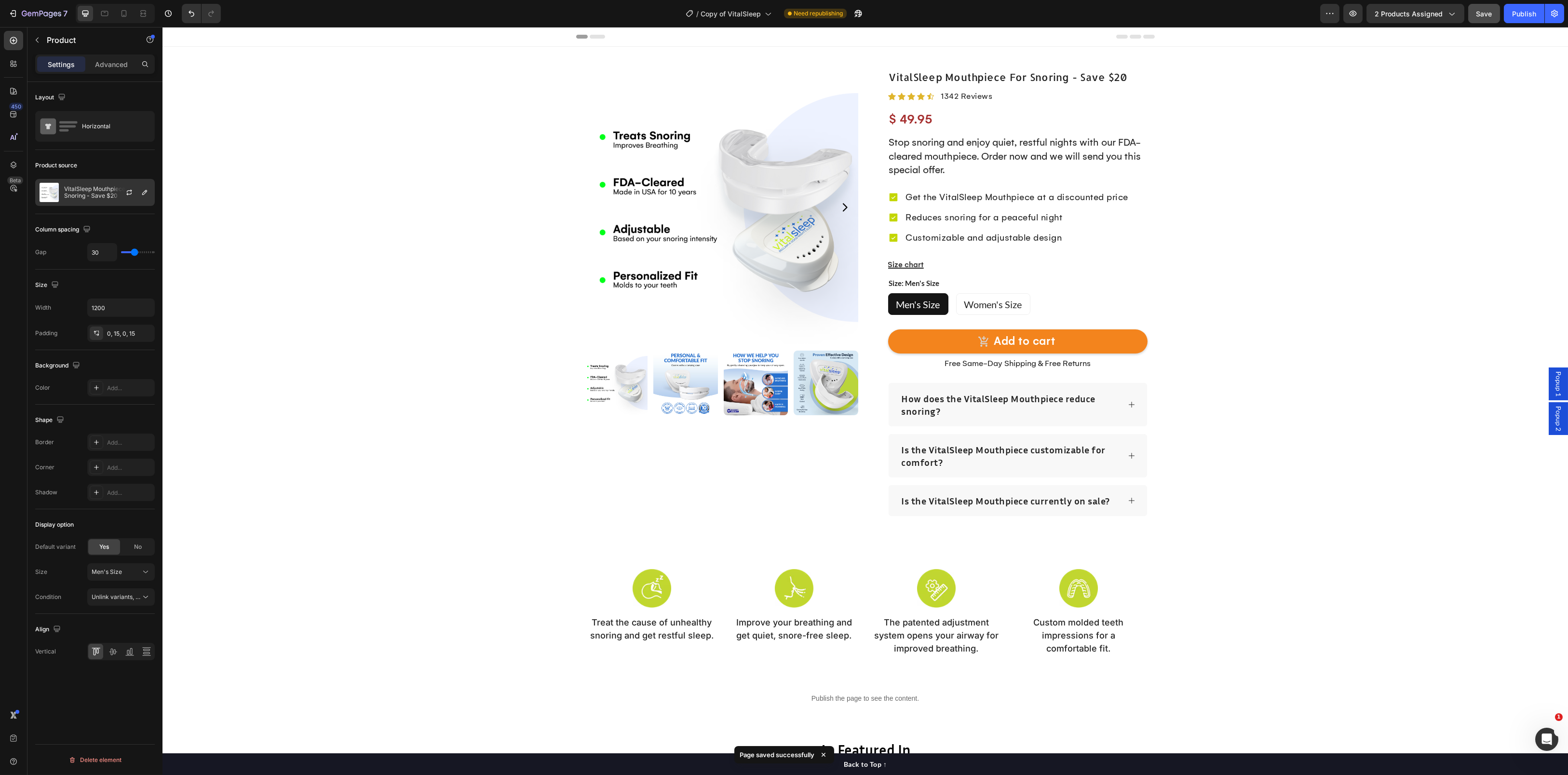
click at [121, 195] on div at bounding box center [133, 192] width 42 height 26
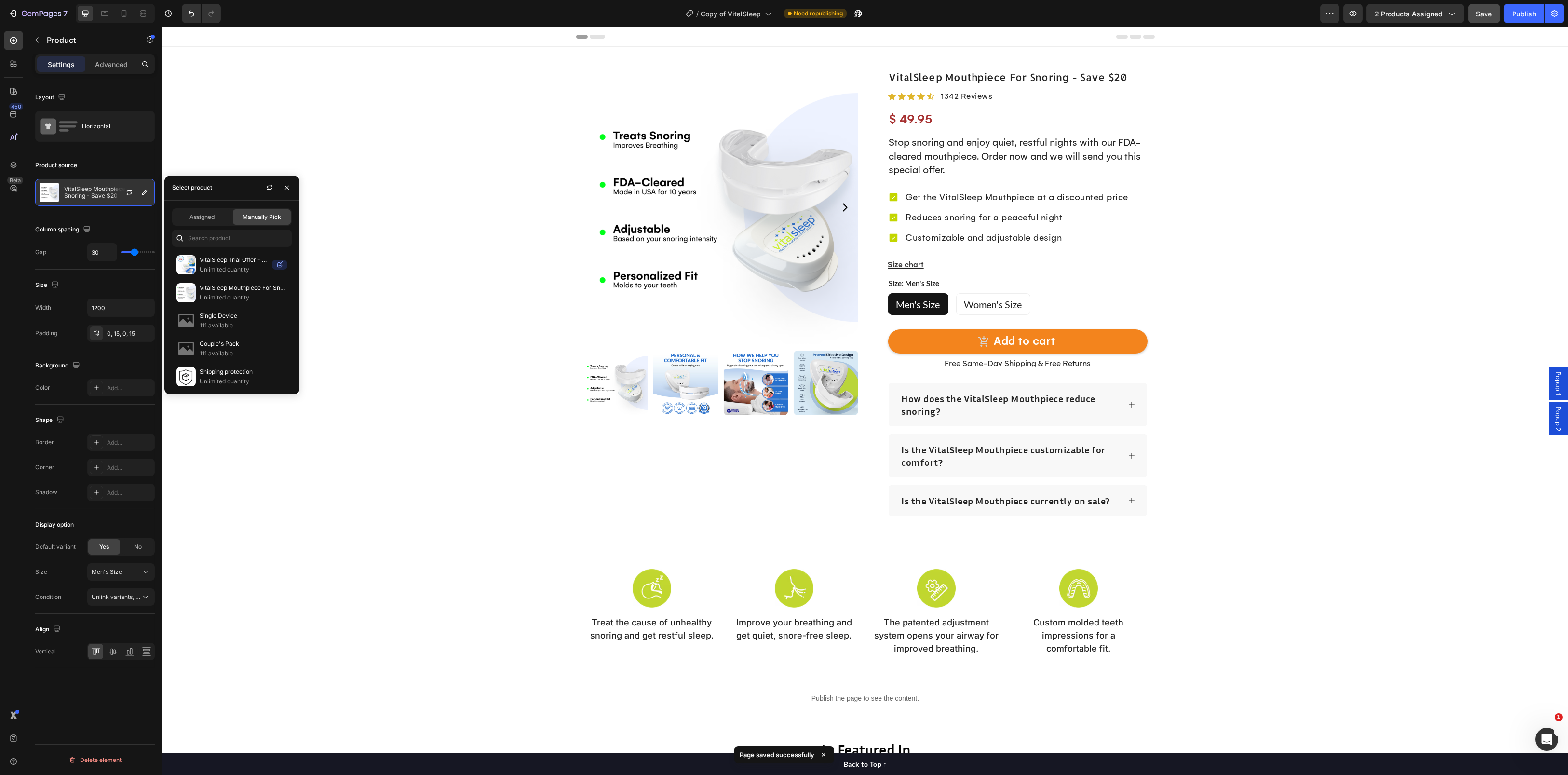
click at [118, 195] on div at bounding box center [133, 192] width 42 height 26
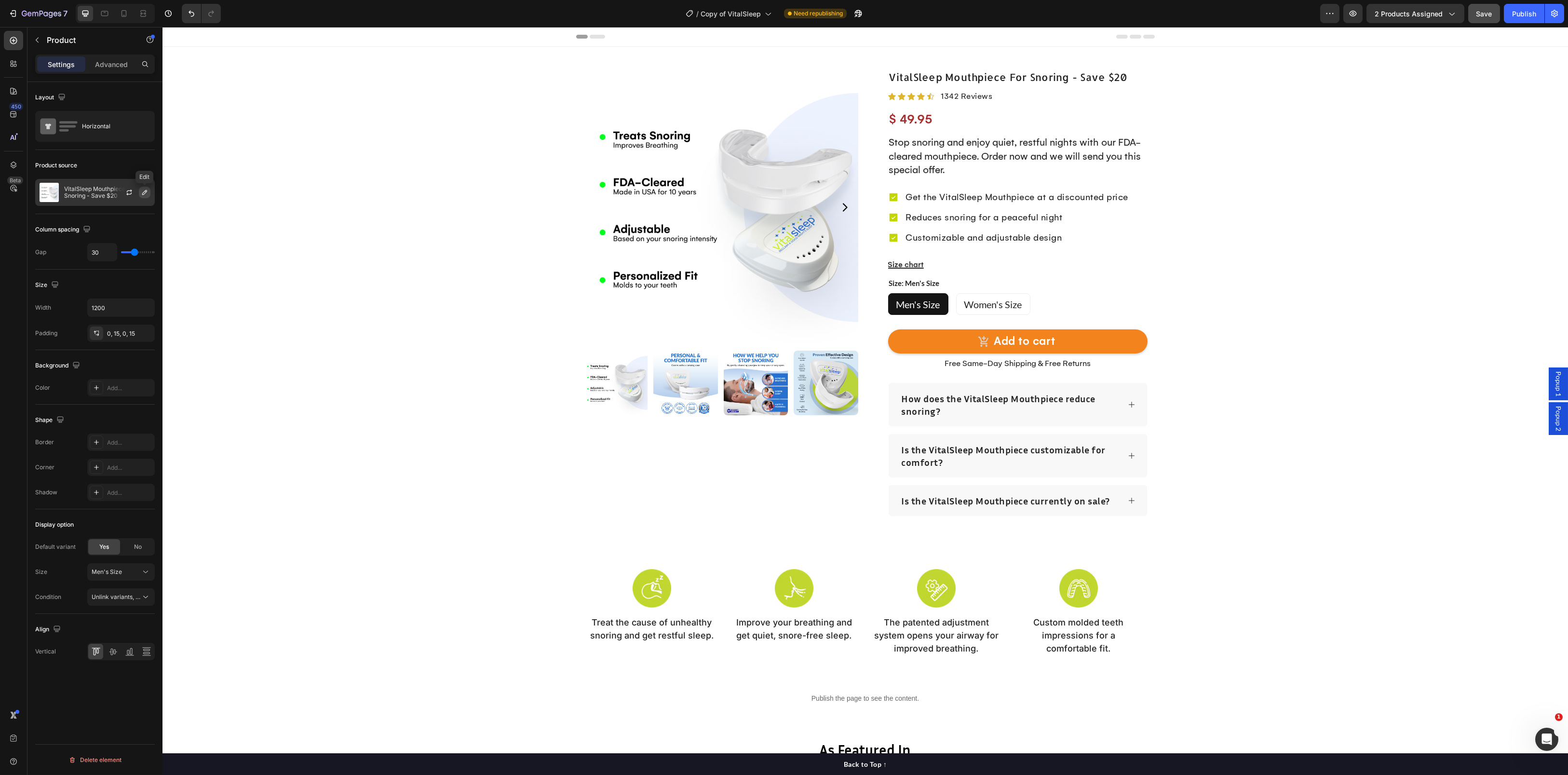
click at [144, 193] on icon "button" at bounding box center [144, 192] width 8 height 8
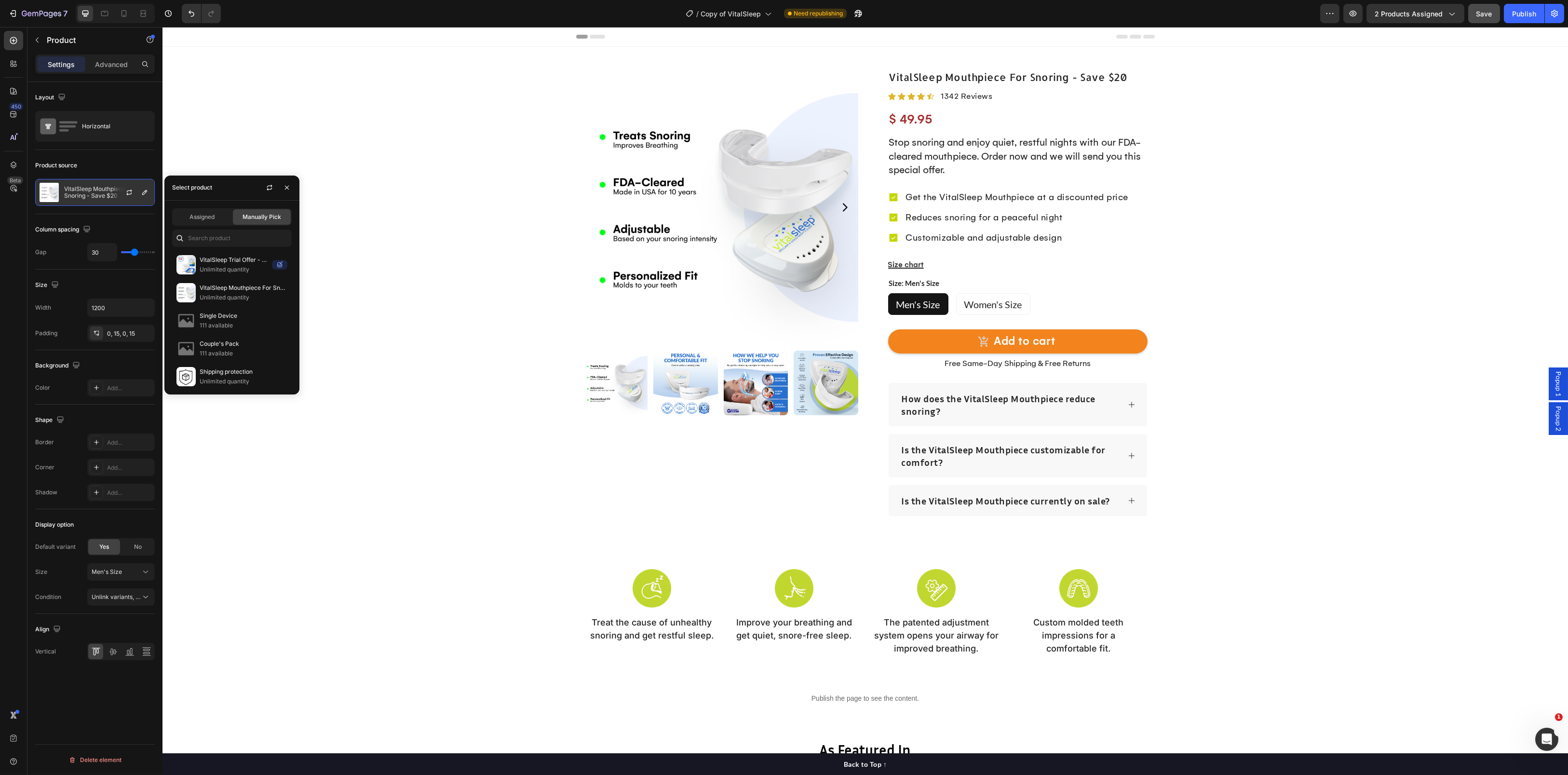
click at [127, 199] on div at bounding box center [133, 192] width 42 height 26
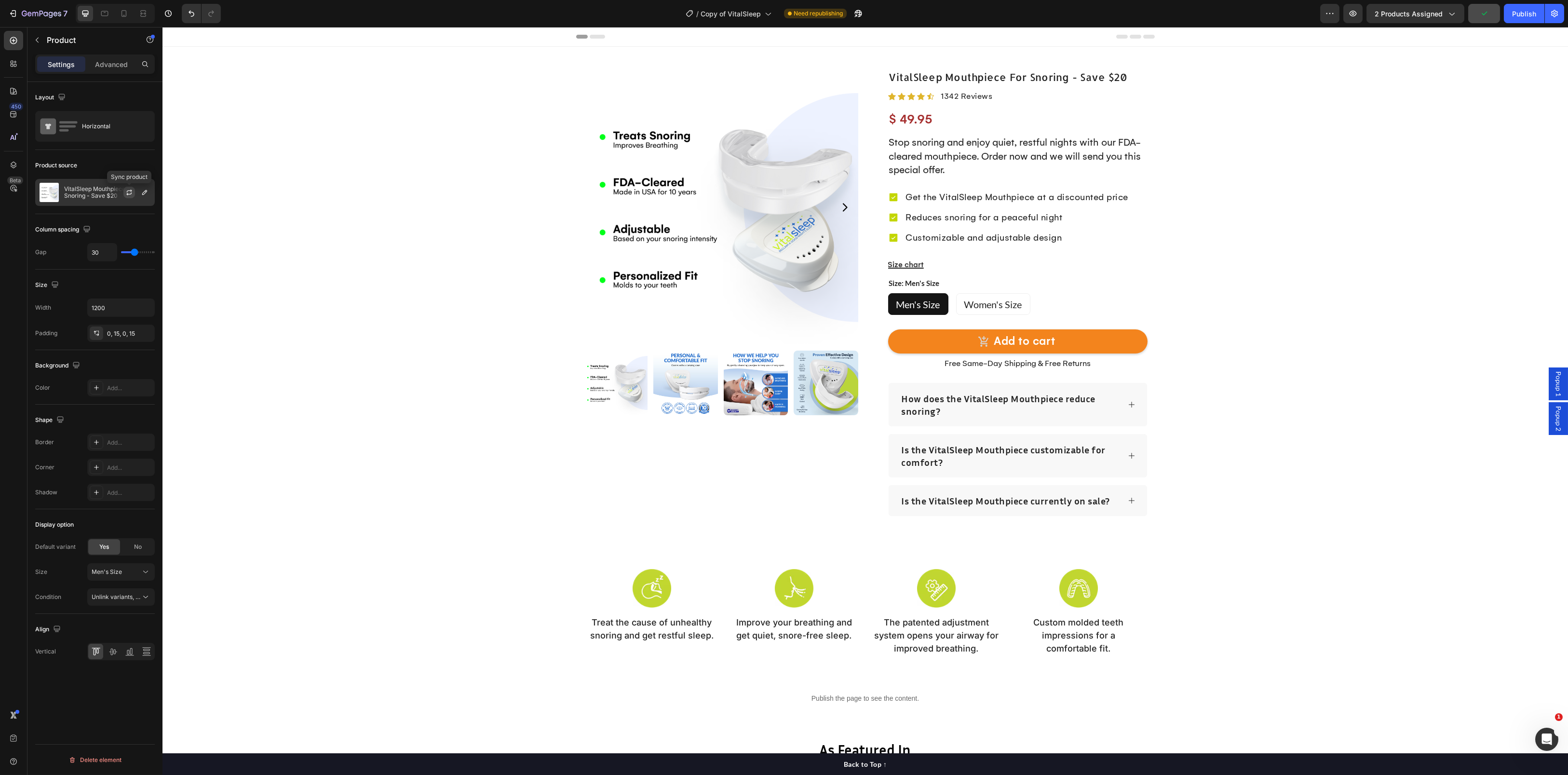
click at [130, 189] on icon "button" at bounding box center [129, 192] width 8 height 8
click at [1432, 19] on button "2 products assigned" at bounding box center [1415, 13] width 98 height 19
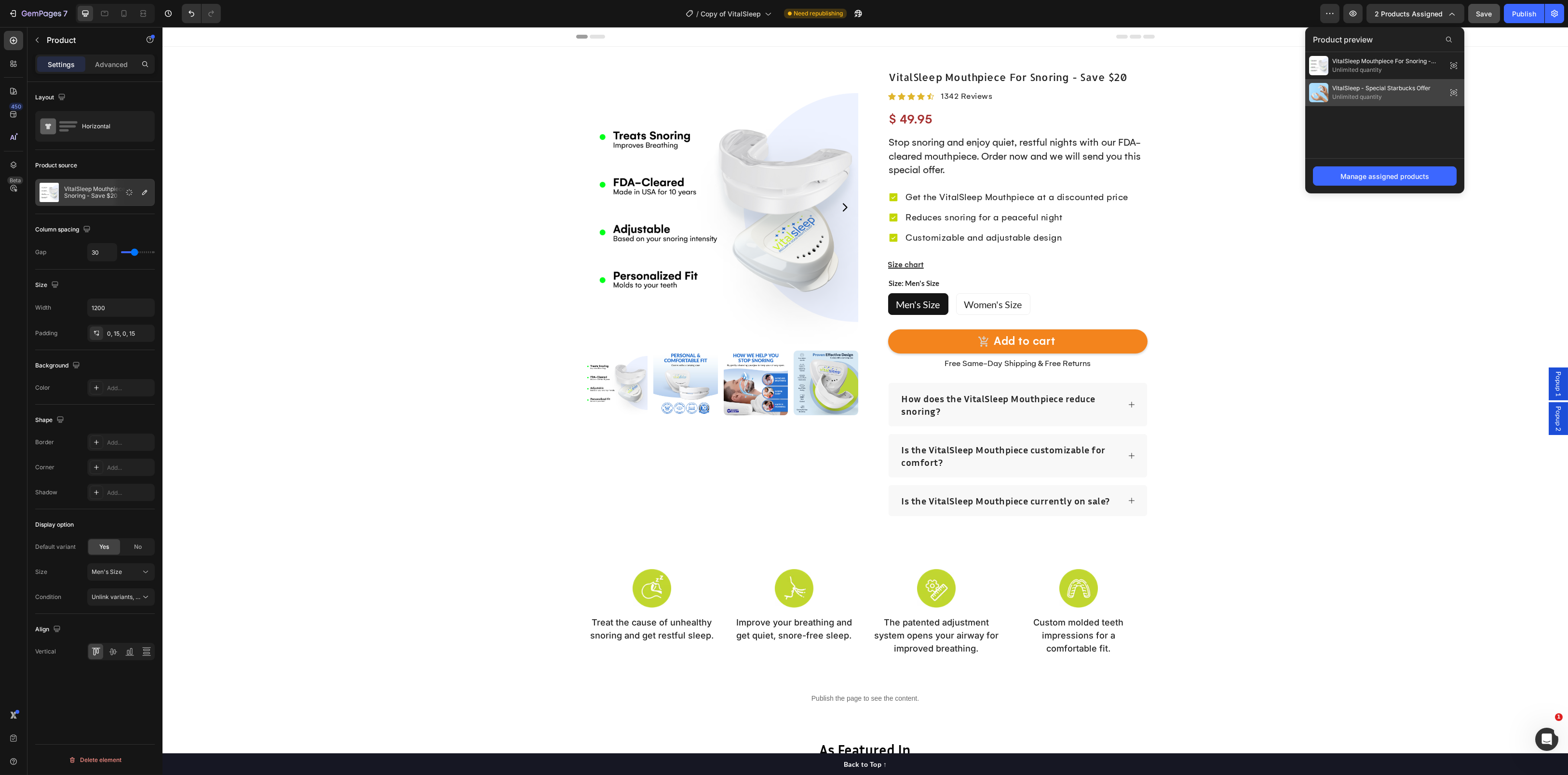
click at [1397, 83] on div "VitalSleep - Special Starbucks Offer Unlimited quantity" at bounding box center [1370, 92] width 121 height 19
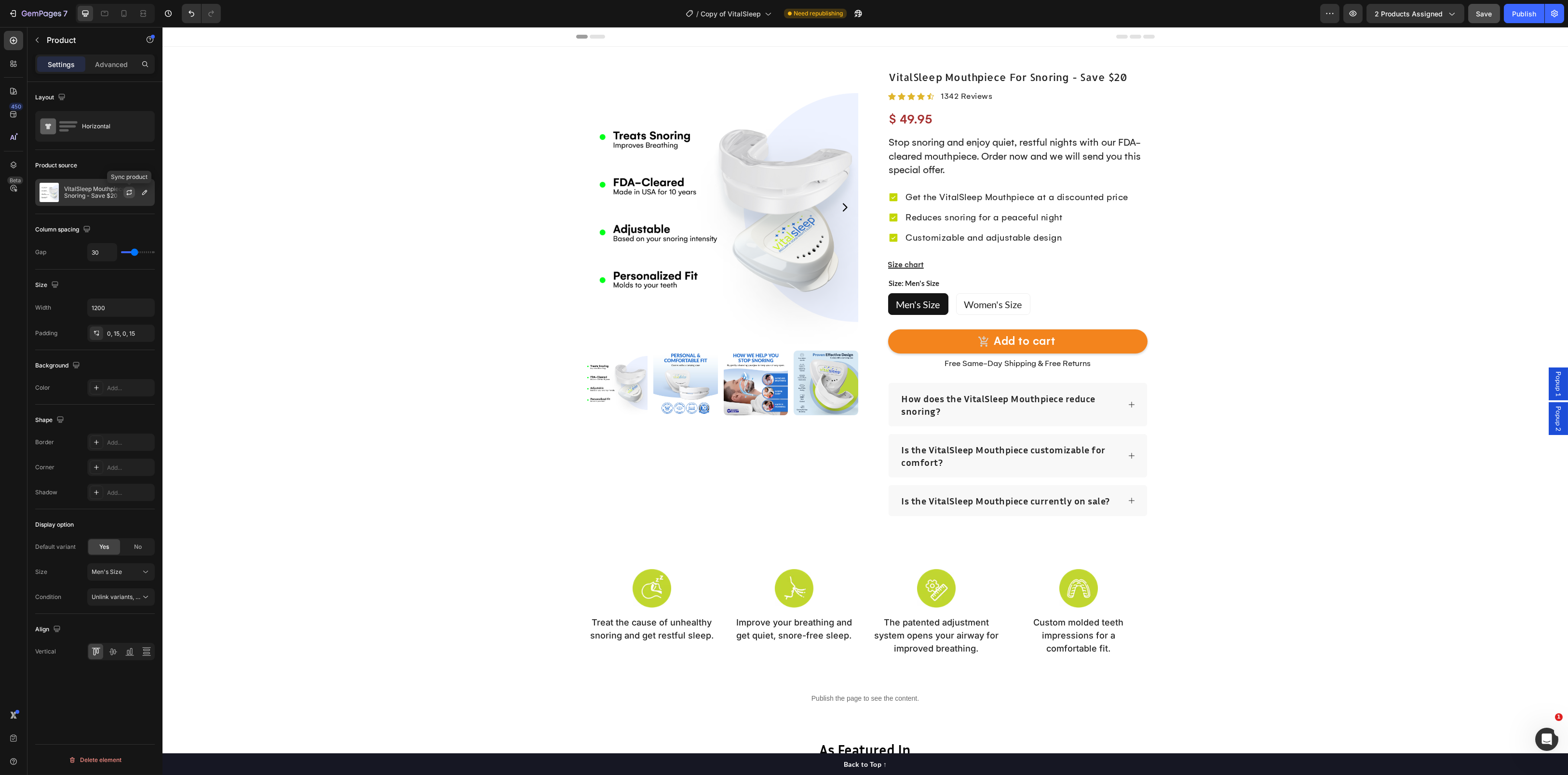
click at [132, 195] on icon "button" at bounding box center [129, 192] width 8 height 8
click at [141, 193] on icon "button" at bounding box center [144, 192] width 8 height 8
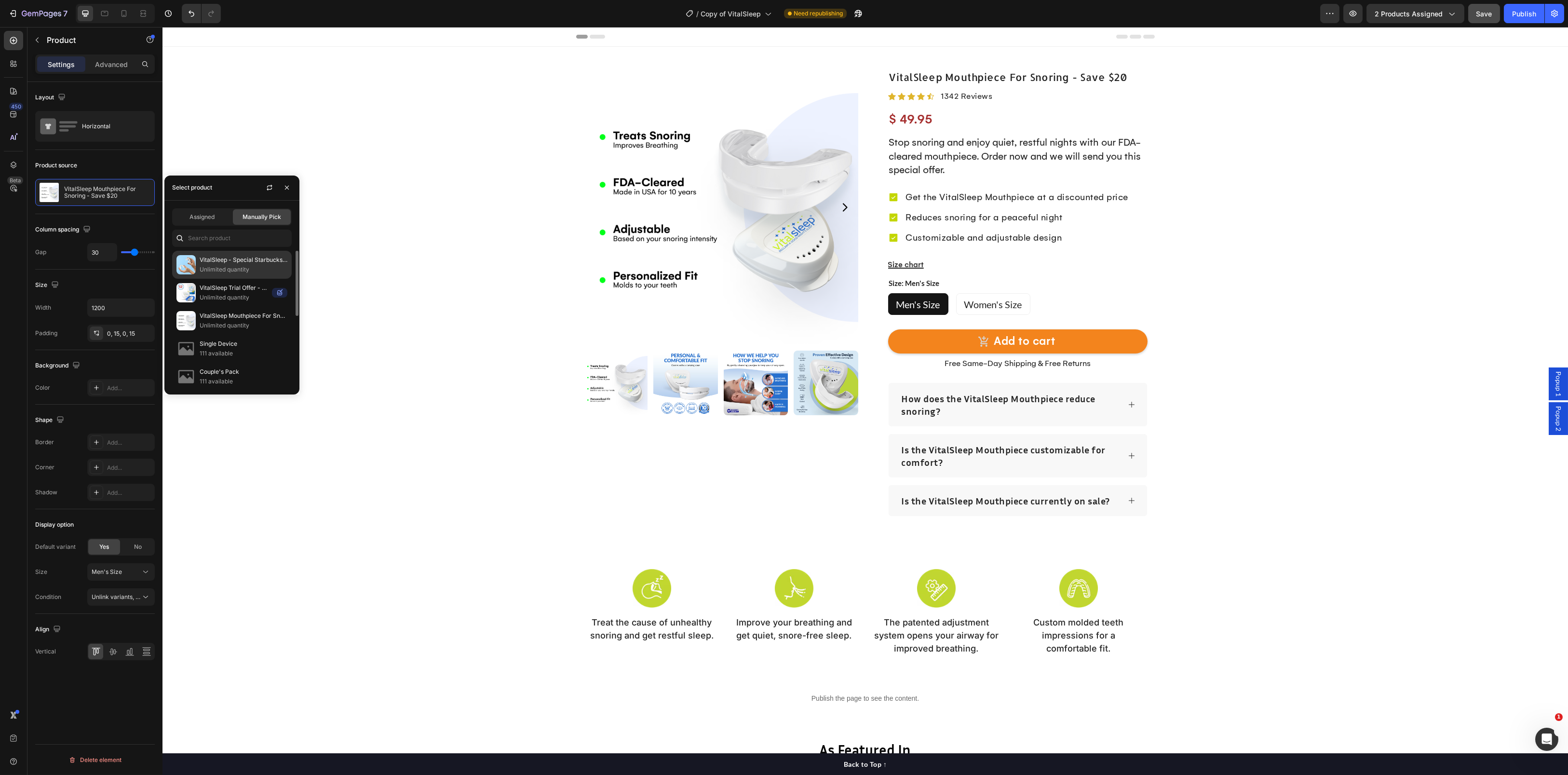
click at [207, 264] on p "Unlimited quantity" at bounding box center [243, 269] width 88 height 10
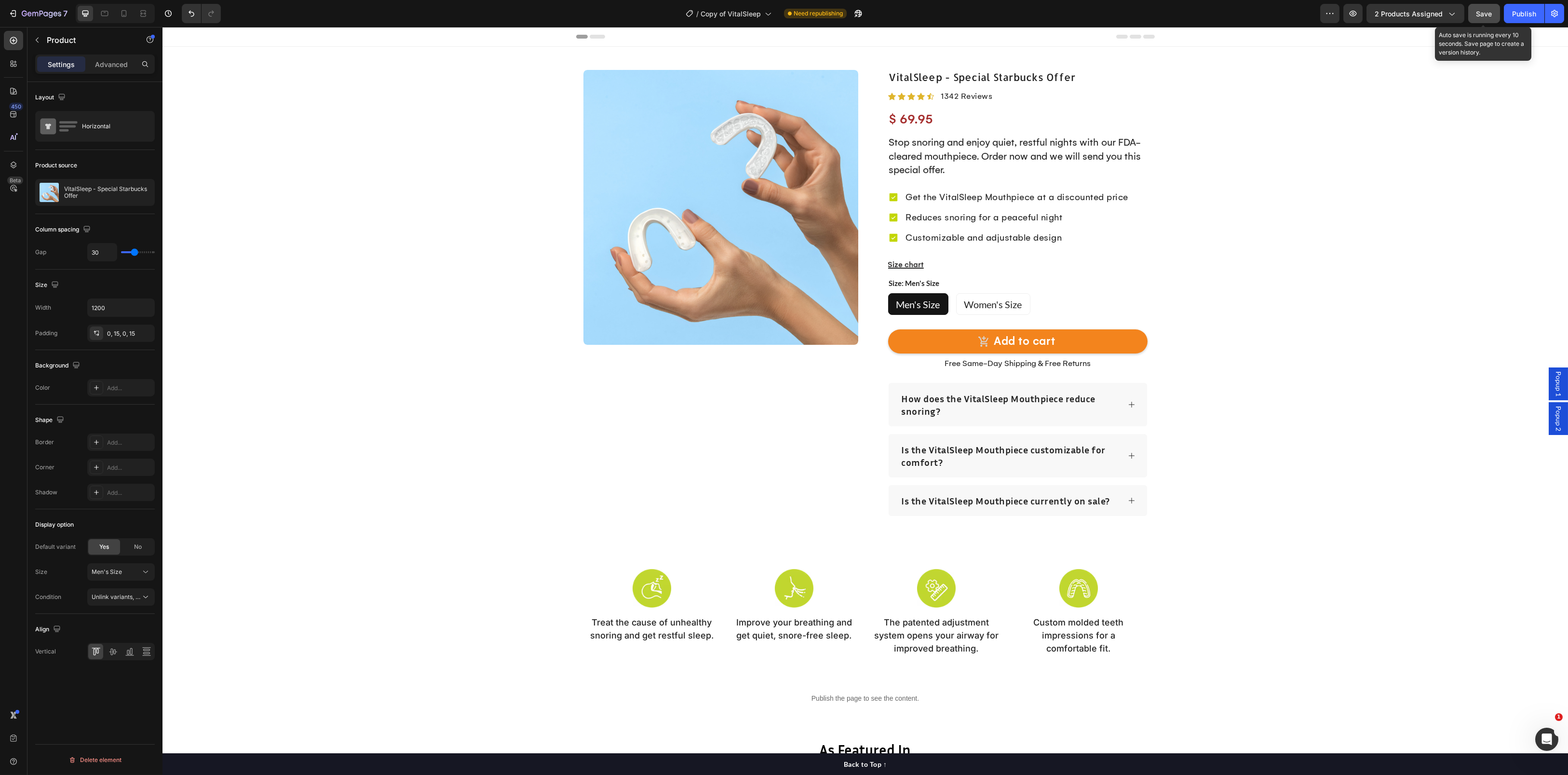
click at [1491, 12] on span "Save" at bounding box center [1484, 13] width 16 height 8
click at [1447, 17] on icon "button" at bounding box center [1451, 13] width 10 height 10
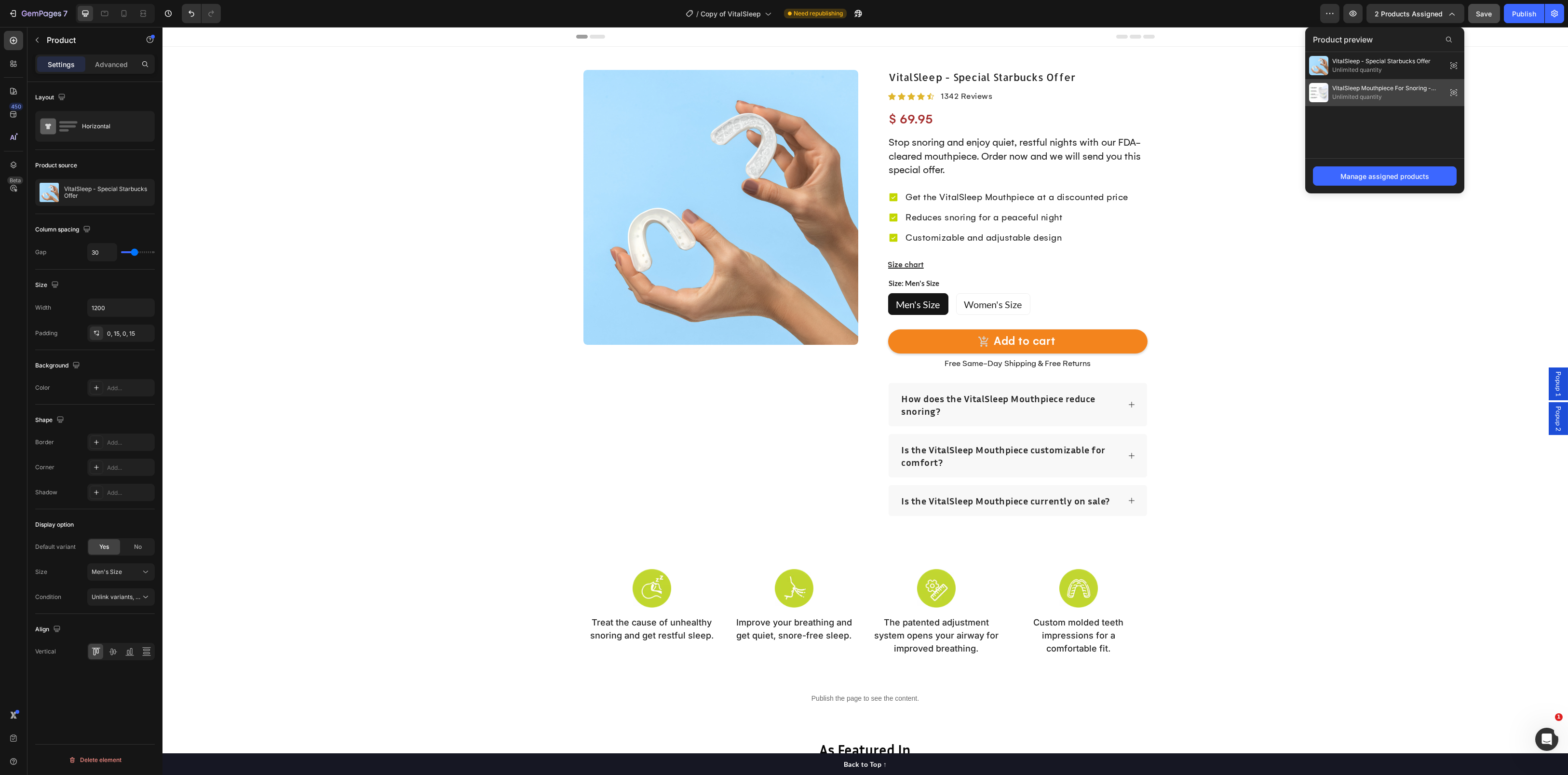
click at [1433, 91] on span "VitalSleep Mouthpiece For Snoring - Save $20" at bounding box center [1388, 88] width 111 height 9
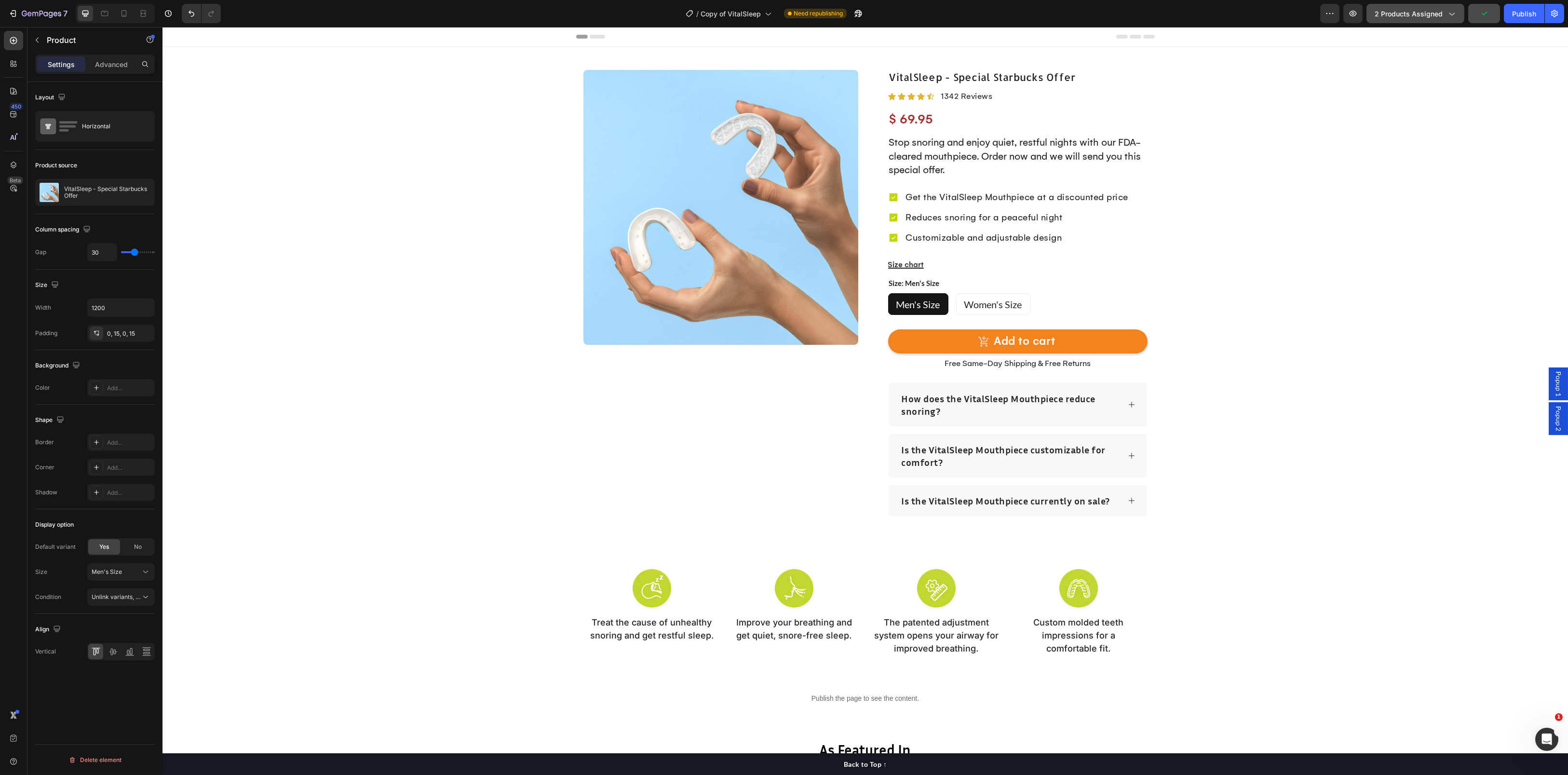
click at [1424, 15] on span "2 products assigned" at bounding box center [1408, 13] width 68 height 10
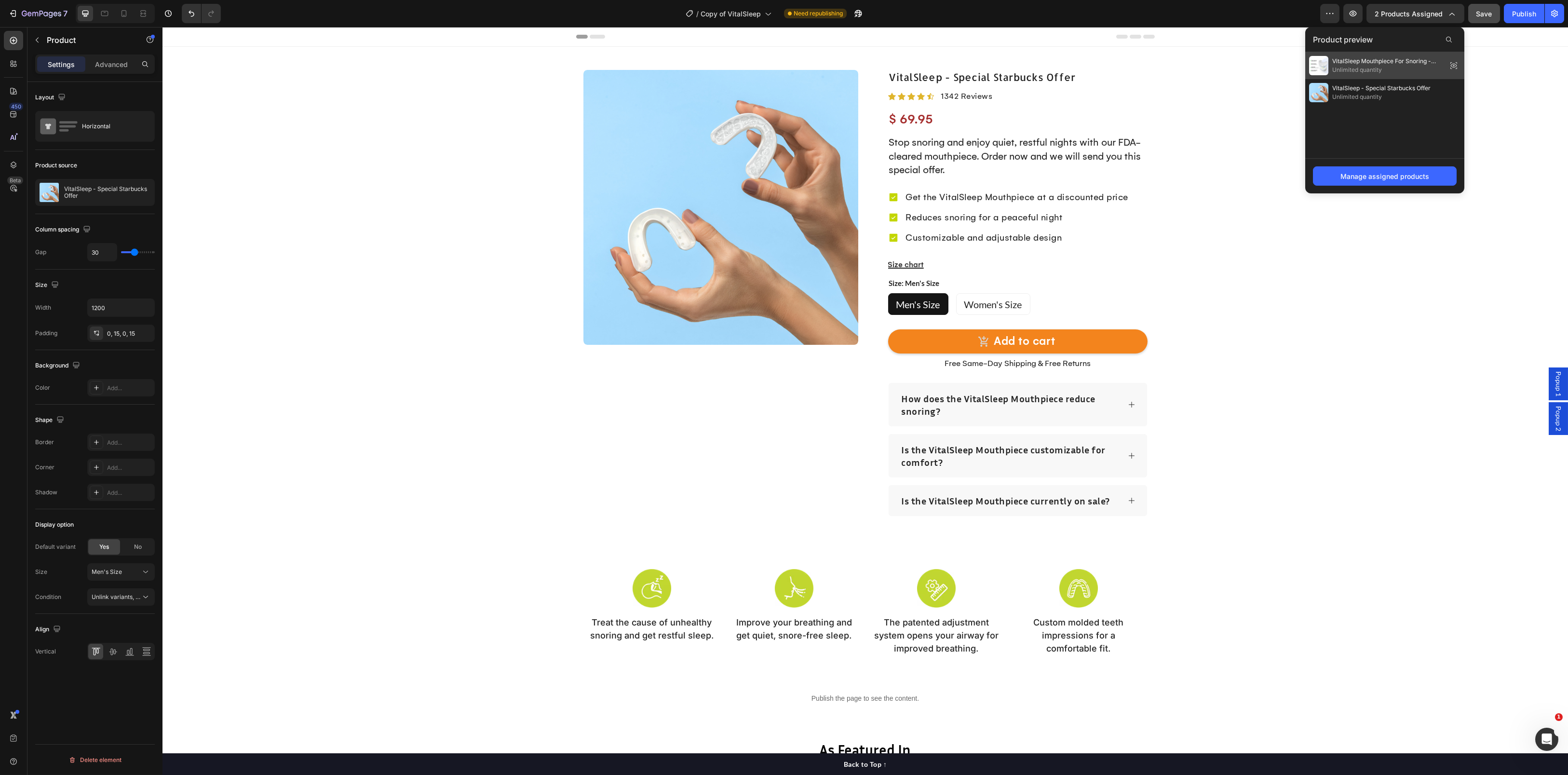
click at [1432, 62] on span "VitalSleep Mouthpiece For Snoring - Save $20" at bounding box center [1388, 61] width 111 height 9
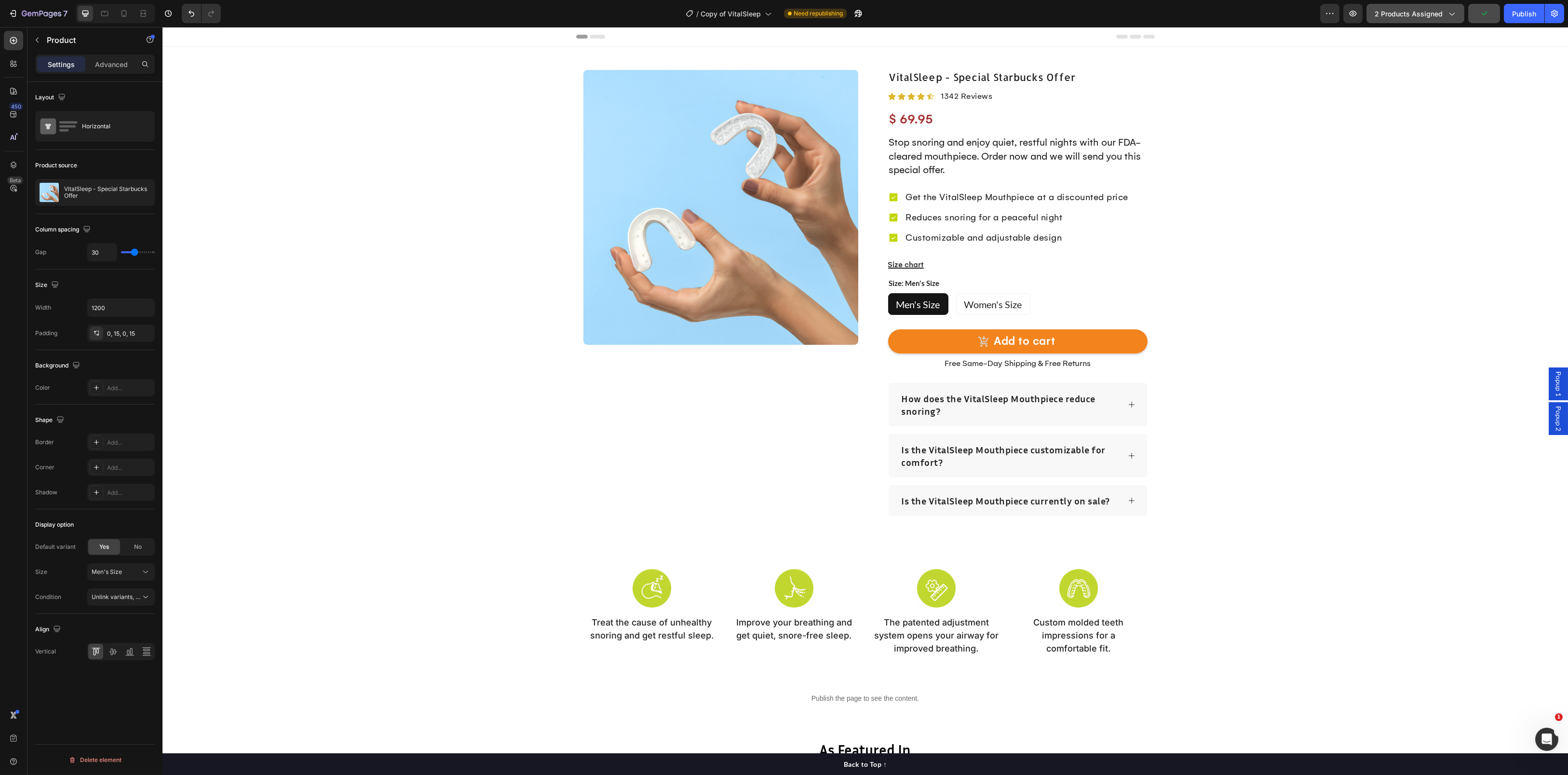
click at [1412, 12] on span "2 products assigned" at bounding box center [1408, 13] width 68 height 10
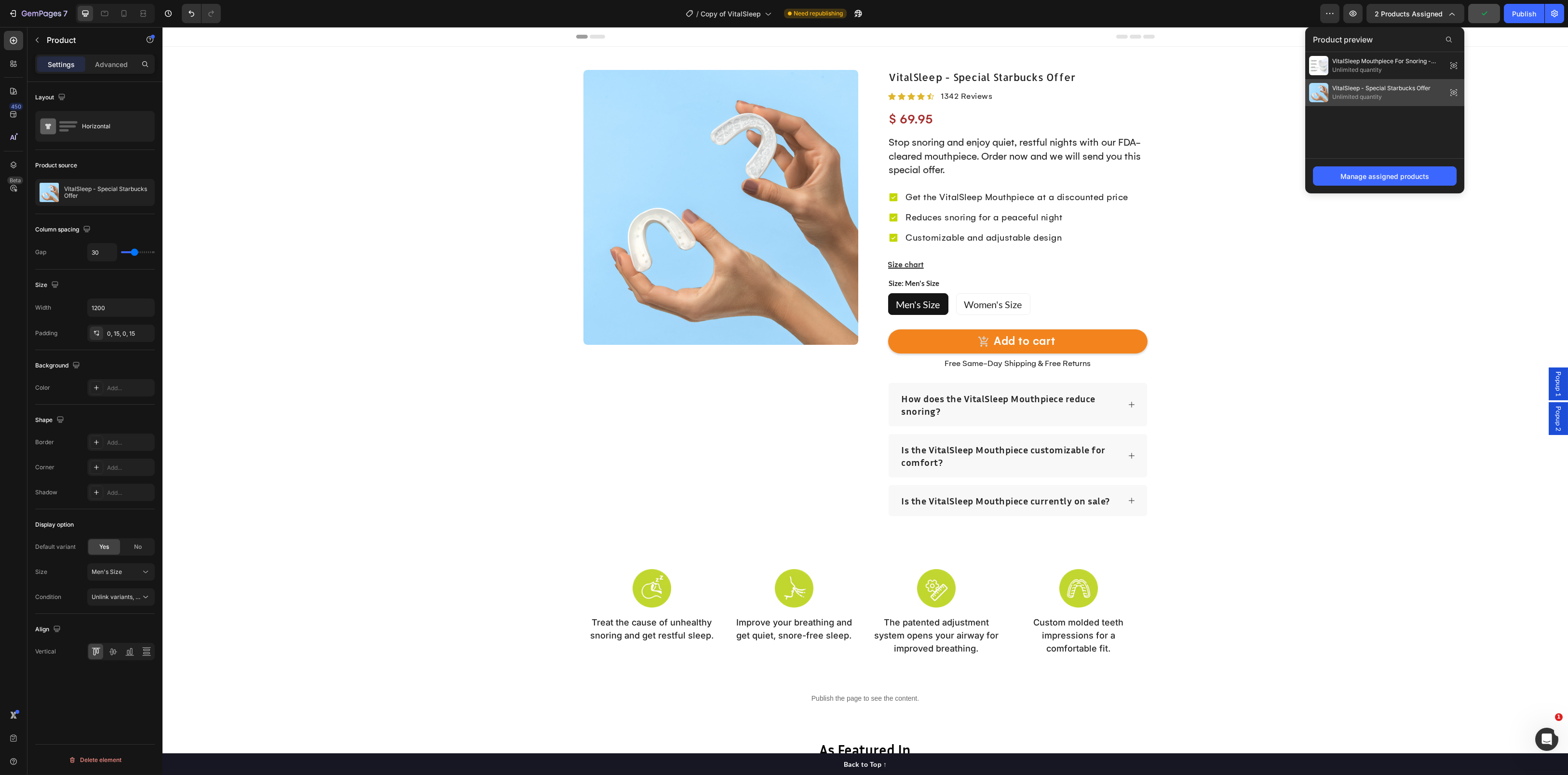
click at [1389, 85] on span "VitalSleep - Special Starbucks Offer" at bounding box center [1381, 88] width 98 height 9
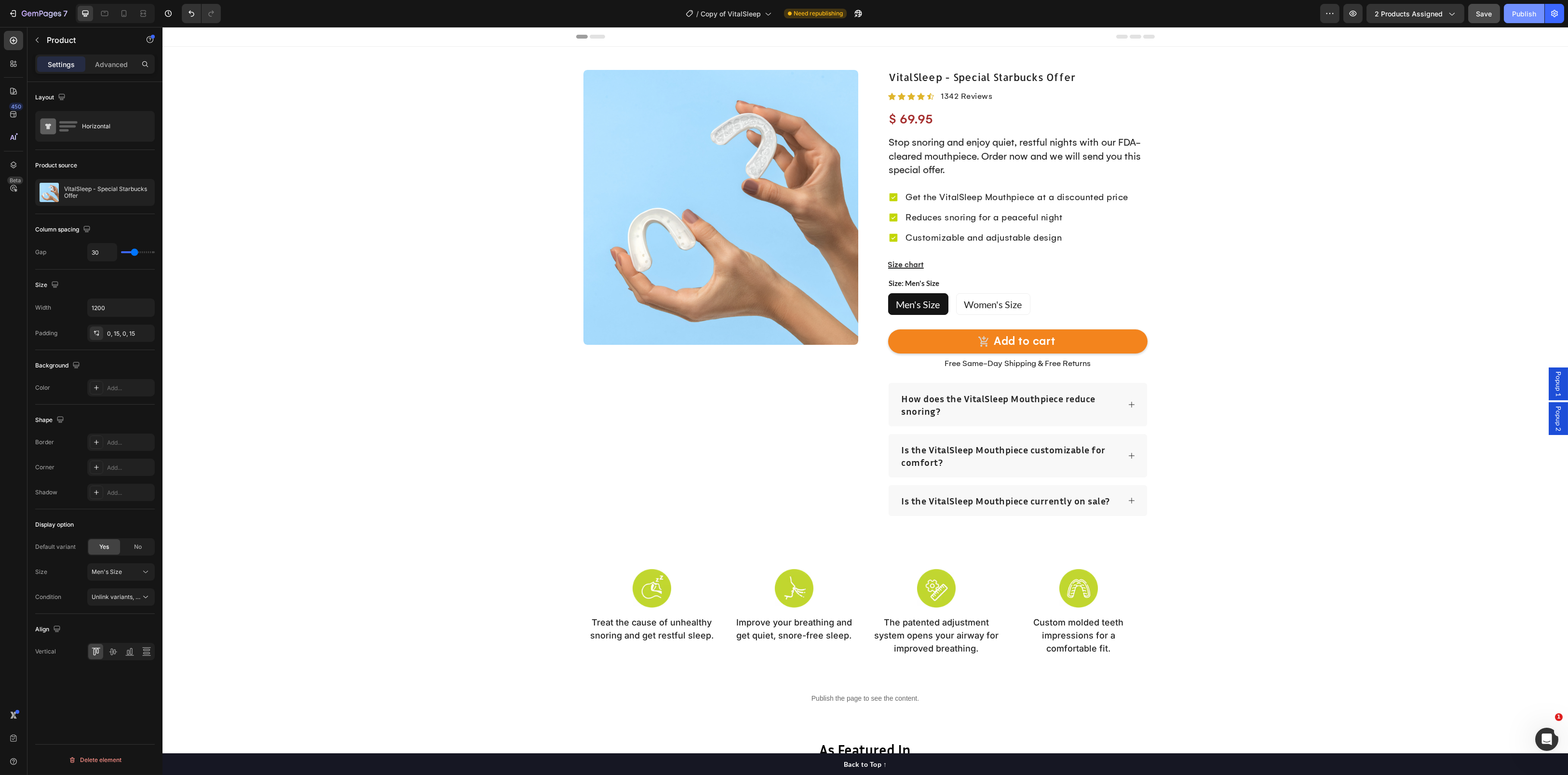
click at [1512, 17] on div "Publish" at bounding box center [1524, 13] width 24 height 10
click at [1102, 501] on p "Is the VitalSleep Mouthpiece currently on sale?" at bounding box center [1006, 500] width 209 height 13
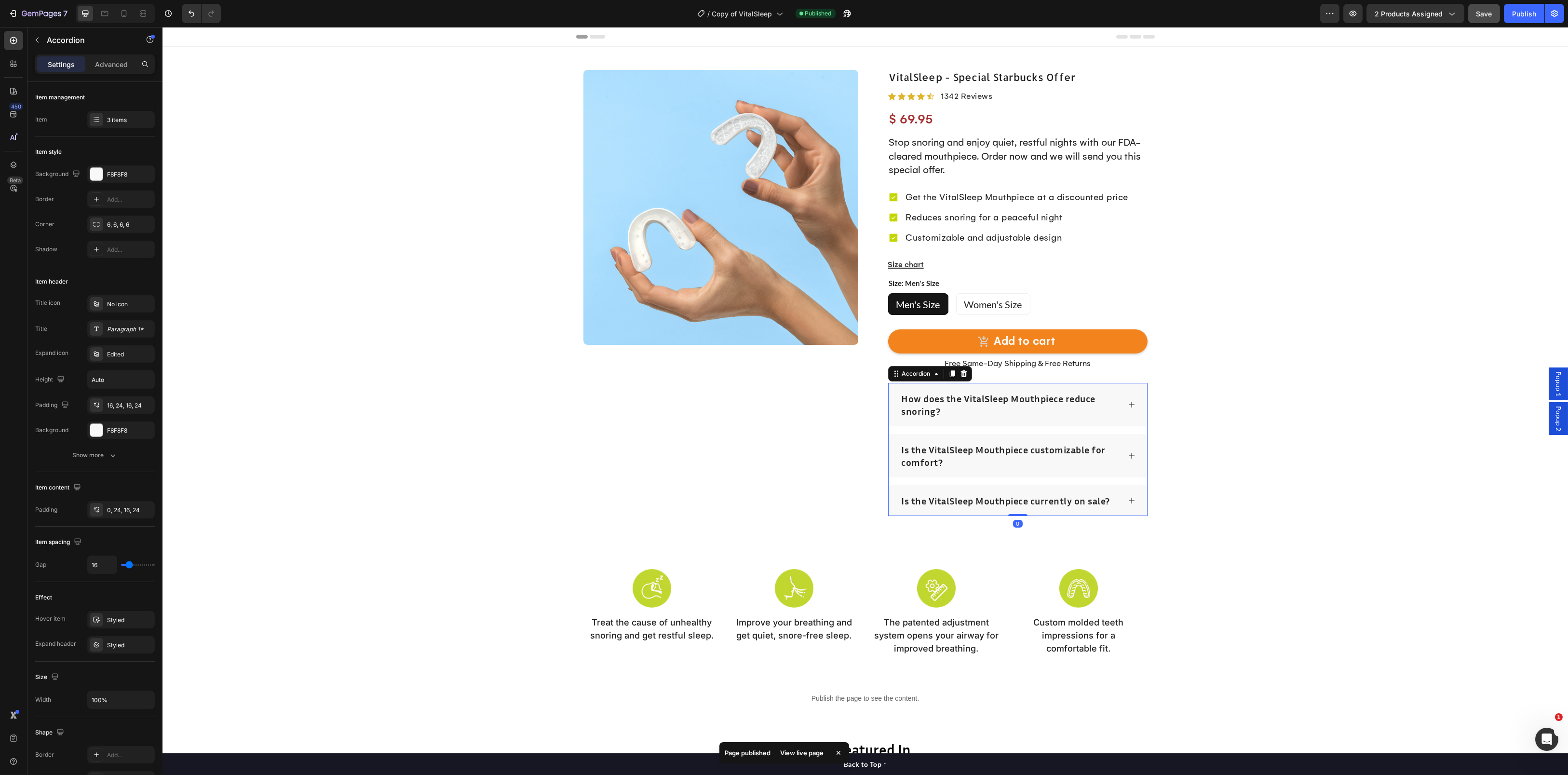
click at [1129, 500] on icon at bounding box center [1131, 500] width 6 height 6
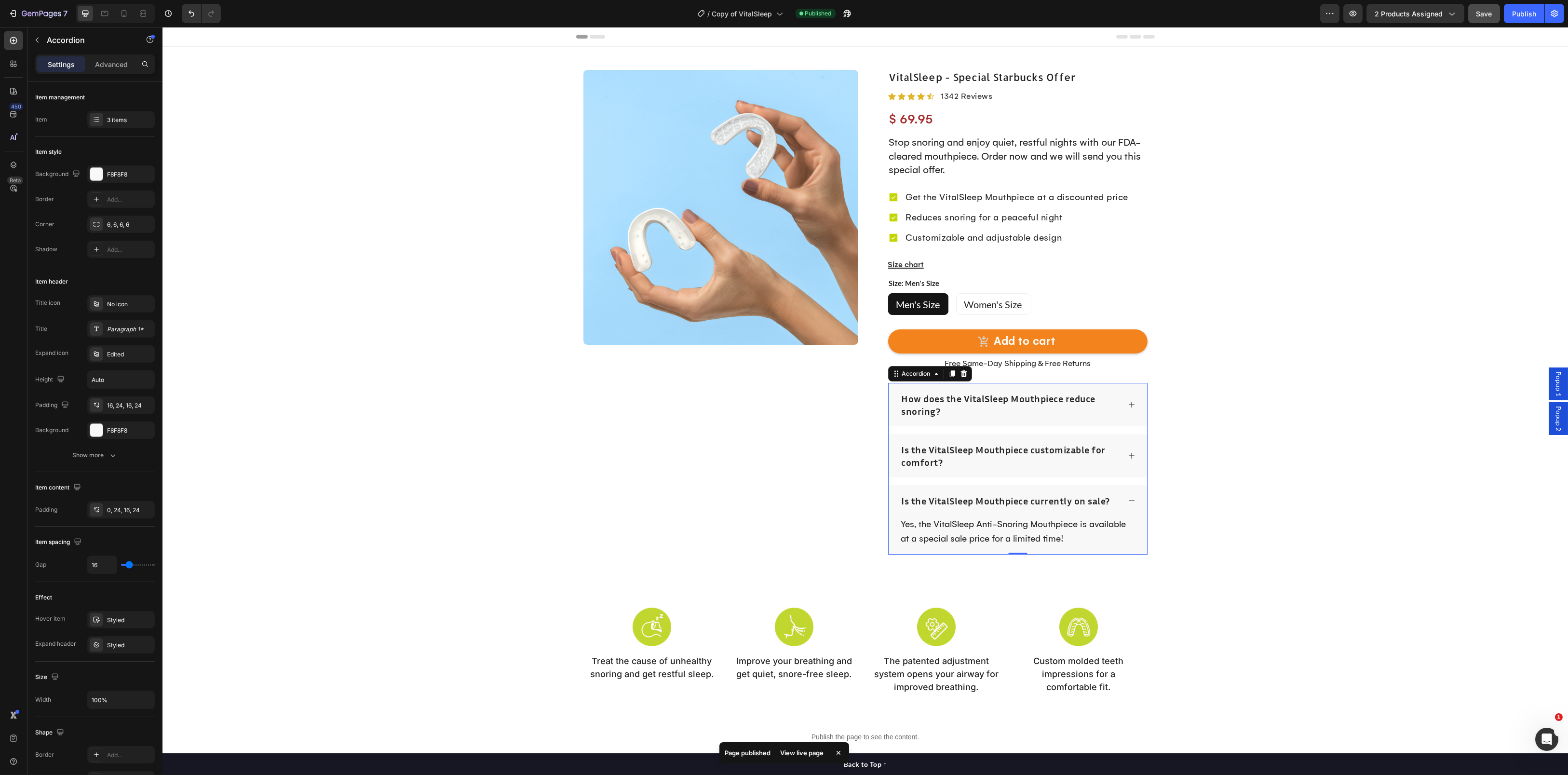
click at [924, 529] on div "Yes, the VitalSleep Anti-Snoring Mouthpiece is available at a special sale pric…" at bounding box center [1018, 531] width 235 height 31
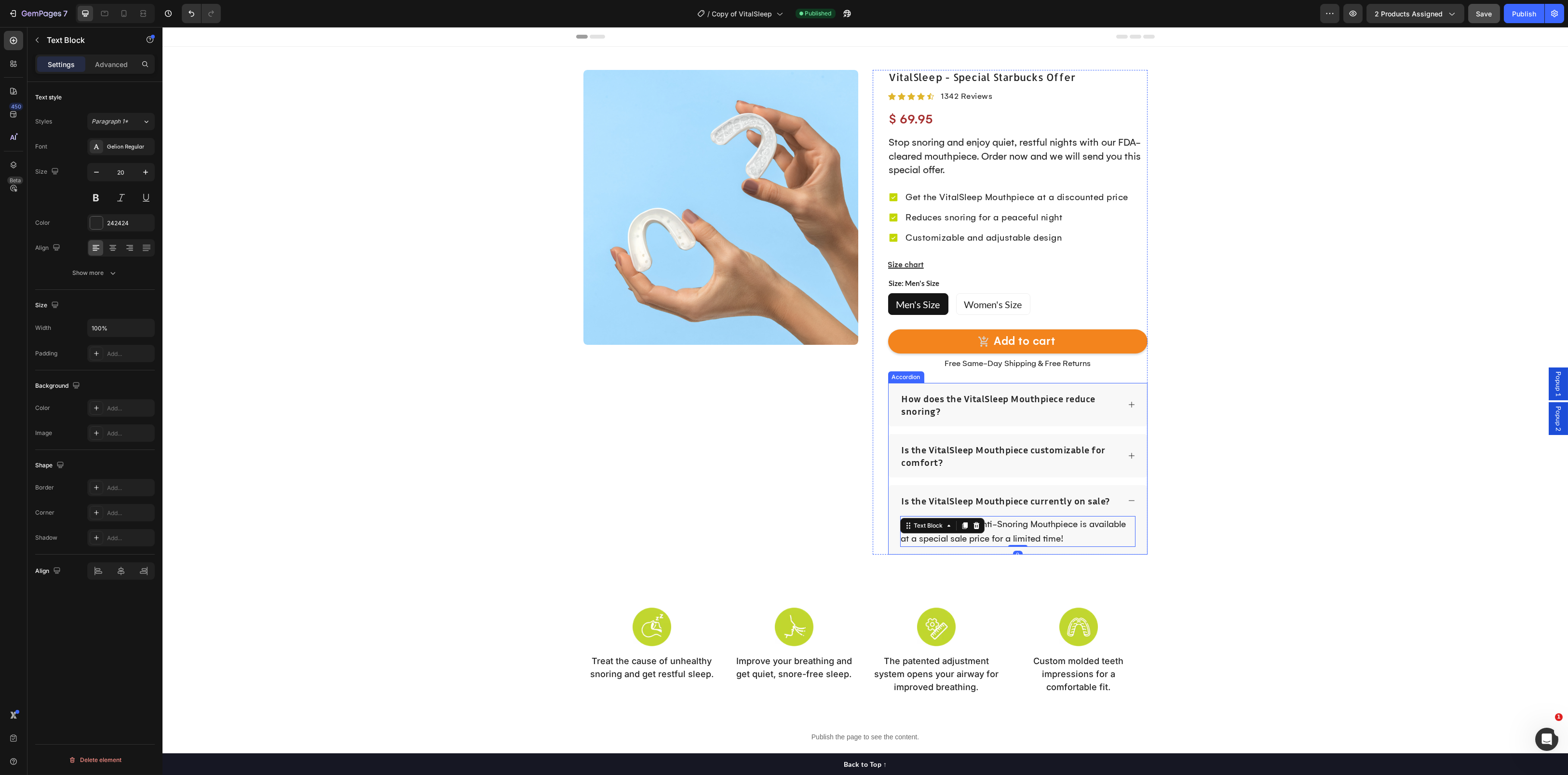
click at [918, 499] on p "Is the VitalSleep Mouthpiece currently on sale?" at bounding box center [1006, 500] width 209 height 13
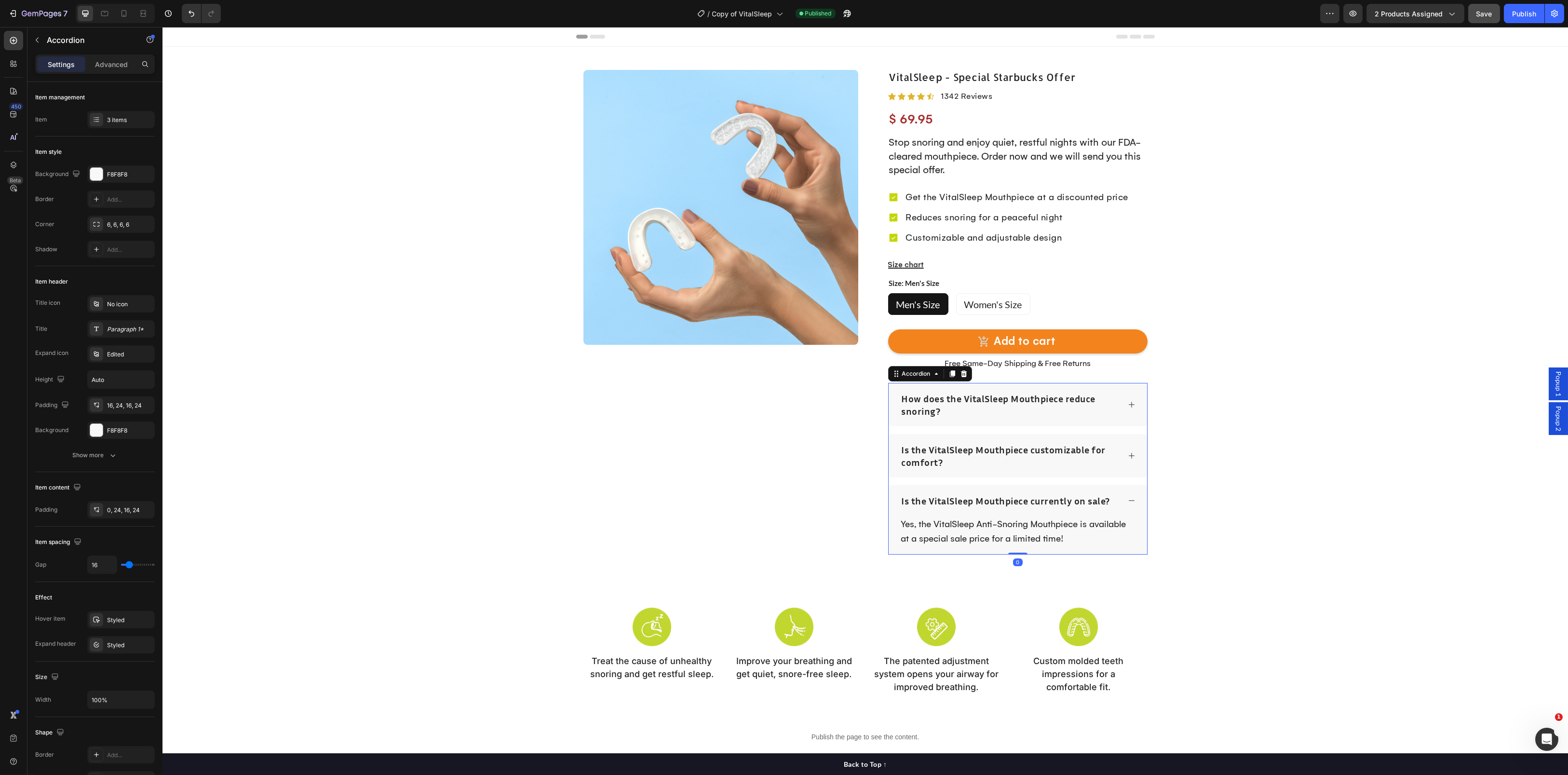
click at [983, 504] on p "Is the VitalSleep Mouthpiece currently on sale?" at bounding box center [1006, 500] width 209 height 13
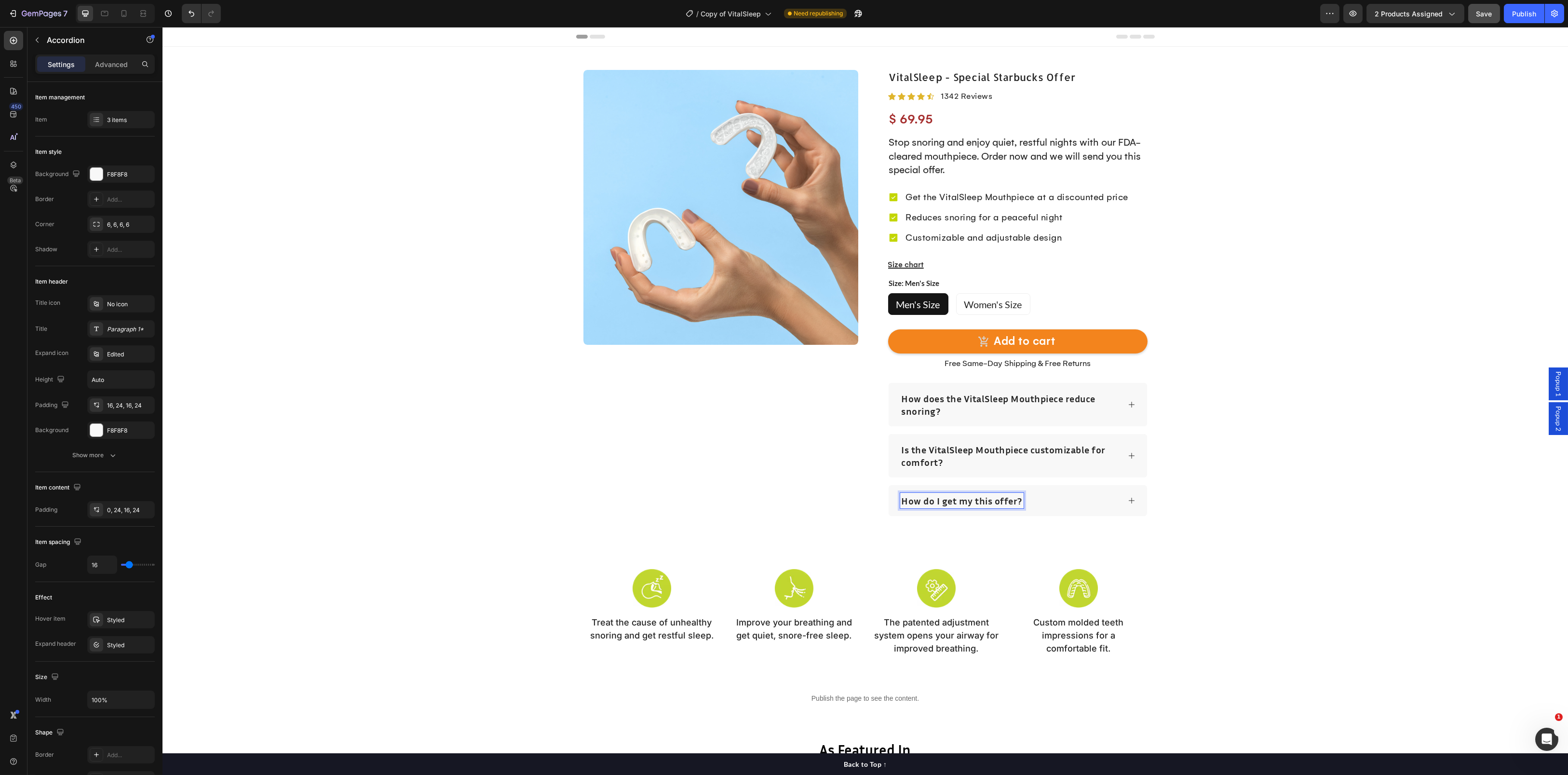
click at [1123, 500] on div "How do I get my this offer?" at bounding box center [1017, 500] width 258 height 31
click at [1127, 498] on icon at bounding box center [1131, 500] width 8 height 8
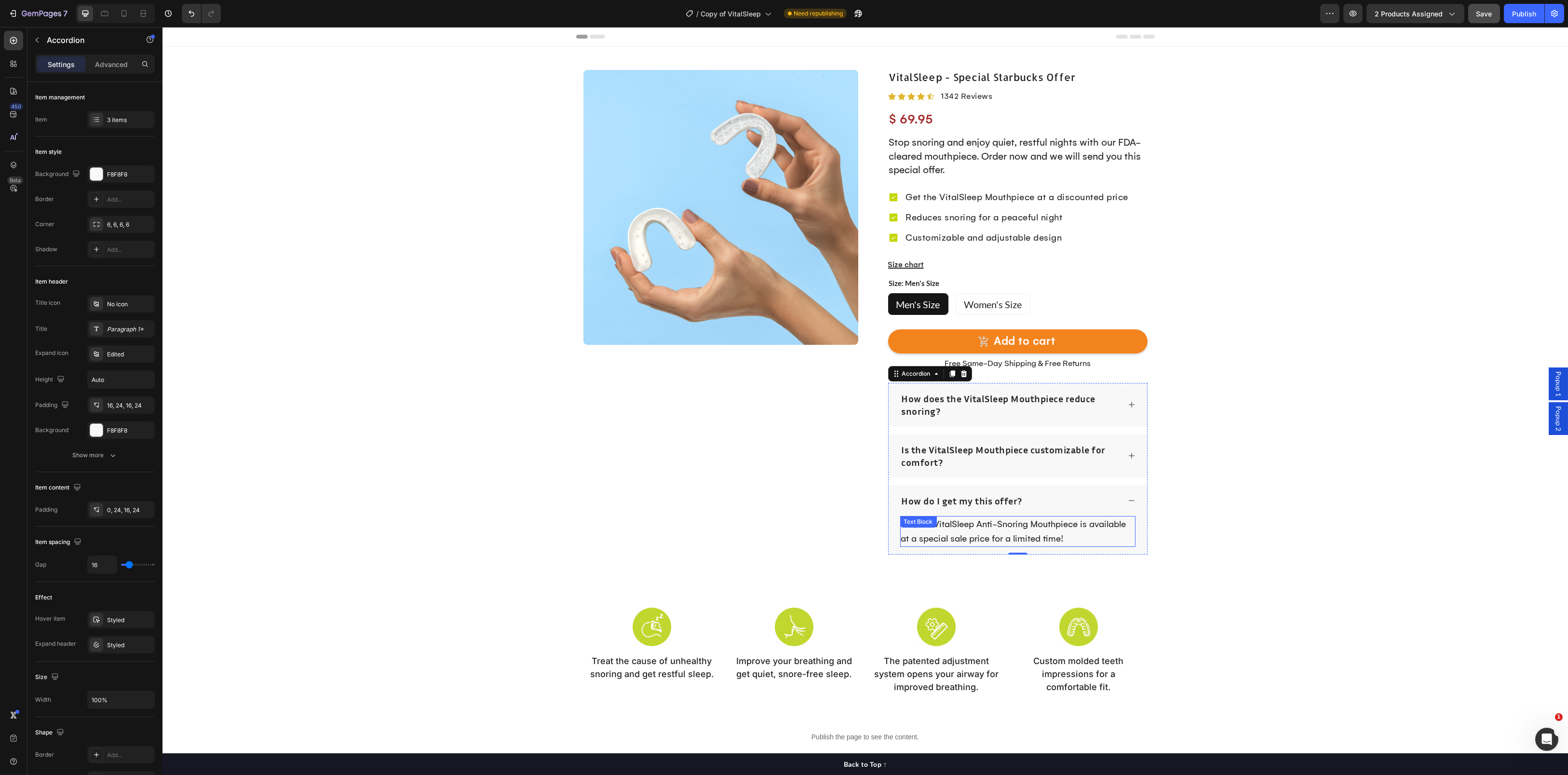
click at [1039, 531] on p "Yes, the VitalSleep Anti-Snoring Mouthpiece is available at a special sale pric…" at bounding box center [1018, 531] width 233 height 29
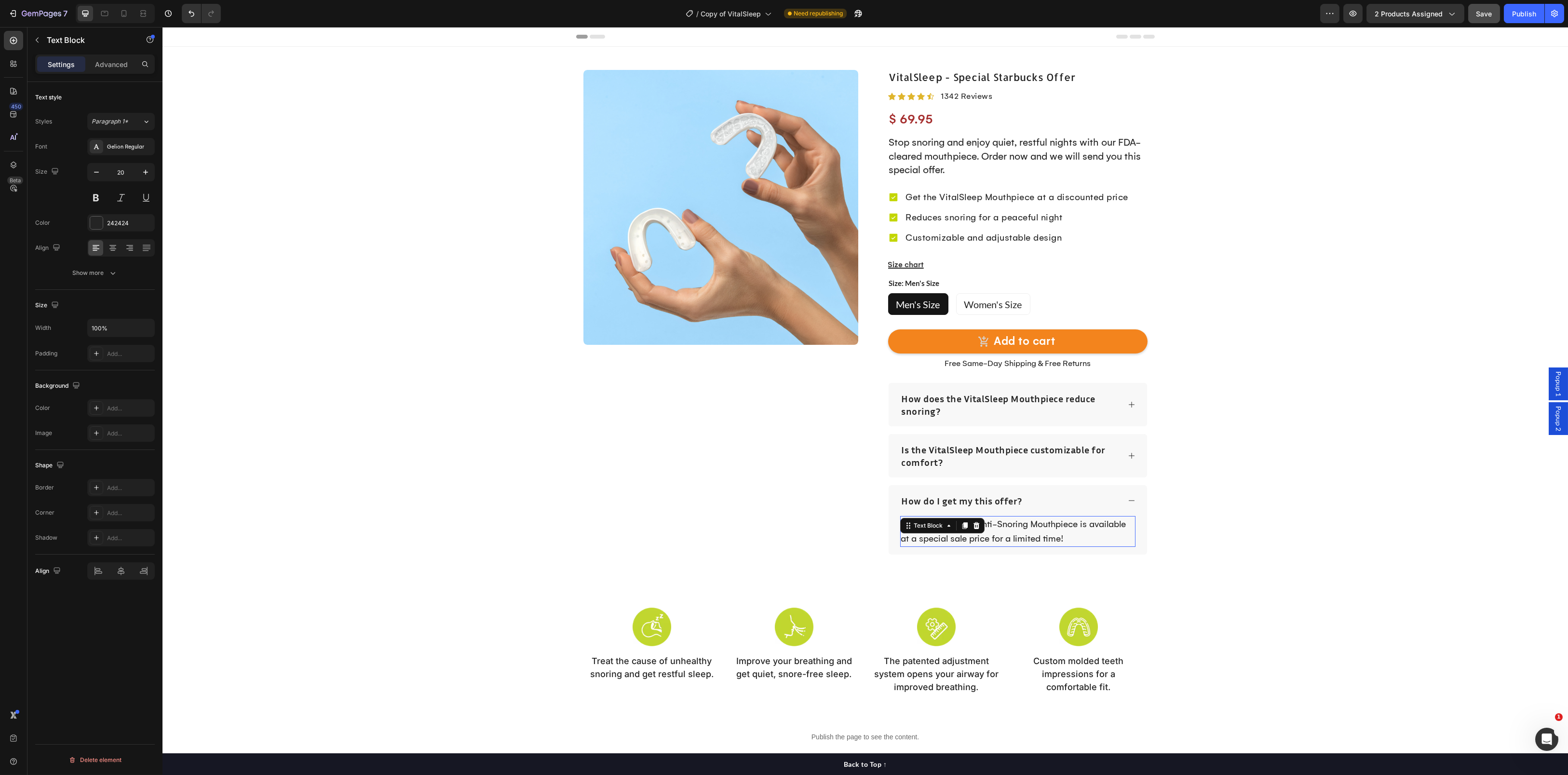
click at [1039, 531] on p "Yes, the VitalSleep Anti-Snoring Mouthpiece is available at a special sale pric…" at bounding box center [1018, 531] width 233 height 29
click at [1477, 15] on span "Save" at bounding box center [1484, 13] width 16 height 8
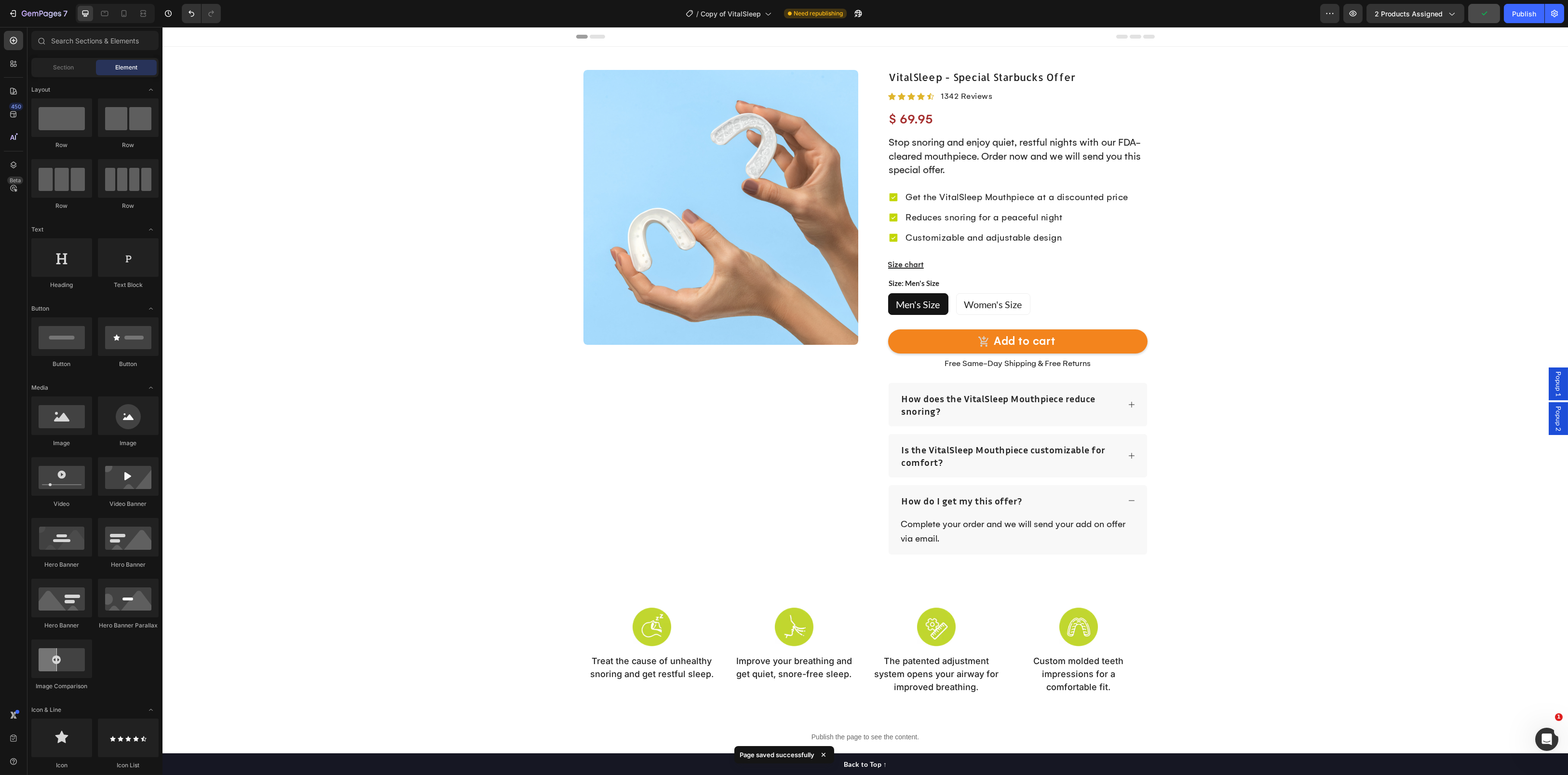
click at [1448, 21] on button "2 products assigned" at bounding box center [1415, 13] width 98 height 19
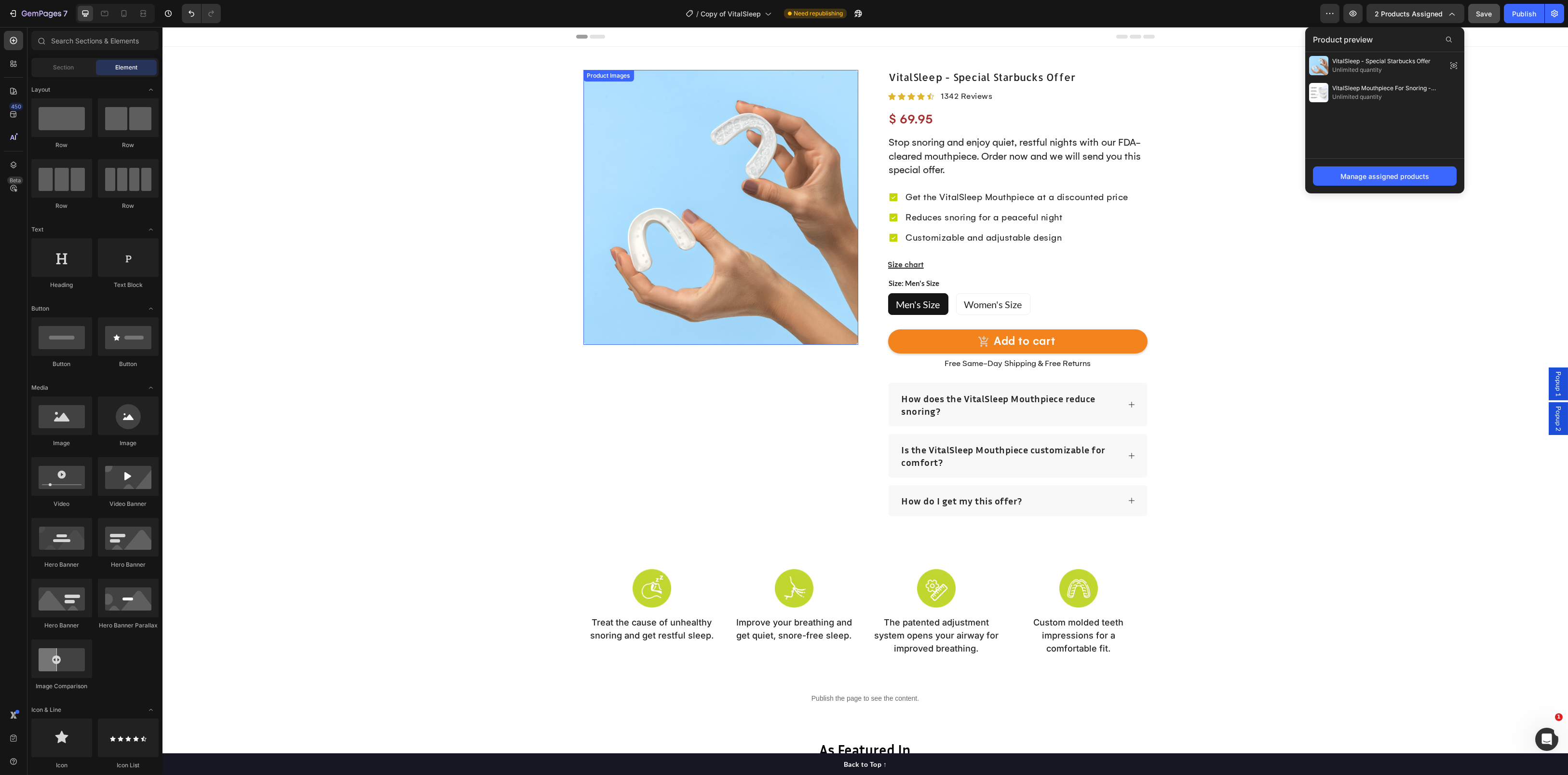
click at [739, 145] on img at bounding box center [721, 207] width 275 height 275
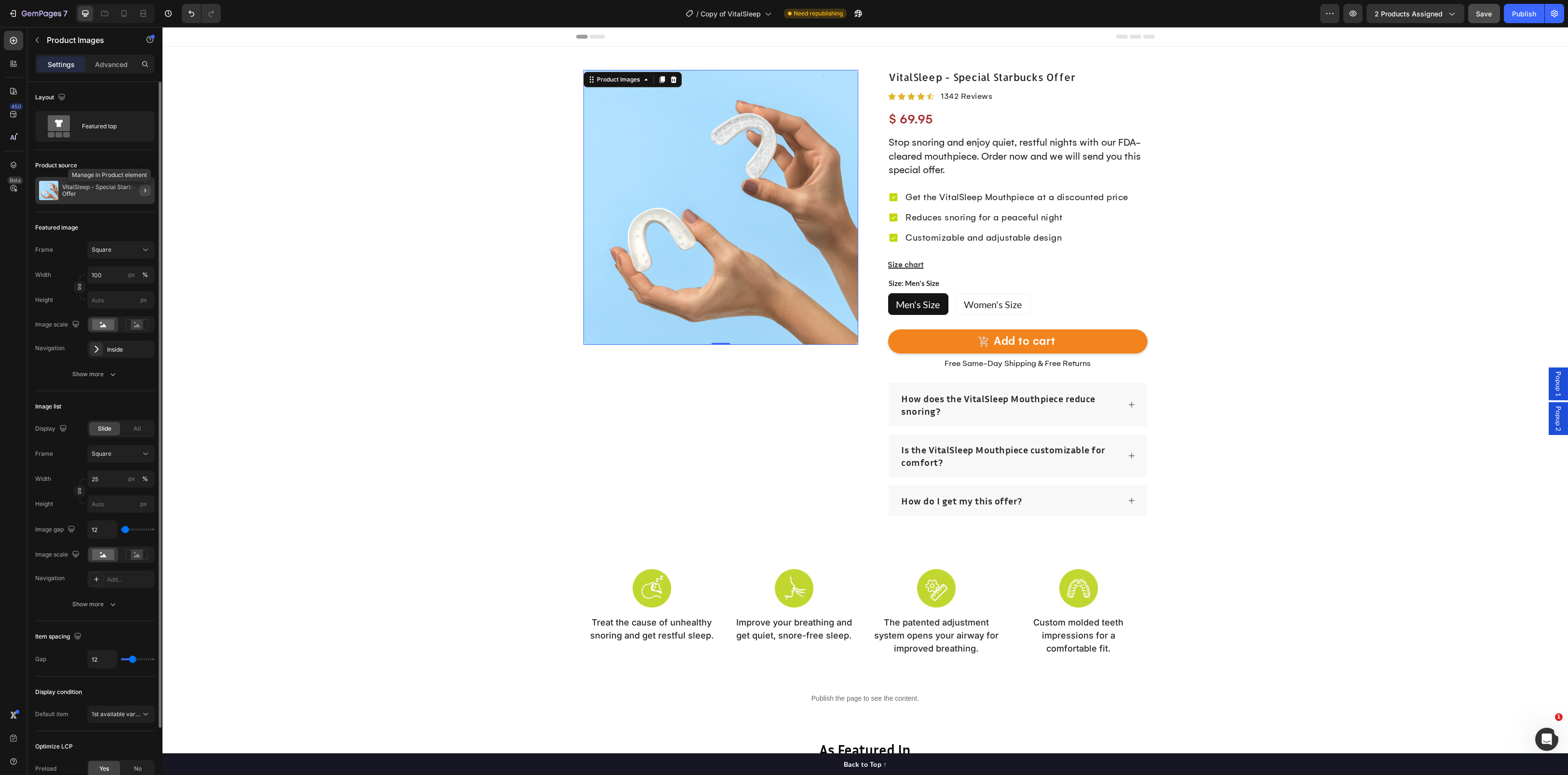
click at [148, 188] on icon "button" at bounding box center [145, 191] width 8 height 8
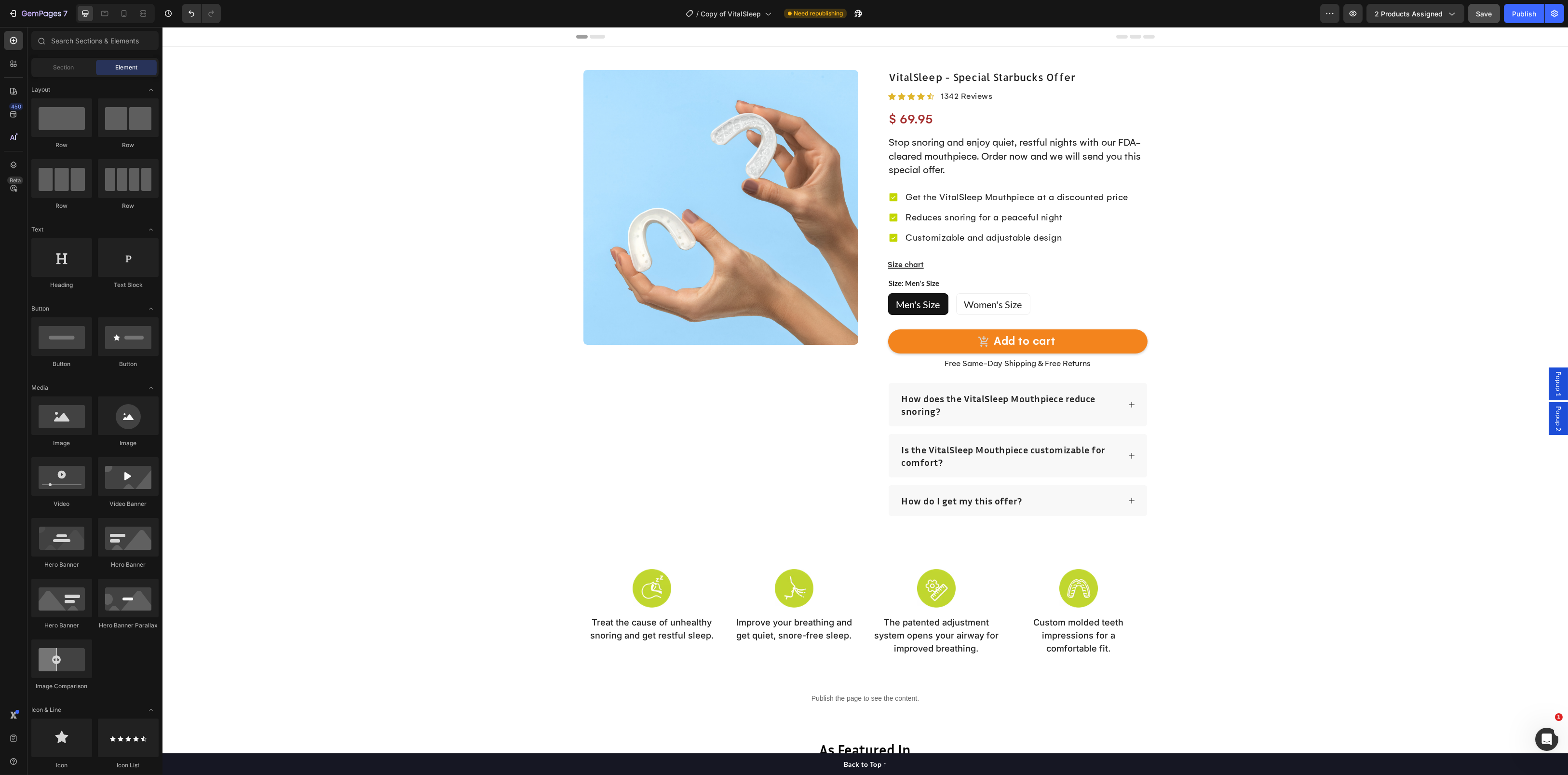
click at [669, 160] on img at bounding box center [721, 207] width 275 height 275
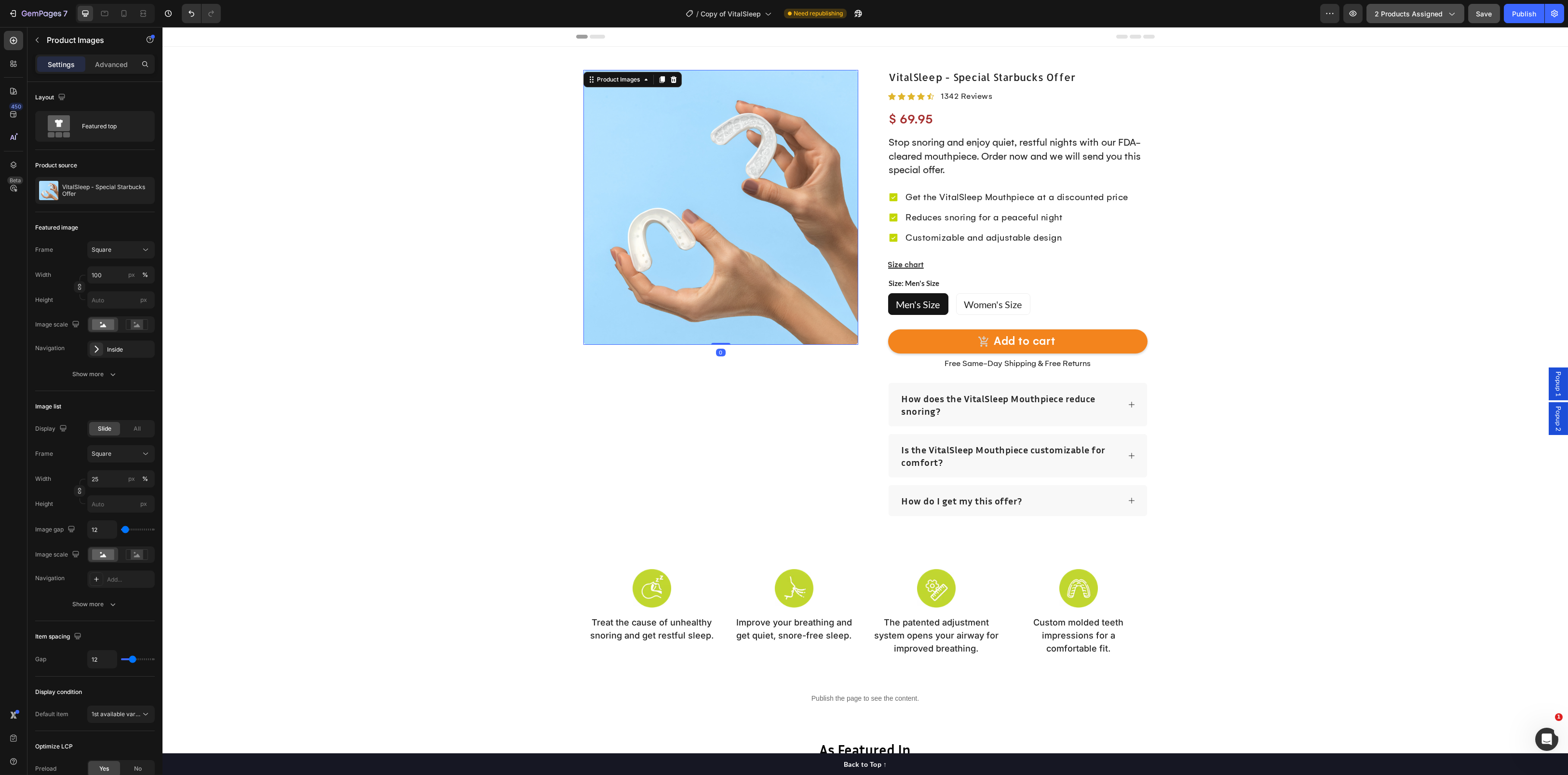
click at [1415, 12] on span "2 products assigned" at bounding box center [1408, 13] width 68 height 10
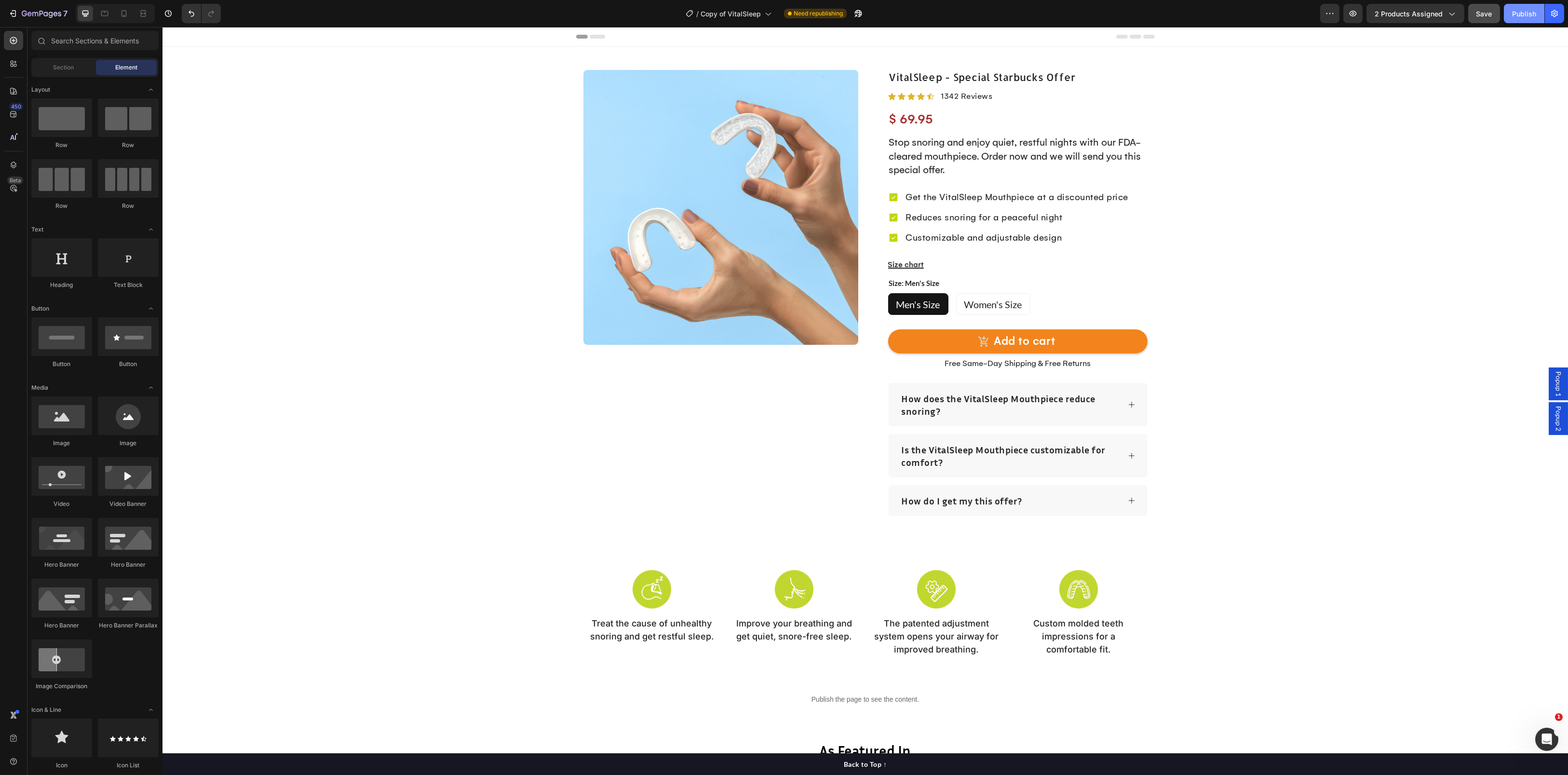
click at [1524, 14] on div "Publish" at bounding box center [1524, 13] width 24 height 10
click at [1455, 14] on icon "button" at bounding box center [1451, 13] width 10 height 10
drag, startPoint x: 561, startPoint y: 10, endPoint x: 837, endPoint y: 51, distance: 279.0
click at [837, 51] on div "Cancel Copy Capture" at bounding box center [784, 399] width 1568 height 775
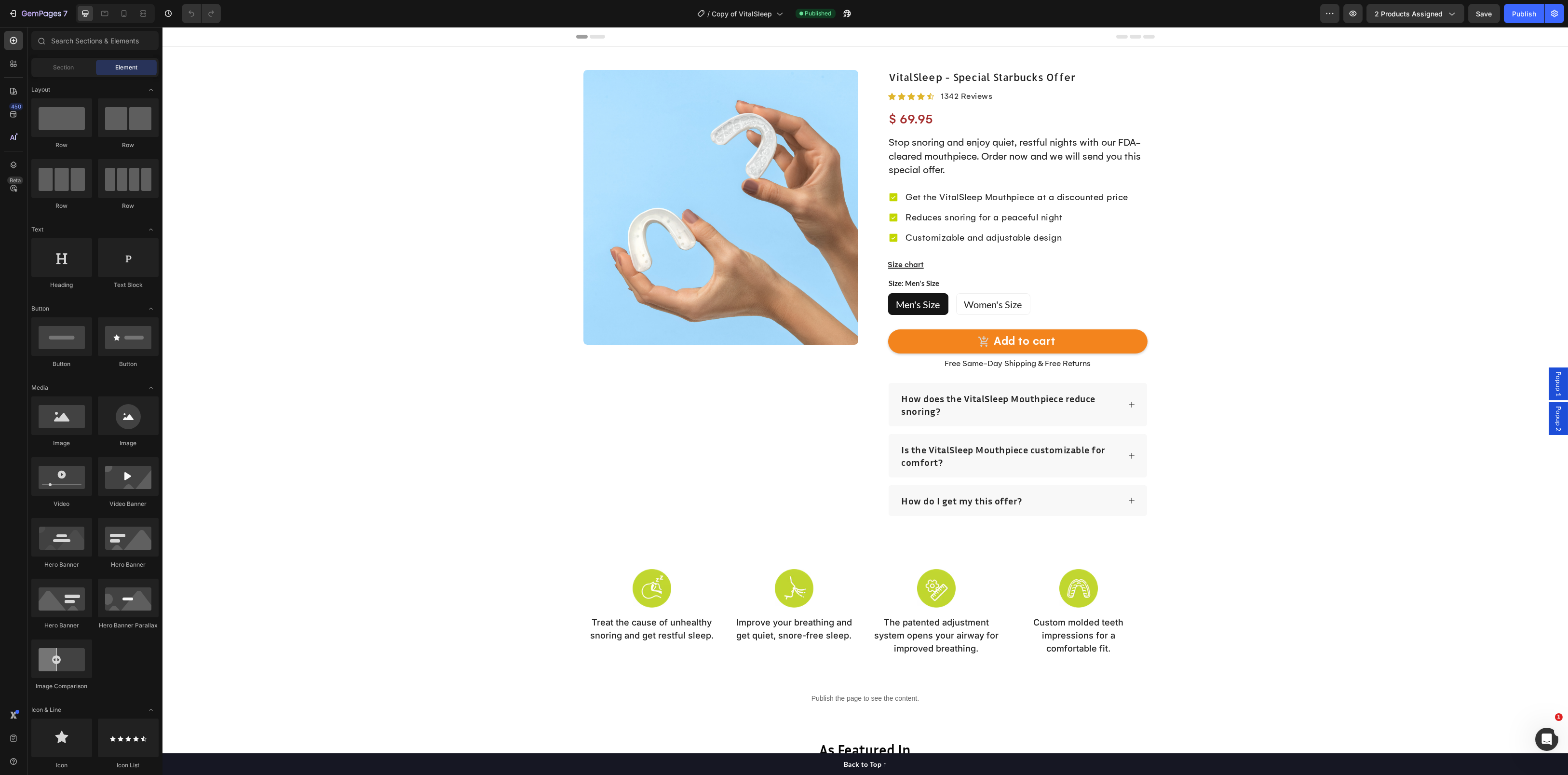
drag, startPoint x: 1427, startPoint y: 190, endPoint x: 1268, endPoint y: 96, distance: 184.7
click at [1535, 738] on div "Open Intercom Messenger" at bounding box center [1545, 738] width 32 height 32
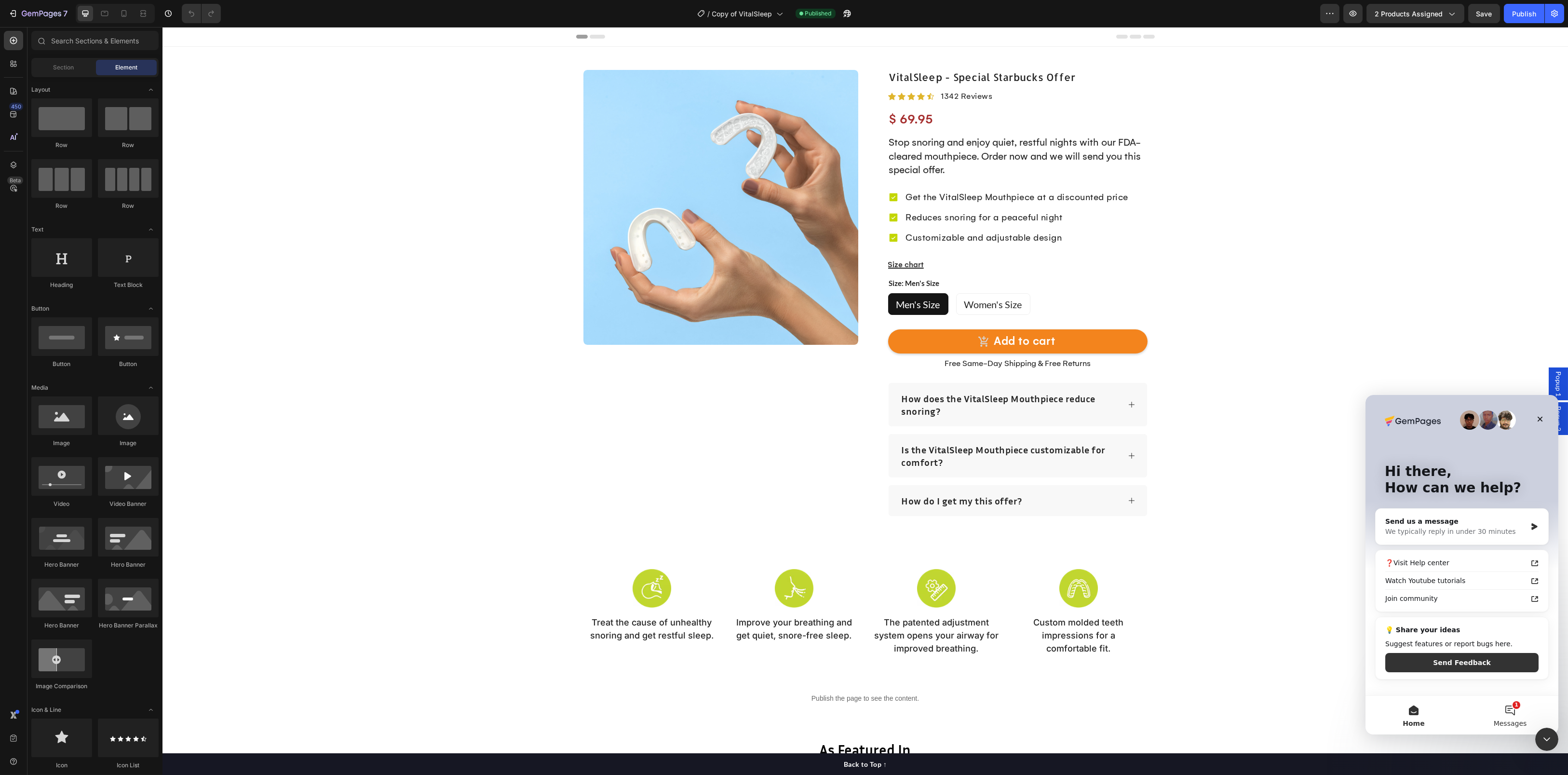
click at [1510, 702] on button "1 Messages" at bounding box center [1508, 715] width 96 height 39
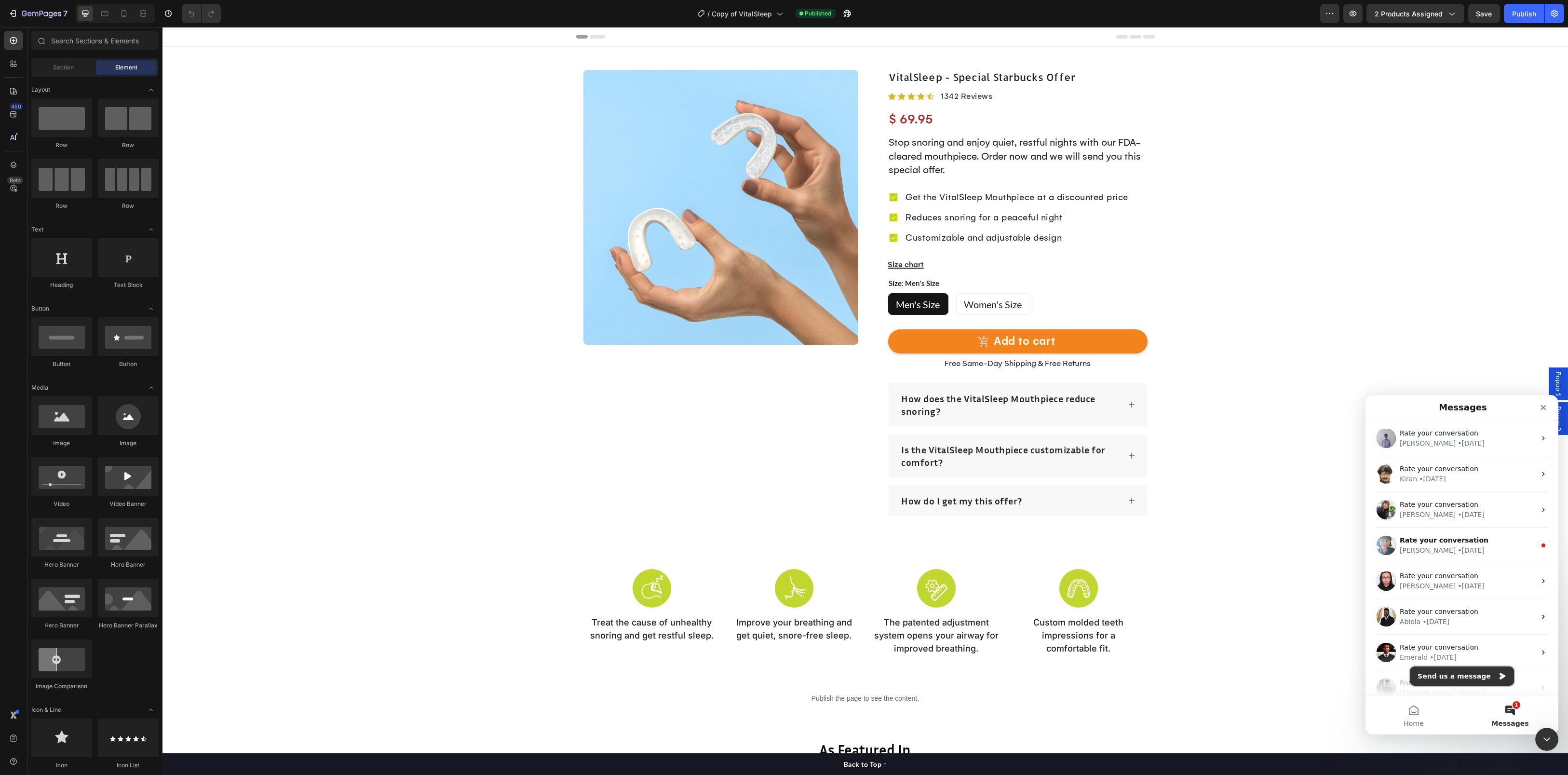
click at [1446, 683] on button "Send us a message" at bounding box center [1461, 676] width 104 height 19
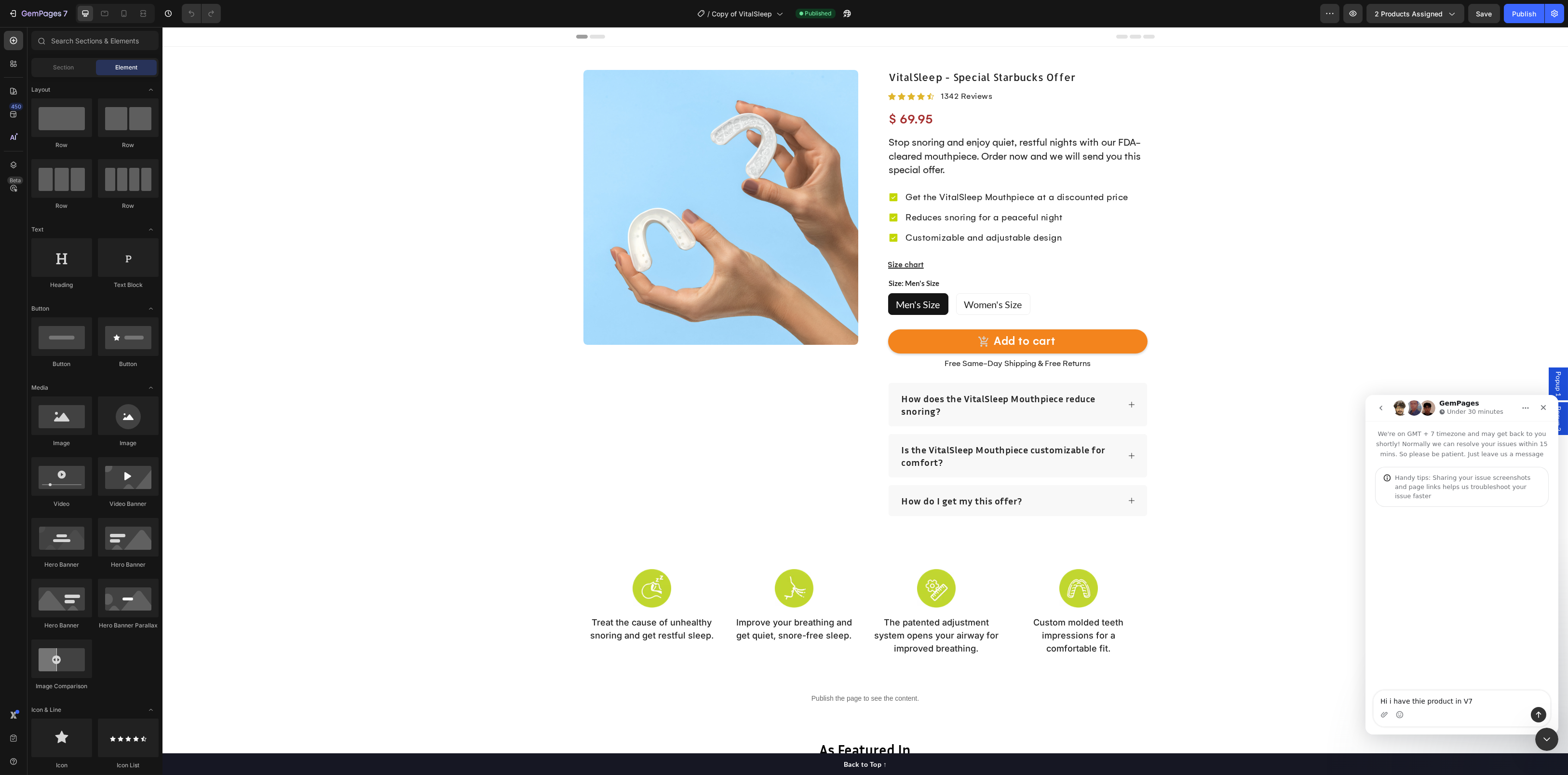
type textarea "Hi i have thie product in V7"
type textarea "but it has"
type textarea "but it has 2 products assigned."
type textarea "H"
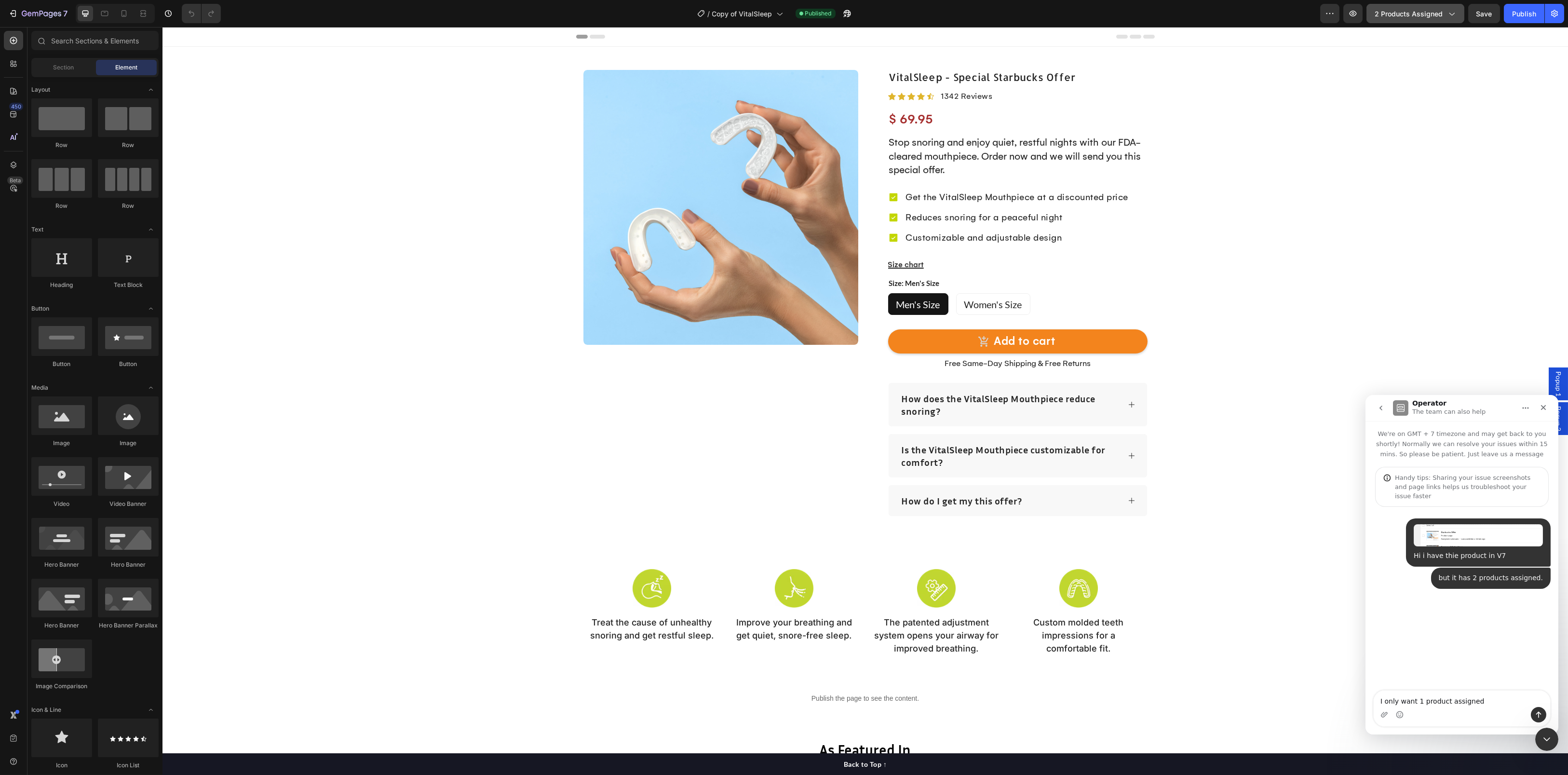
click at [1452, 9] on icon "button" at bounding box center [1451, 13] width 10 height 10
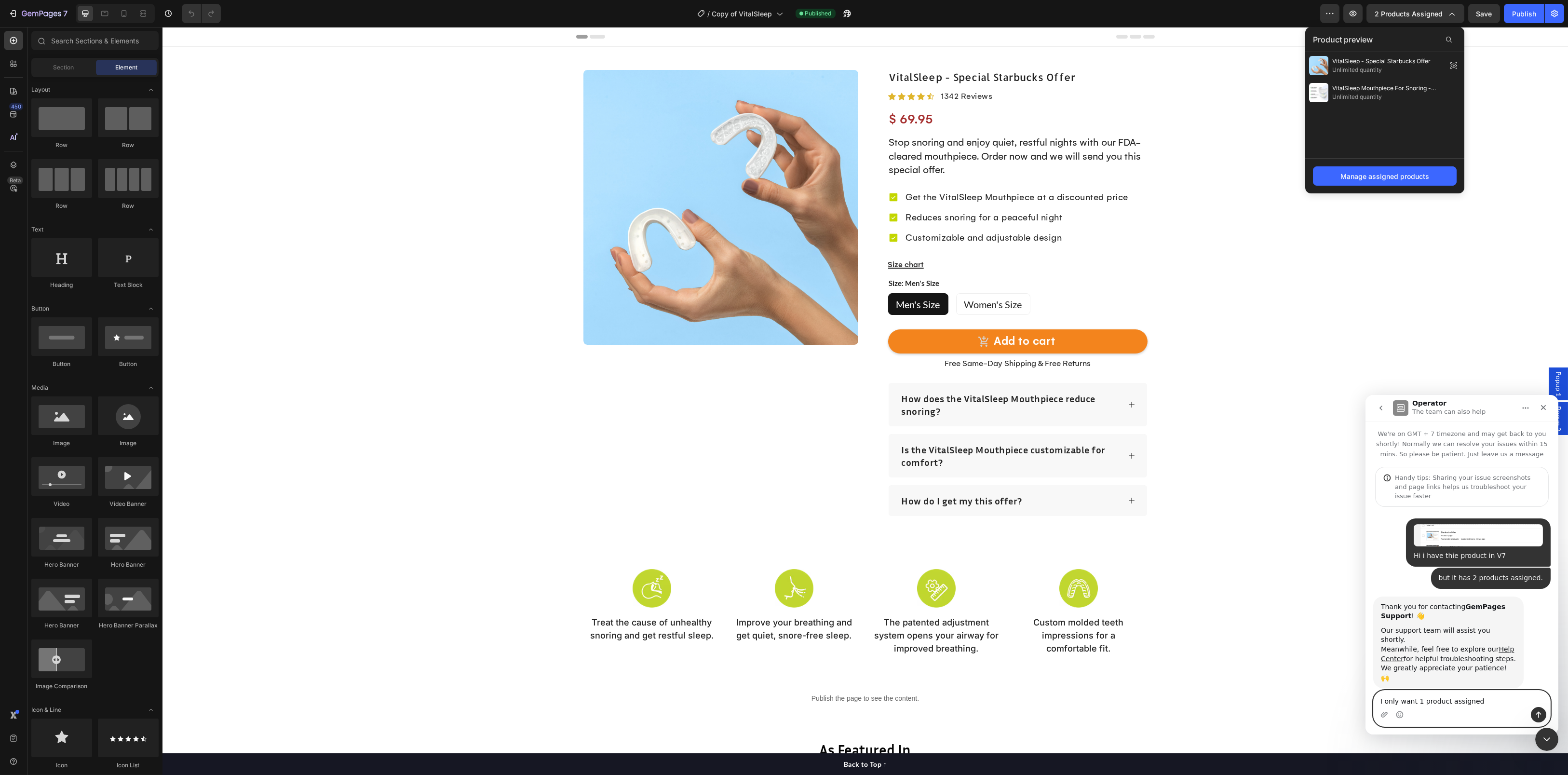
click at [1482, 703] on textarea "I only want 1 product assigned" at bounding box center [1461, 698] width 176 height 17
type textarea "I only want 1 product assigned VitalSleep - Special Starbucks Offer"
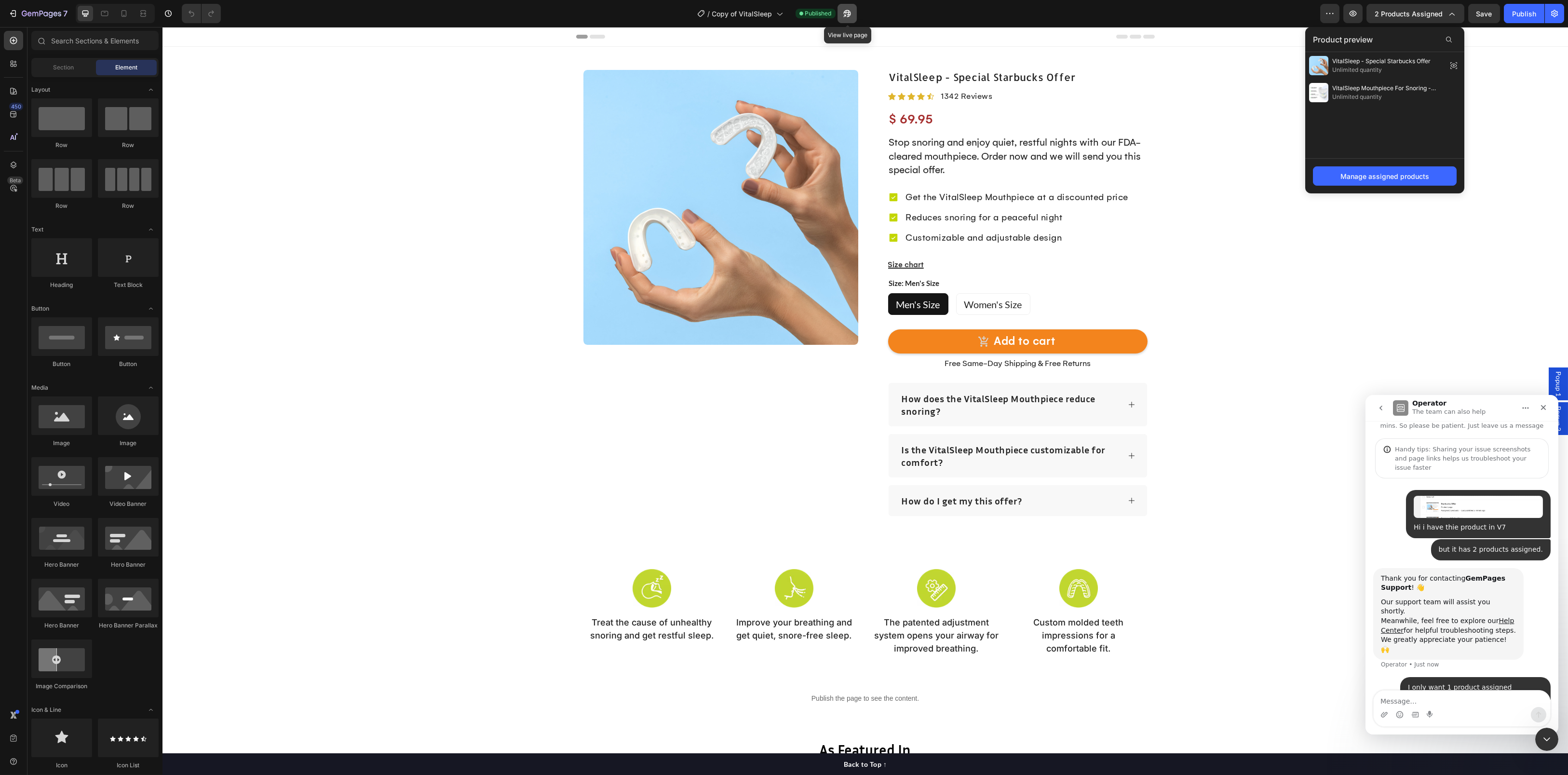
click at [850, 12] on icon "button" at bounding box center [846, 13] width 7 height 7
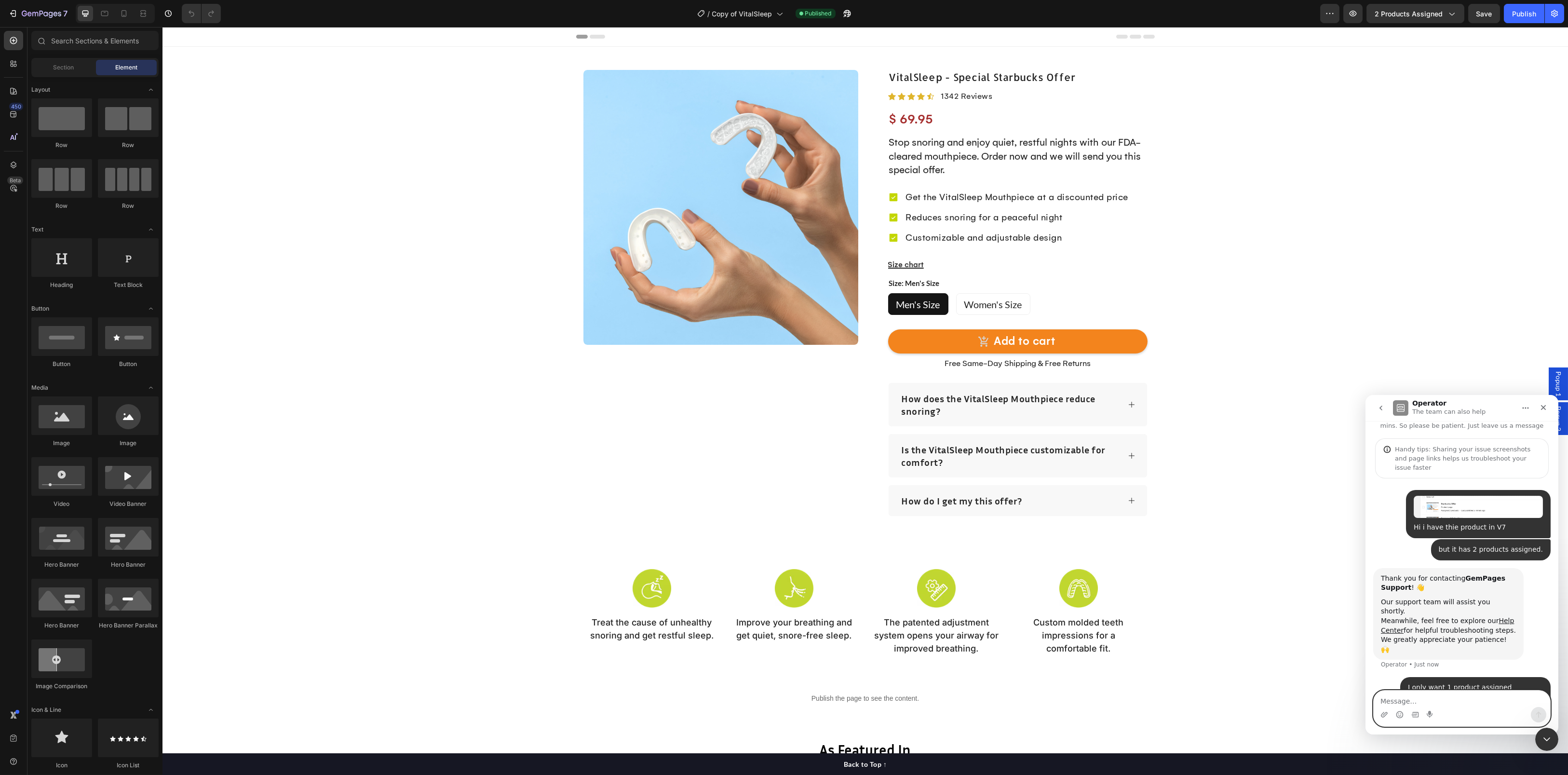
click at [1426, 704] on textarea "Message…" at bounding box center [1461, 698] width 176 height 17
paste textarea "[URL][DOMAIN_NAME]"
type textarea "[URL][DOMAIN_NAME]"
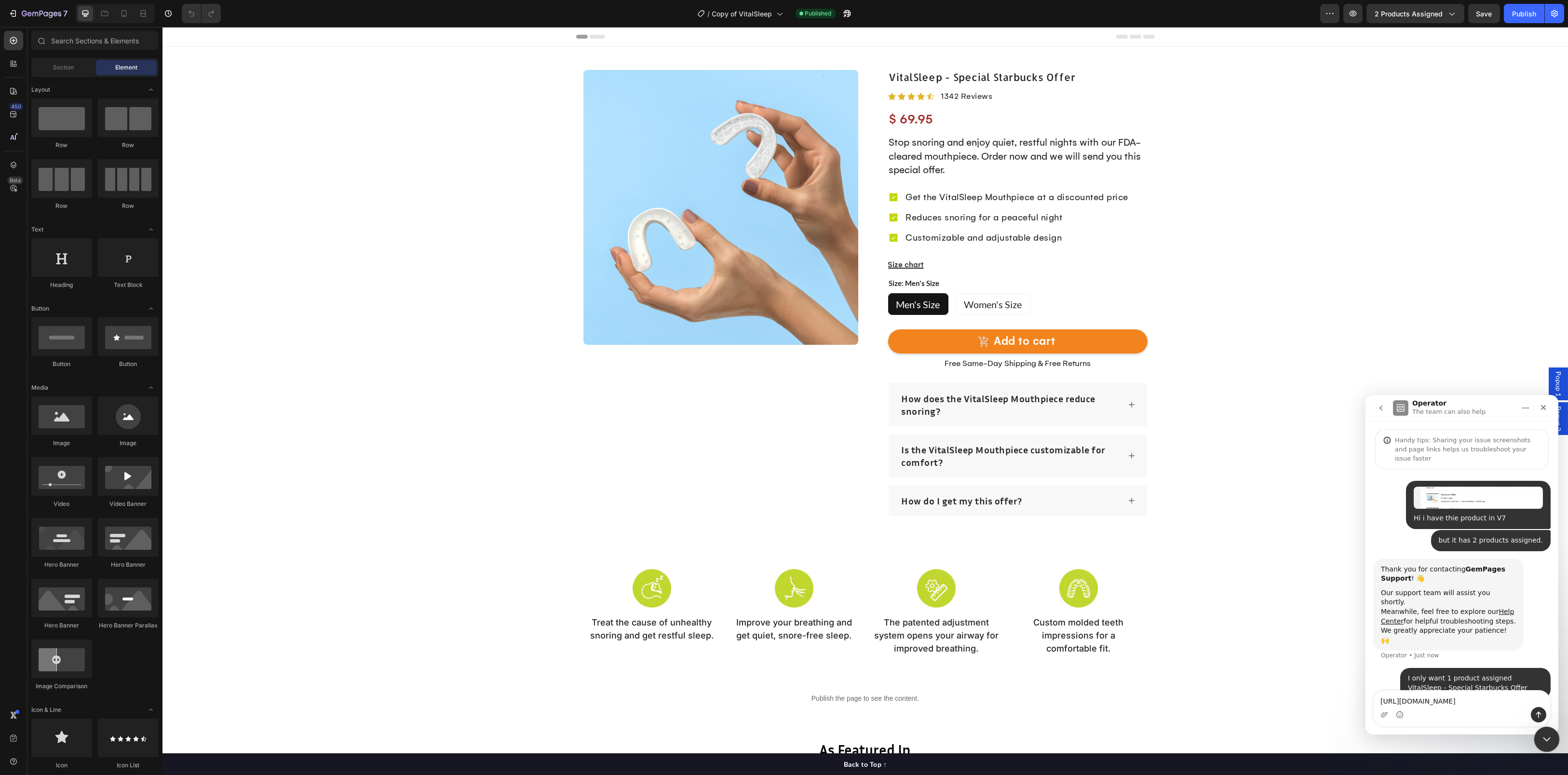
click at [1543, 732] on icon "Close Intercom Messenger" at bounding box center [1545, 738] width 12 height 12
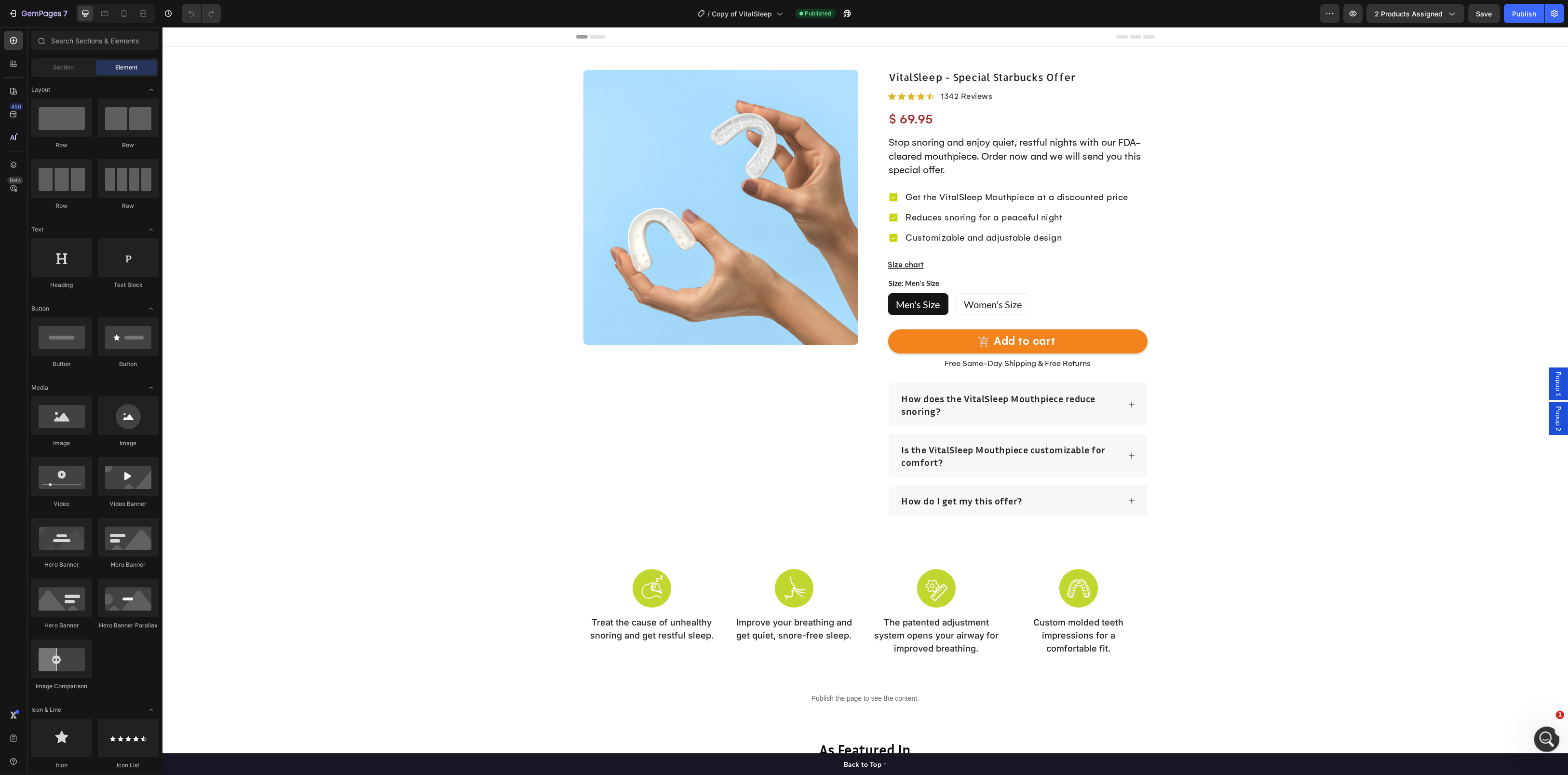
click at [1543, 730] on icon "Open Intercom Messenger" at bounding box center [1545, 738] width 16 height 16
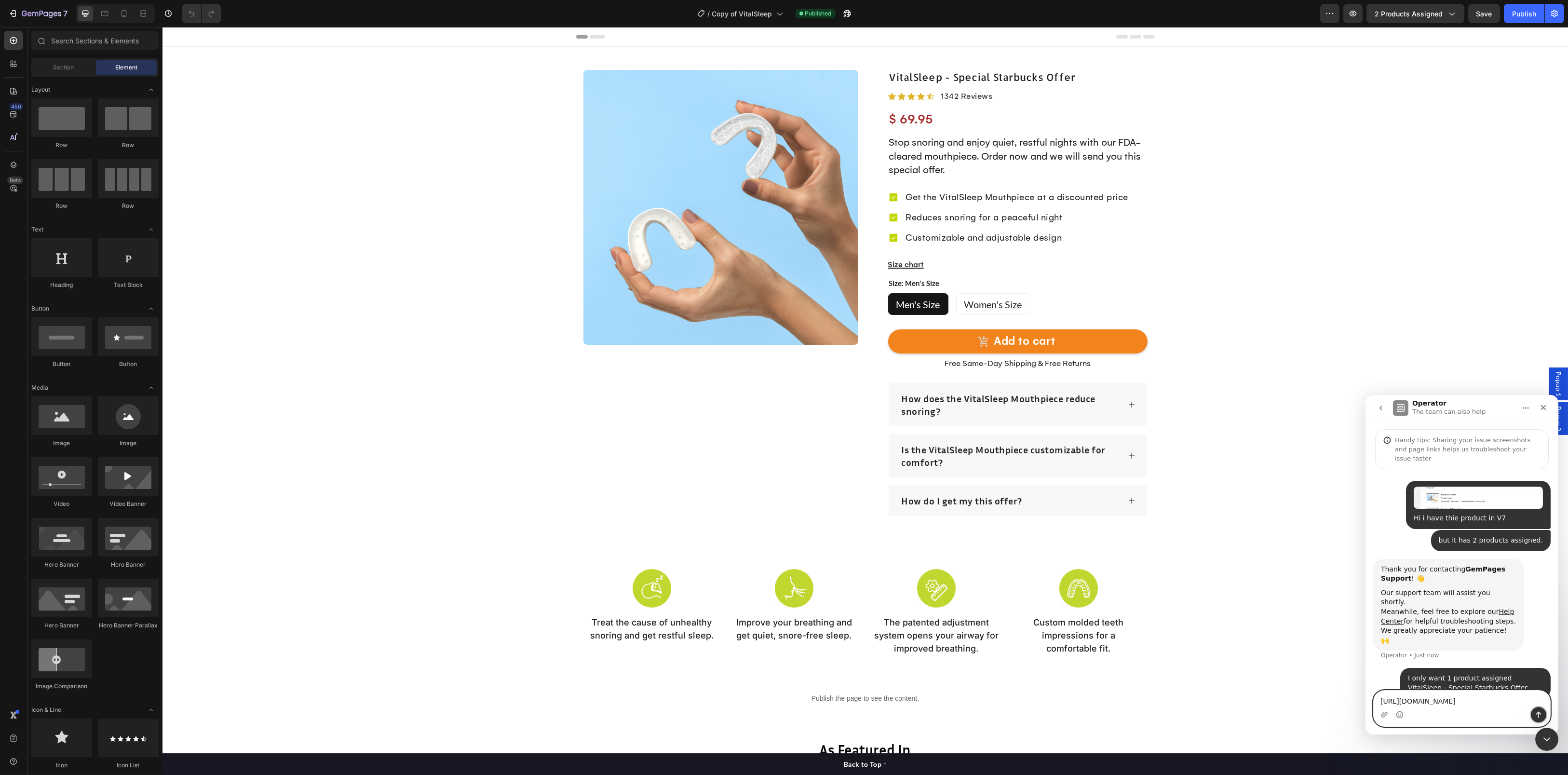
click at [1535, 711] on icon "Send a message…" at bounding box center [1538, 714] width 8 height 8
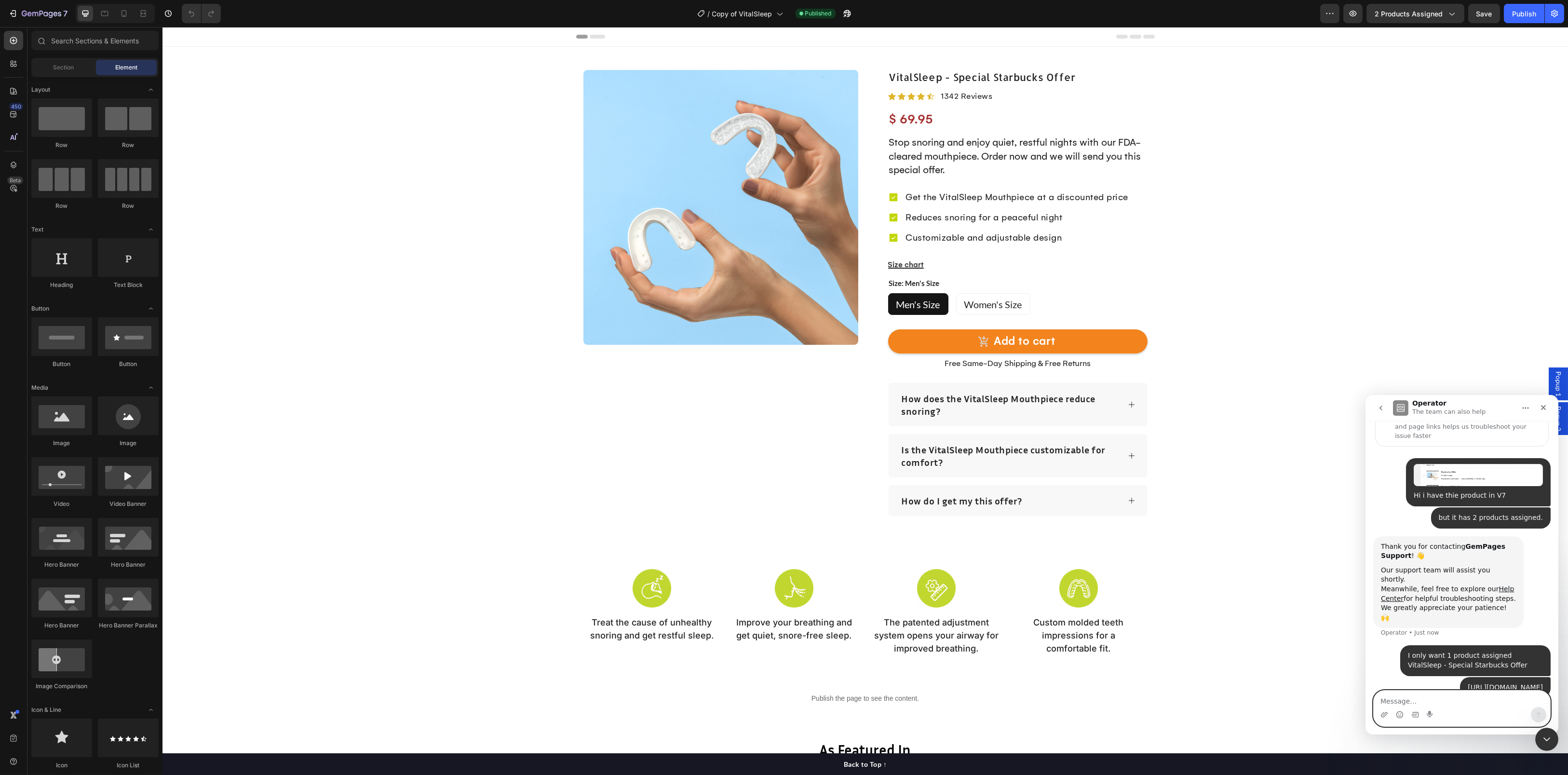
scroll to position [60, 0]
click at [1449, 14] on icon "button" at bounding box center [1451, 13] width 10 height 10
drag, startPoint x: 1181, startPoint y: 8, endPoint x: 1280, endPoint y: 30, distance: 101.4
click at [1280, 30] on div "Cancel Copy Capture" at bounding box center [784, 399] width 1568 height 775
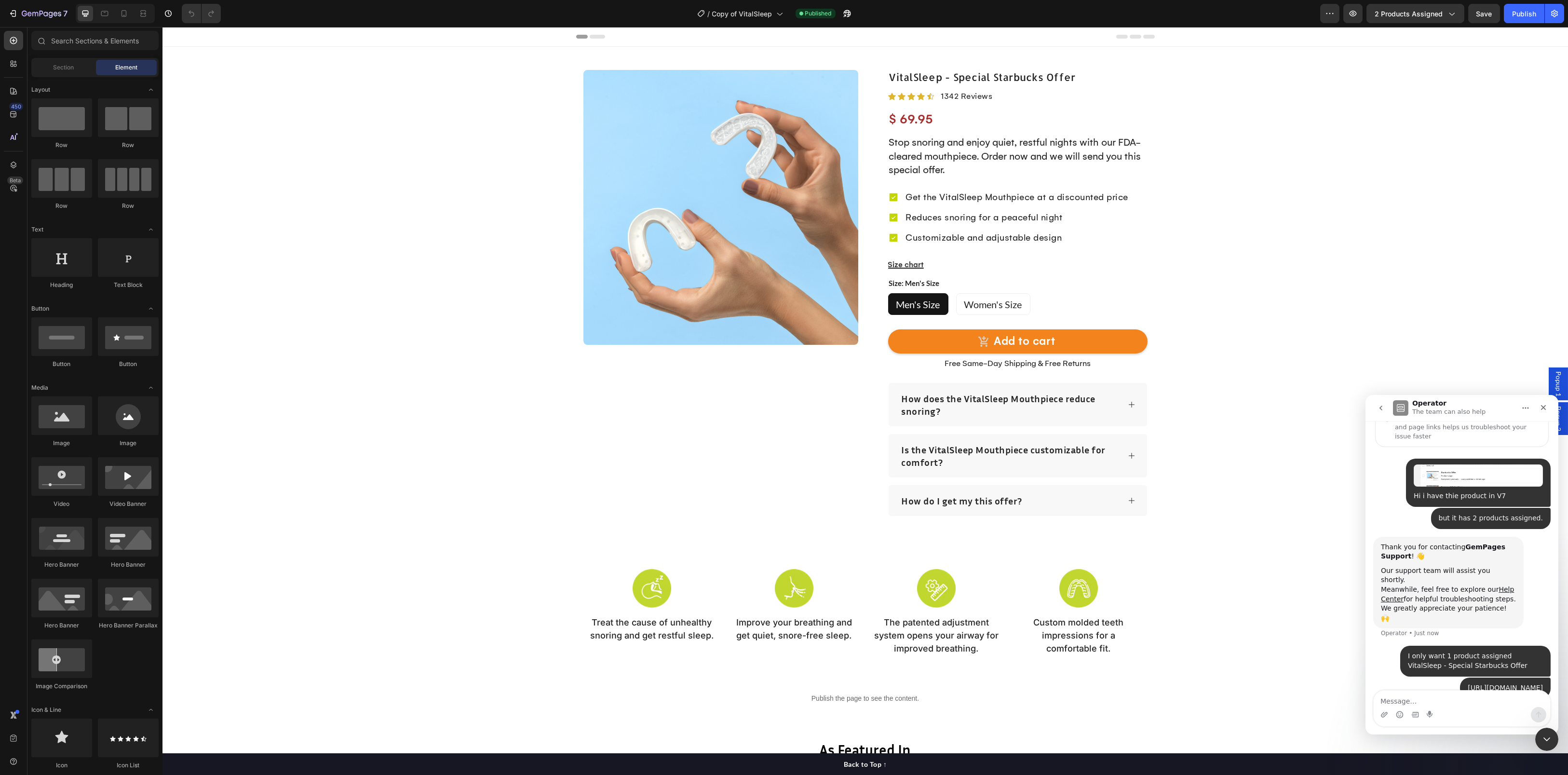
click at [1410, 330] on div "200 X 200 Cancel Copy Capture" at bounding box center [784, 399] width 1568 height 775
click at [1416, 698] on textarea "Message…" at bounding box center [1461, 698] width 176 height 17
type textarea "how do i move the 2nd product or does it not matter?"
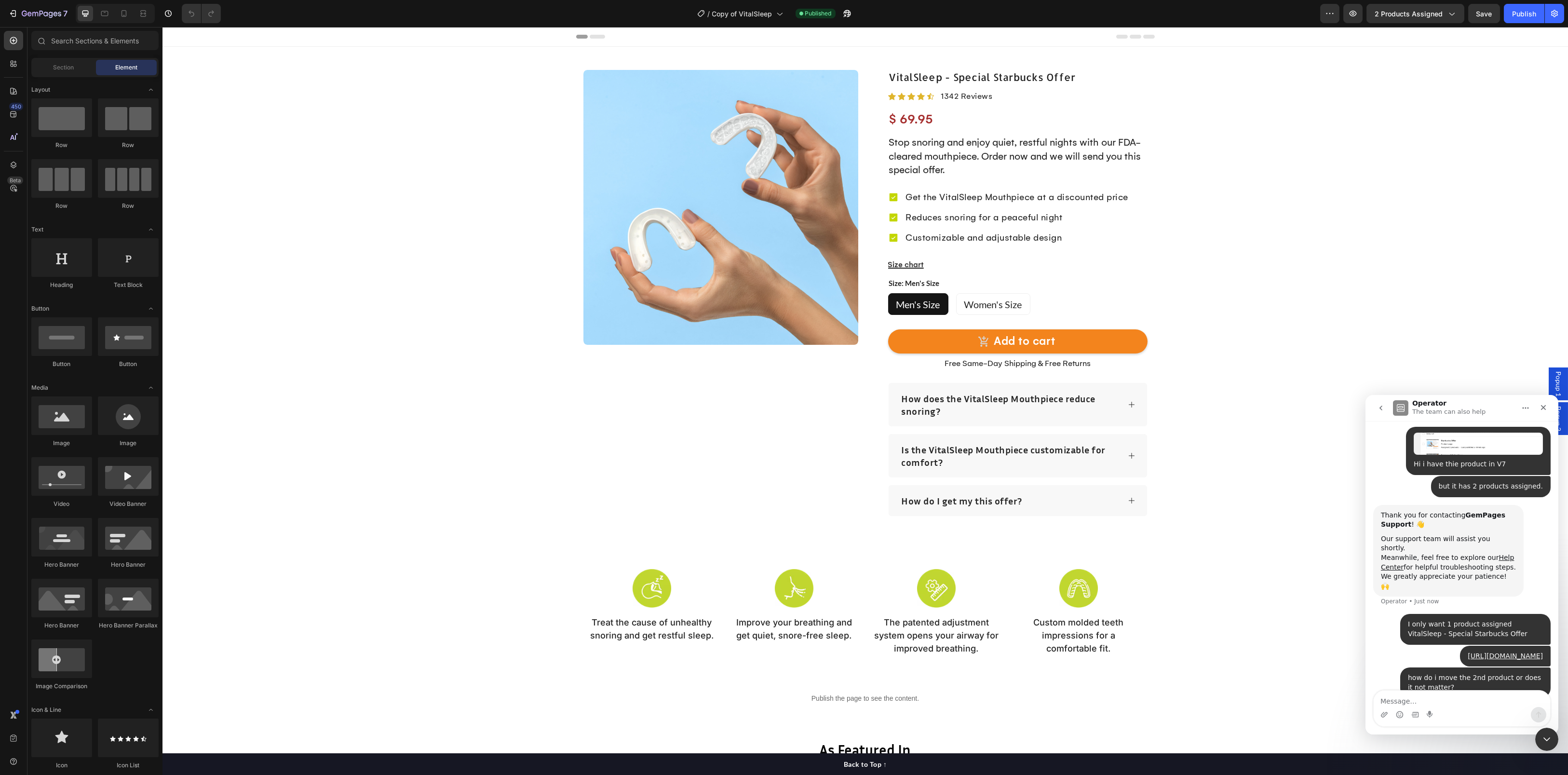
click at [1254, 110] on div "200 X 200 Cancel Copy Capture" at bounding box center [784, 399] width 1568 height 775
